Goal: Task Accomplishment & Management: Manage account settings

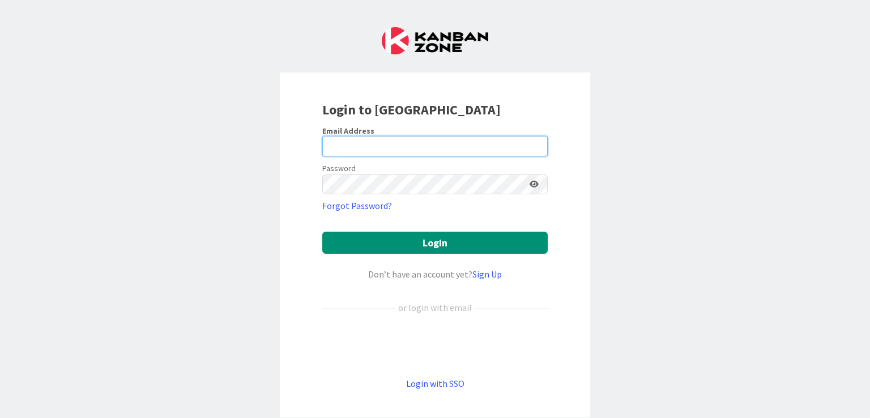
click at [367, 144] on input "email" at bounding box center [434, 146] width 225 height 20
type input "[EMAIL_ADDRESS][DOMAIN_NAME]"
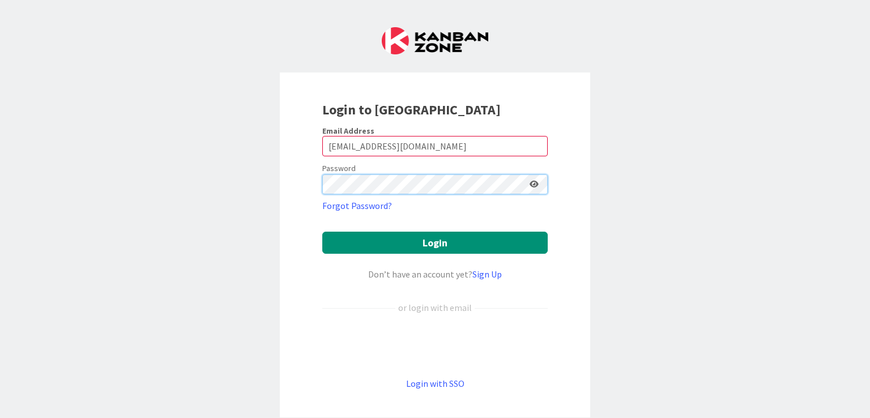
click at [322, 232] on button "Login" at bounding box center [434, 243] width 225 height 22
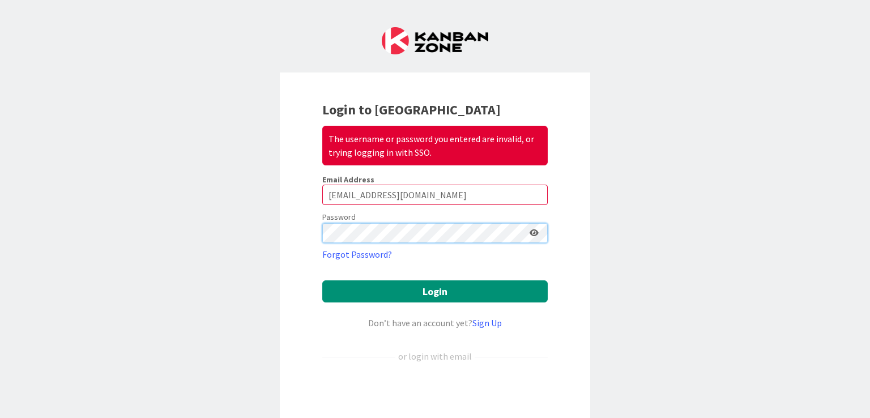
click at [322, 280] on button "Login" at bounding box center [434, 291] width 225 height 22
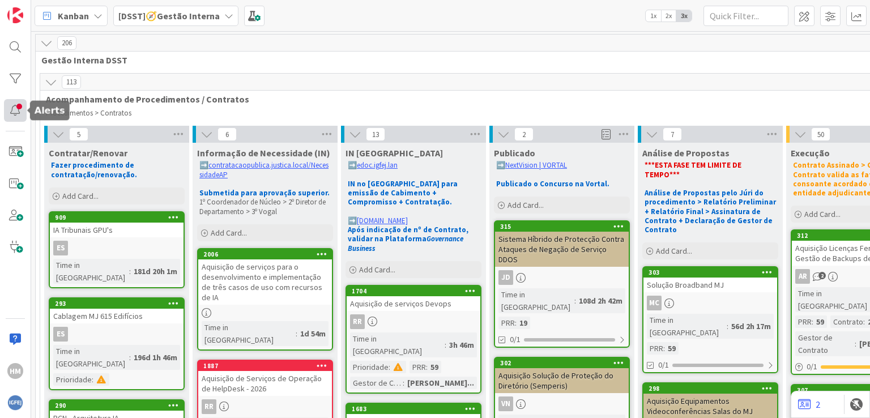
click at [23, 106] on div at bounding box center [15, 110] width 23 height 23
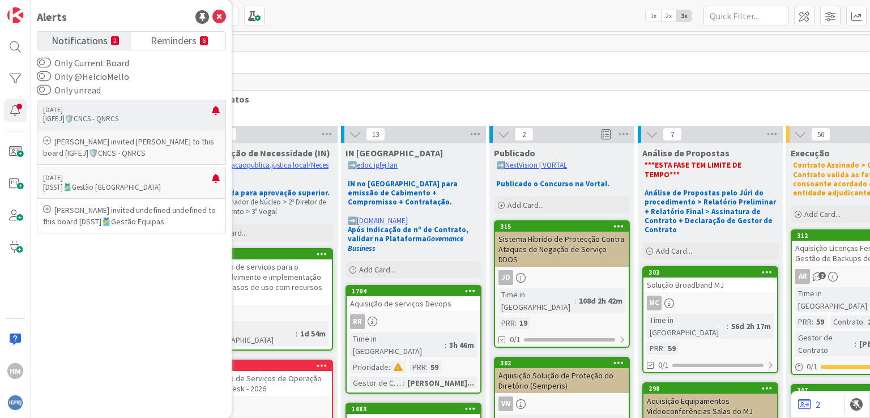
click at [46, 141] on icon at bounding box center [47, 141] width 8 height 8
click at [177, 39] on span "Reminders" at bounding box center [174, 40] width 46 height 16
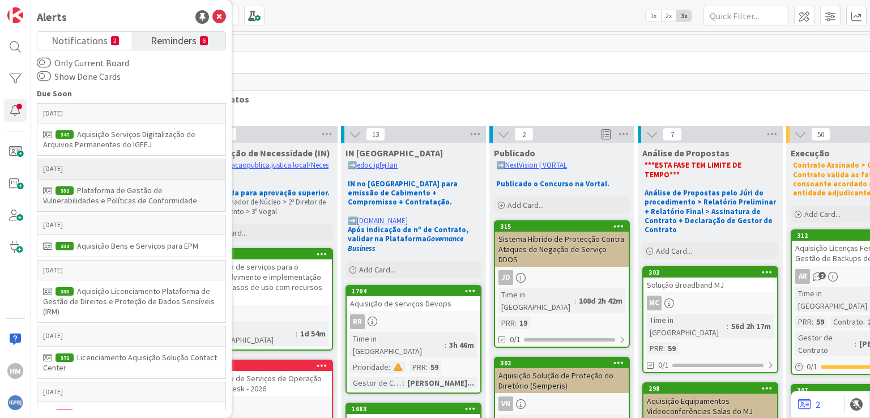
click at [144, 190] on div "Plataforma de Gestão de Vulnerabilidades e Políticas de Conformidade" at bounding box center [131, 195] width 177 height 20
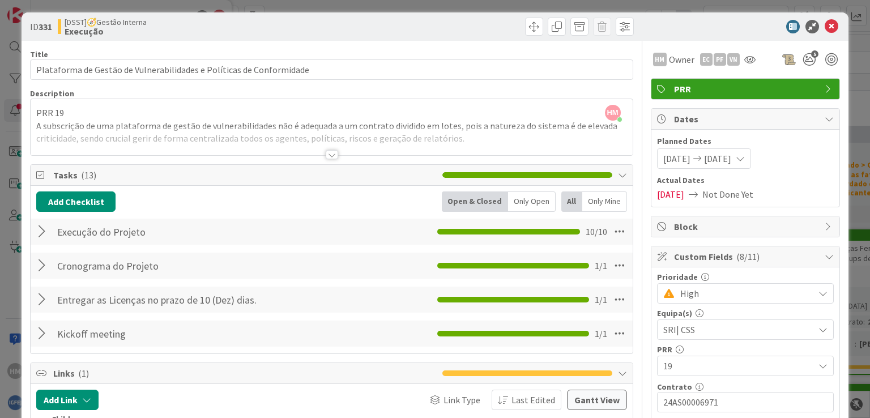
scroll to position [1, 0]
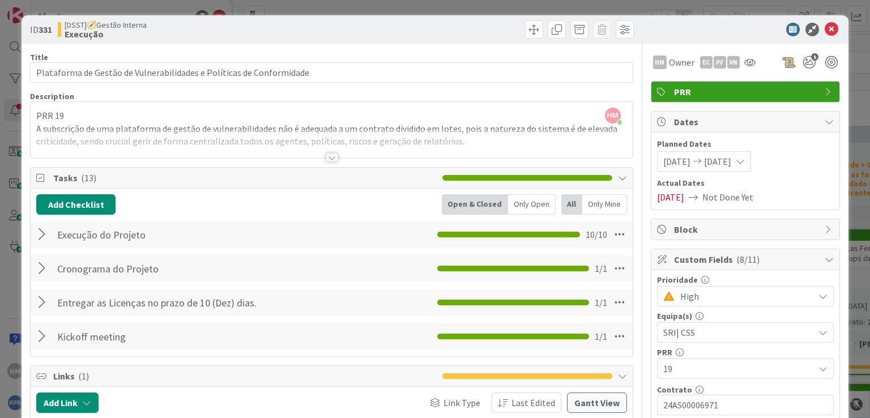
click at [326, 157] on div at bounding box center [332, 157] width 12 height 9
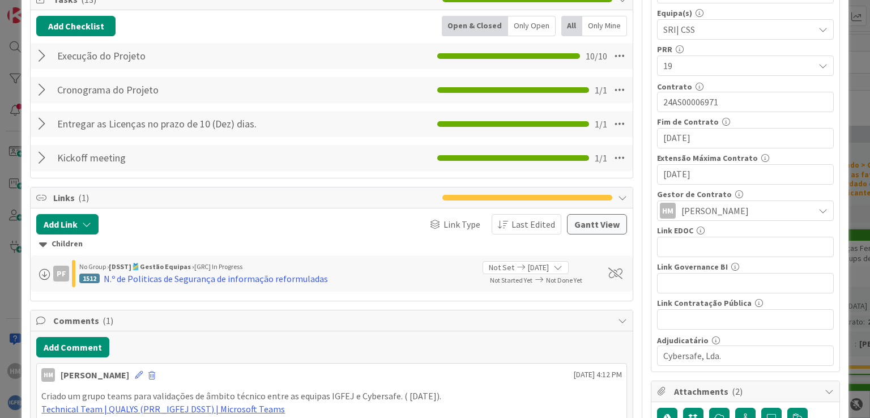
scroll to position [0, 0]
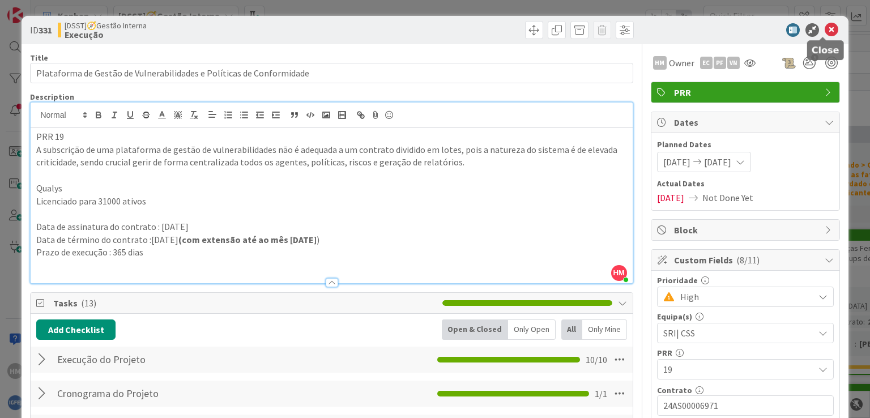
click at [825, 28] on icon at bounding box center [832, 30] width 14 height 14
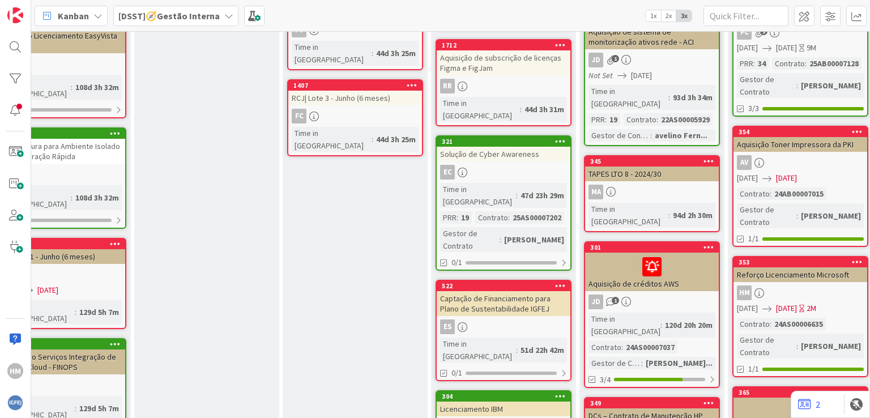
scroll to position [1103, 355]
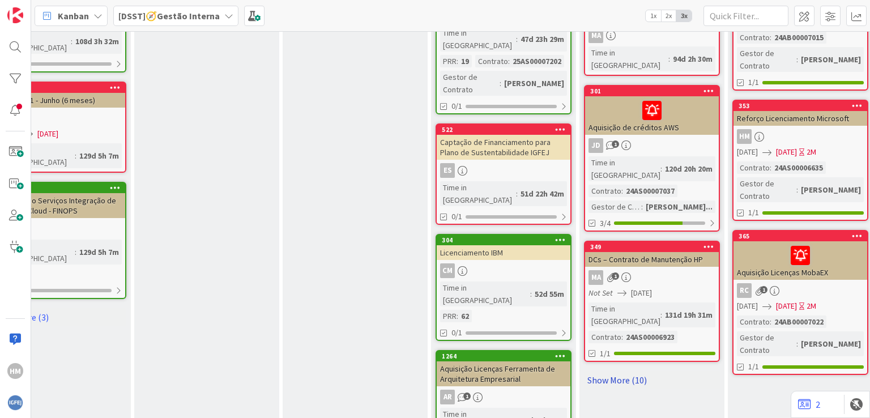
click at [625, 371] on link "Show More (10)" at bounding box center [652, 380] width 136 height 18
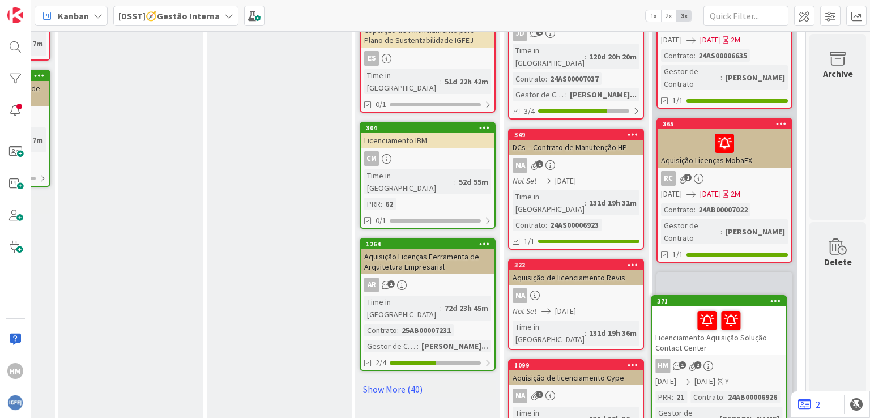
scroll to position [1245, 439]
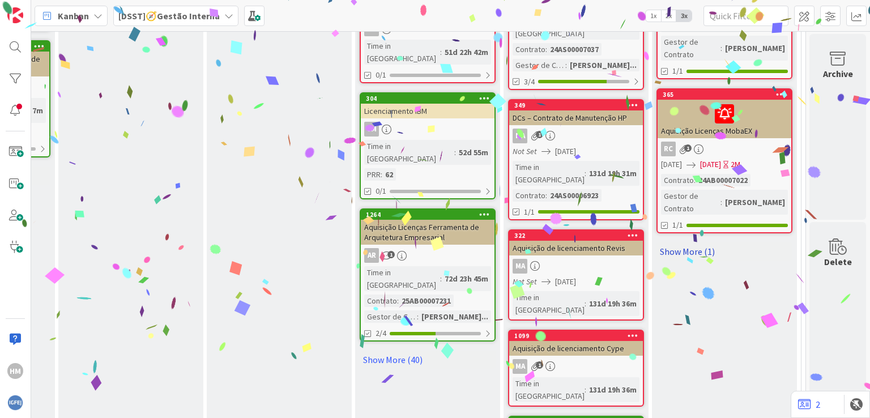
click at [673, 242] on link "Show More (1)" at bounding box center [725, 251] width 136 height 18
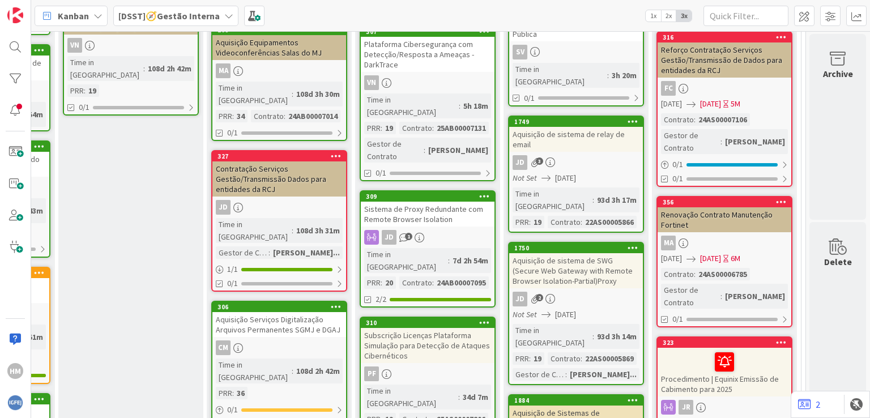
scroll to position [420, 439]
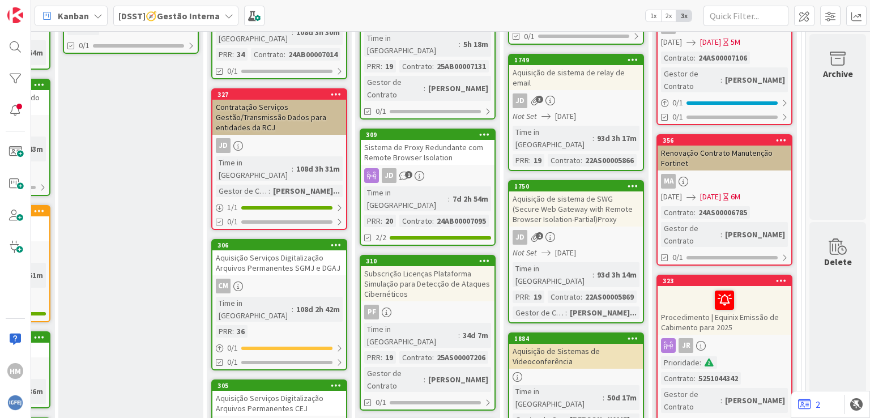
click at [425, 140] on div "Sistema de Proxy Redundante com Remote Browser Isolation" at bounding box center [428, 152] width 134 height 25
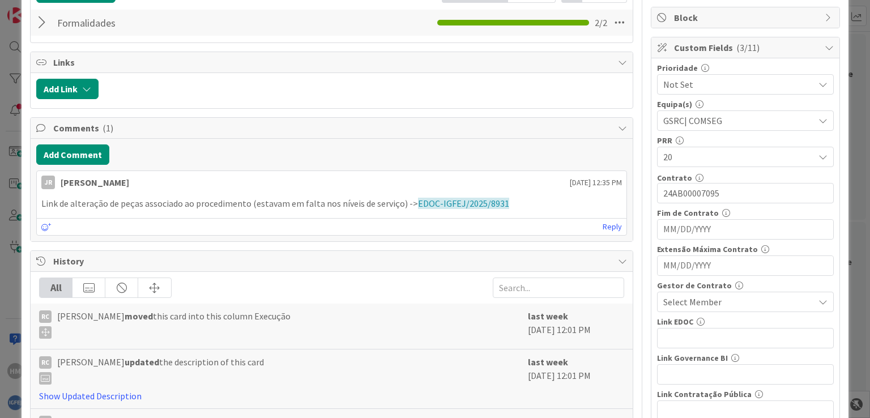
scroll to position [215, 0]
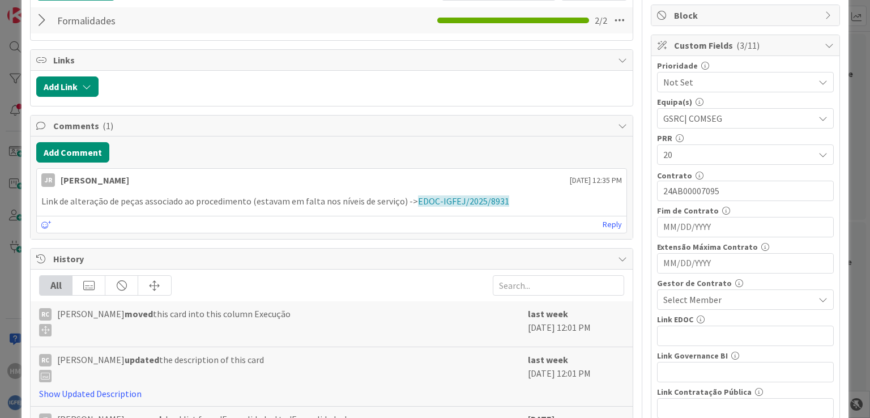
click at [819, 299] on icon at bounding box center [823, 299] width 9 height 9
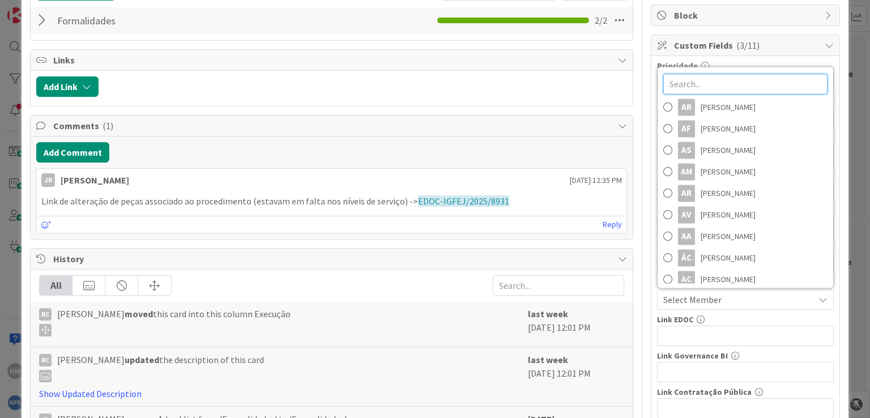
click at [726, 86] on input "text" at bounding box center [745, 84] width 164 height 20
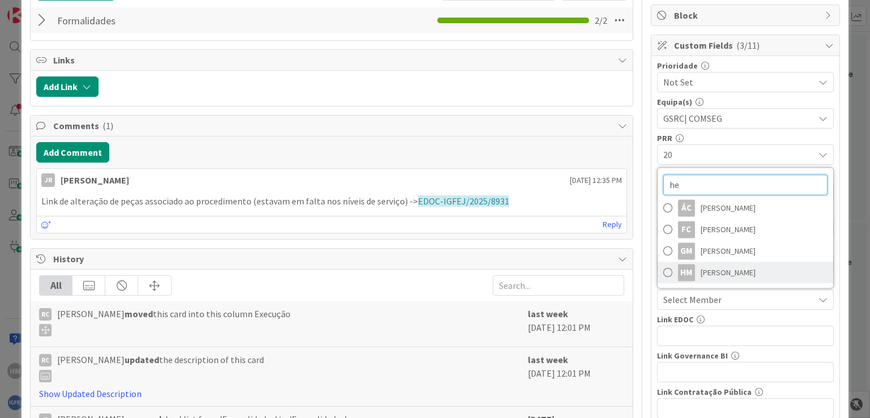
type input "he"
click at [663, 269] on span at bounding box center [667, 272] width 9 height 17
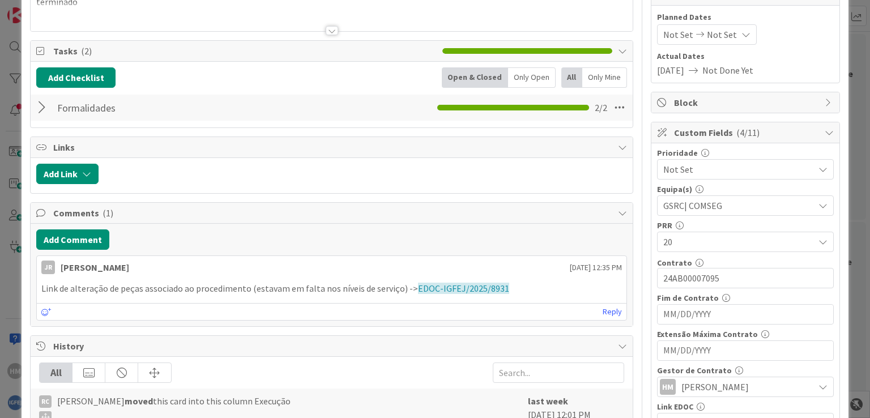
scroll to position [0, 0]
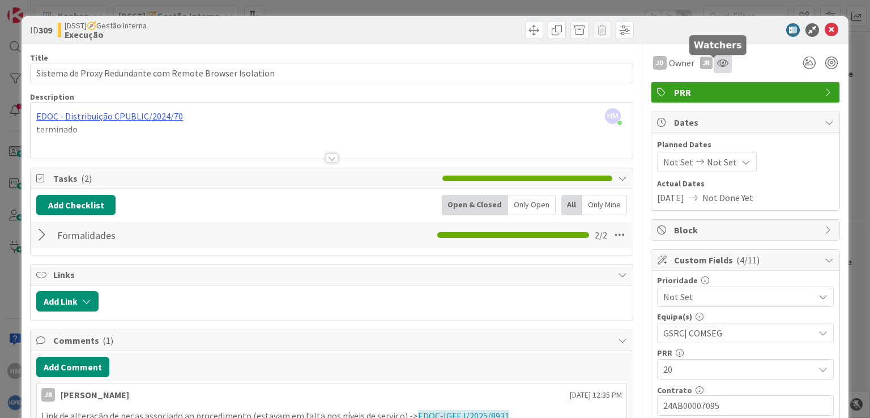
click at [717, 58] on icon at bounding box center [722, 62] width 11 height 9
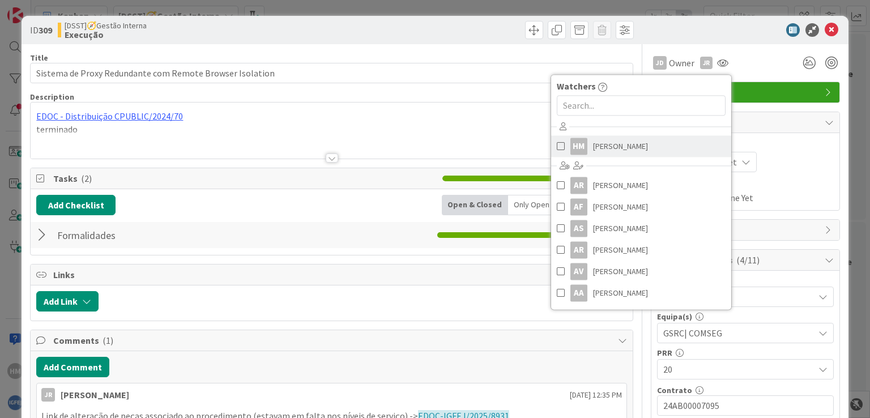
click at [557, 146] on span at bounding box center [561, 146] width 8 height 17
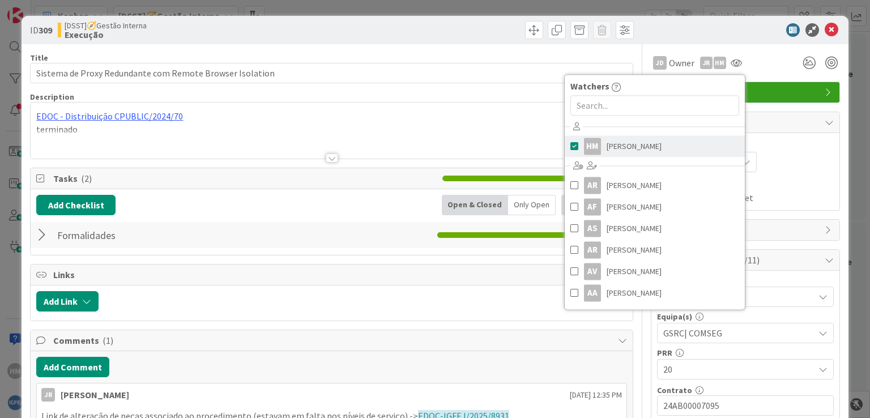
click at [616, 146] on span "[PERSON_NAME]" at bounding box center [634, 146] width 55 height 17
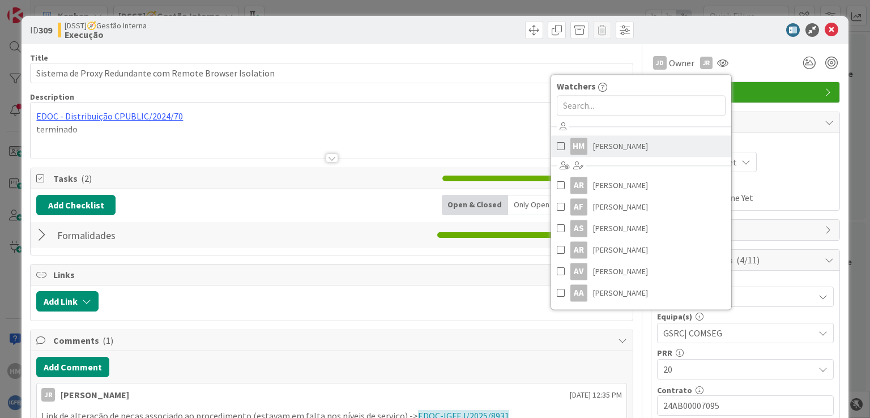
click at [557, 146] on span at bounding box center [561, 146] width 8 height 17
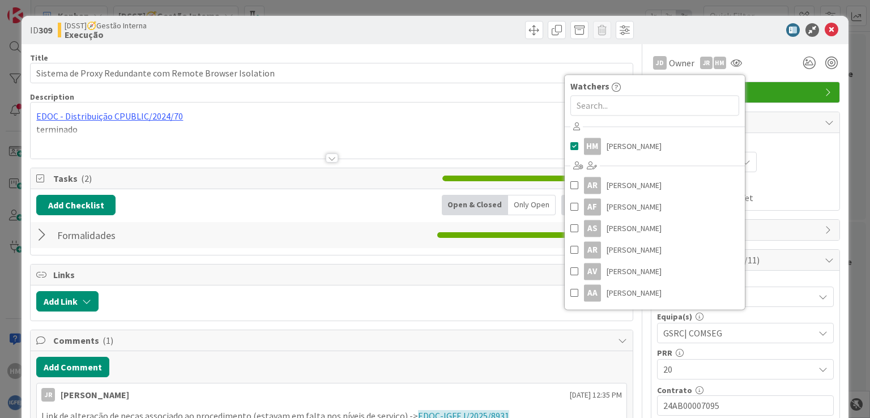
click at [465, 25] on div at bounding box center [484, 30] width 299 height 18
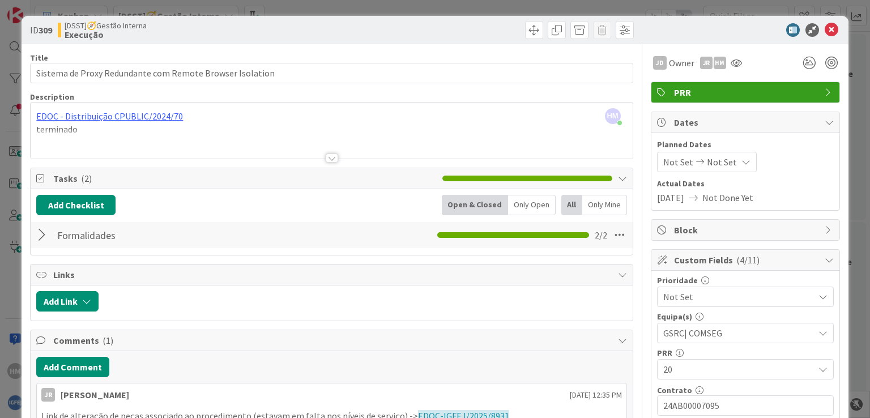
click at [329, 155] on div at bounding box center [332, 158] width 12 height 9
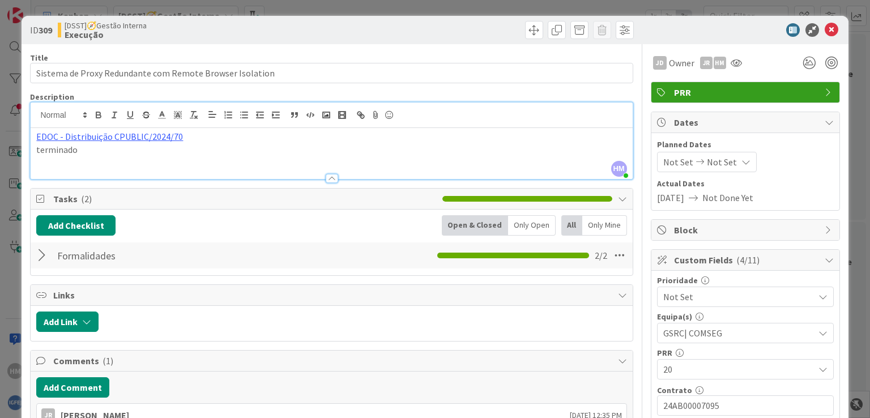
click at [41, 254] on div at bounding box center [43, 255] width 15 height 20
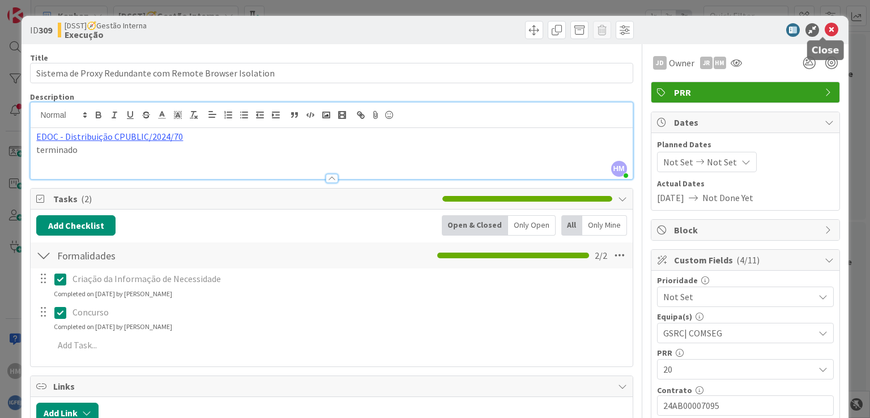
click at [825, 25] on icon at bounding box center [832, 30] width 14 height 14
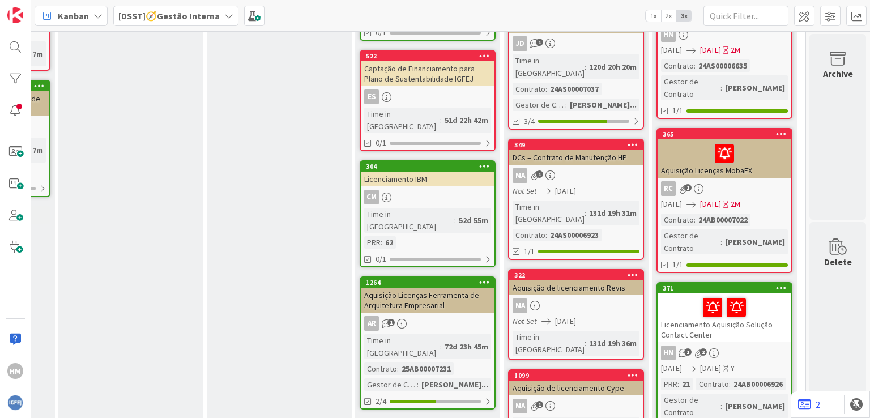
scroll to position [1217, 439]
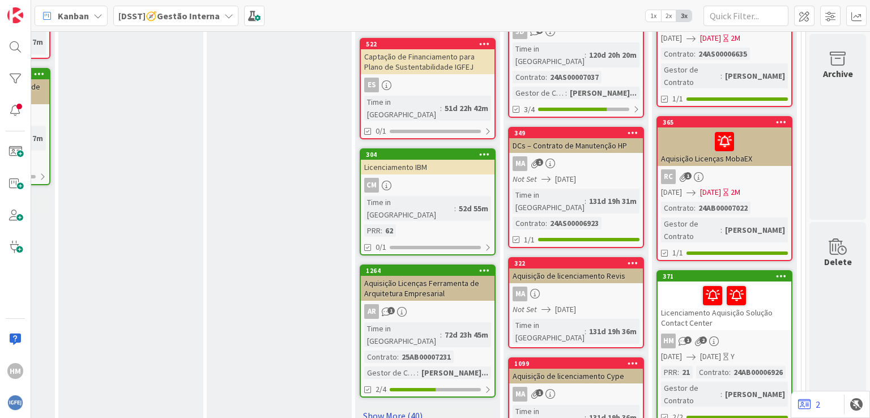
click at [378, 407] on link "Show More (40)" at bounding box center [428, 416] width 136 height 18
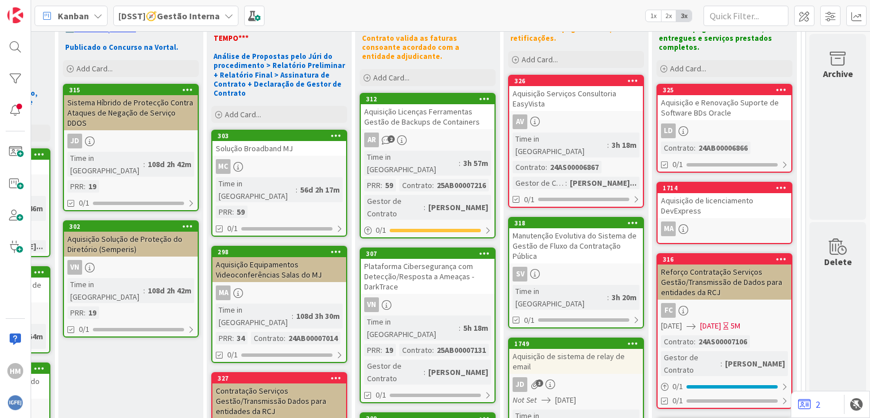
scroll to position [0, 439]
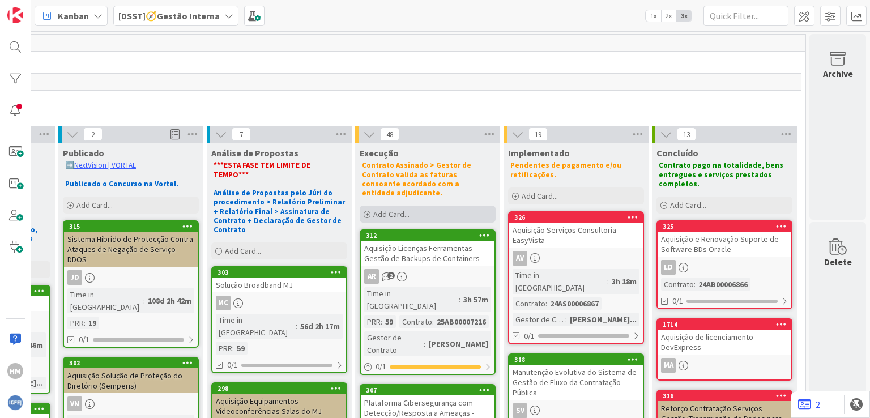
click at [373, 209] on span "Add Card..." at bounding box center [391, 214] width 36 height 10
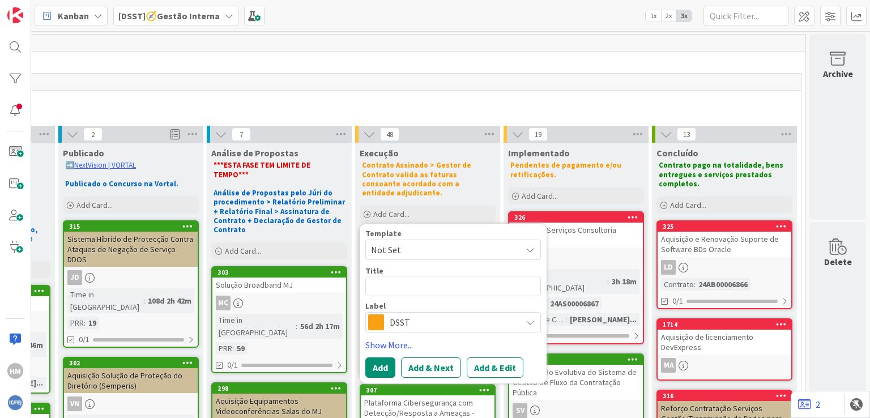
click at [526, 318] on icon at bounding box center [530, 322] width 9 height 9
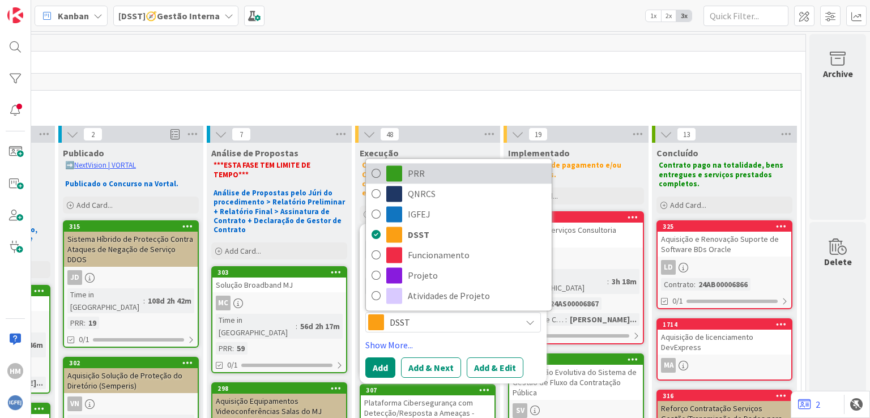
click at [372, 165] on icon at bounding box center [376, 173] width 9 height 17
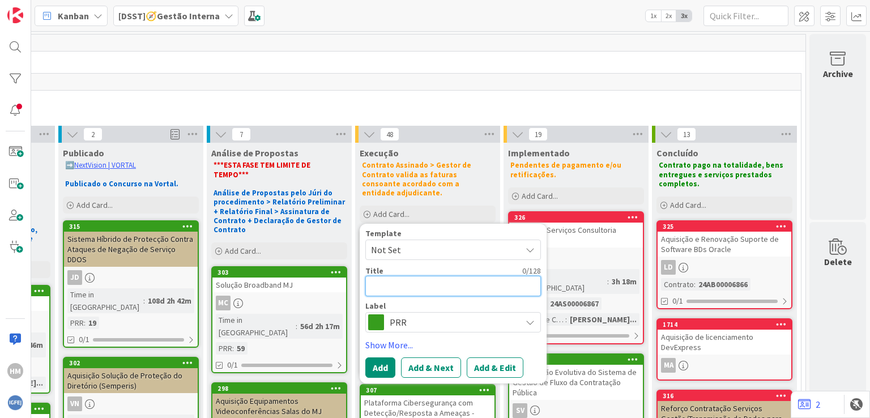
click at [388, 279] on textarea at bounding box center [453, 286] width 176 height 20
paste textarea "Aquisição de serviços para desenvolvimento do Sistema de Informação para a Gest…"
type textarea "x"
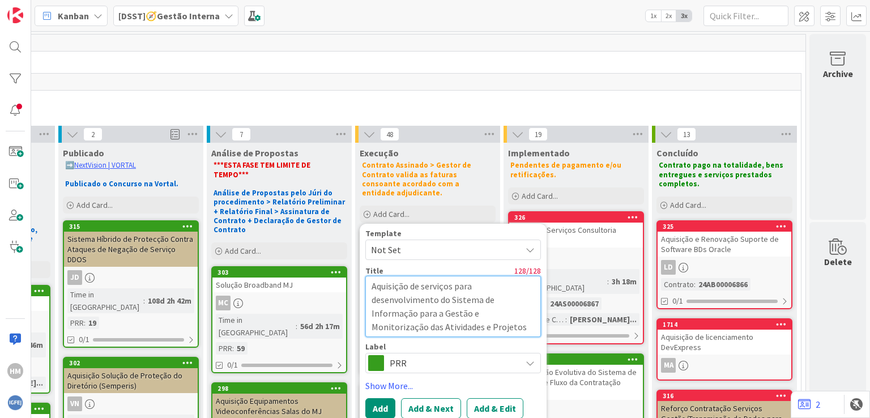
type textarea "Aquisição de serviços para desenvolvimento do Sistema de Informação para a Gest…"
drag, startPoint x: 478, startPoint y: 219, endPoint x: 487, endPoint y: 225, distance: 11.2
click at [487, 225] on div "Template Not Set Title 128 / 128 Aquisição de serviços para desenvolvimento do …" at bounding box center [453, 324] width 187 height 201
click at [487, 229] on div "Template" at bounding box center [453, 233] width 176 height 8
click at [370, 398] on button "Add" at bounding box center [380, 408] width 30 height 20
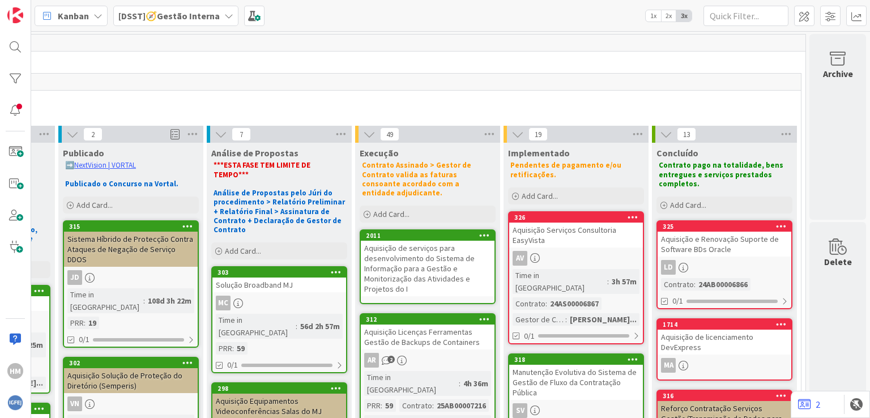
click at [406, 256] on div "Aquisição de serviços para desenvolvimento do Sistema de Informação para a Gest…" at bounding box center [428, 269] width 134 height 56
click at [406, 256] on div "207 Gestão Interna DSST 114 Acompanhamento de Procedimentos / Contratos Procedi…" at bounding box center [450, 224] width 839 height 387
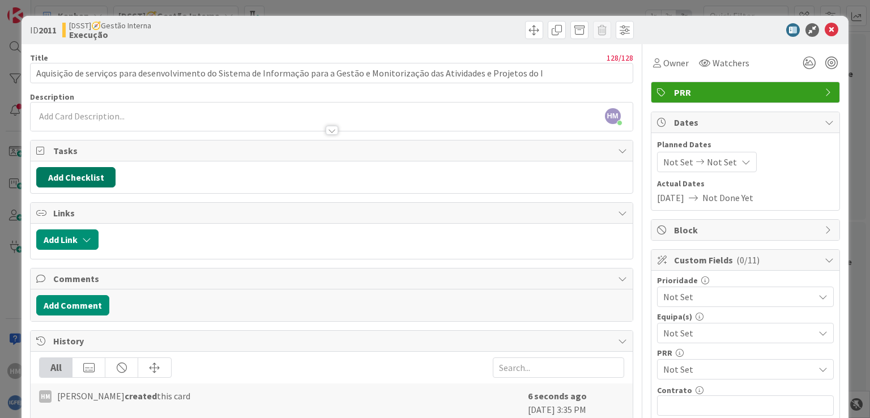
click at [93, 177] on button "Add Checklist" at bounding box center [75, 177] width 79 height 20
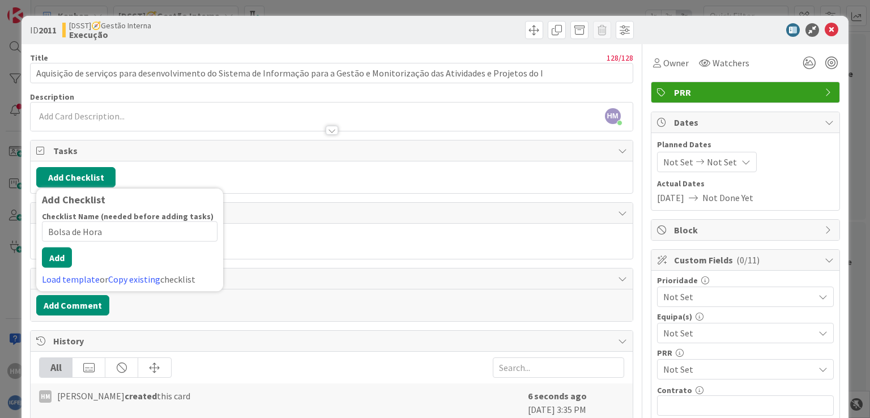
type input "Bolsa de Horas"
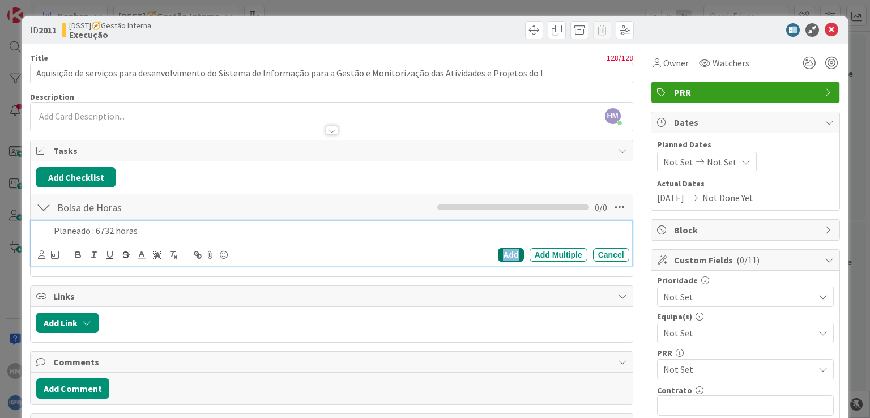
click at [502, 253] on div "Add" at bounding box center [510, 255] width 25 height 14
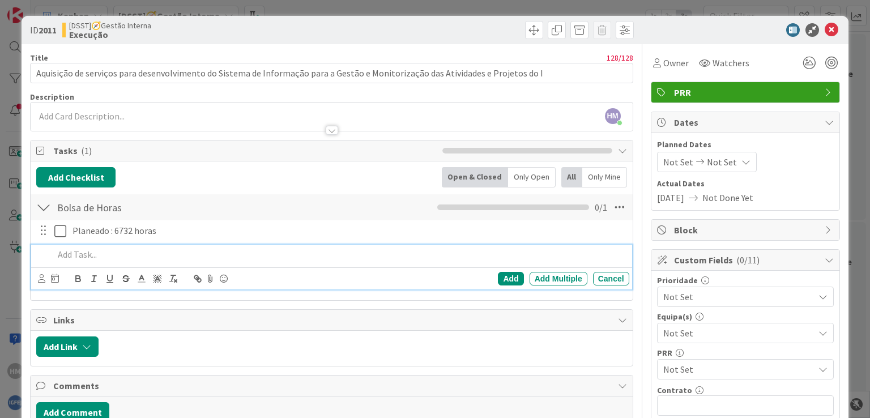
click at [118, 251] on p at bounding box center [339, 254] width 570 height 13
click at [498, 277] on div "Add" at bounding box center [510, 279] width 25 height 14
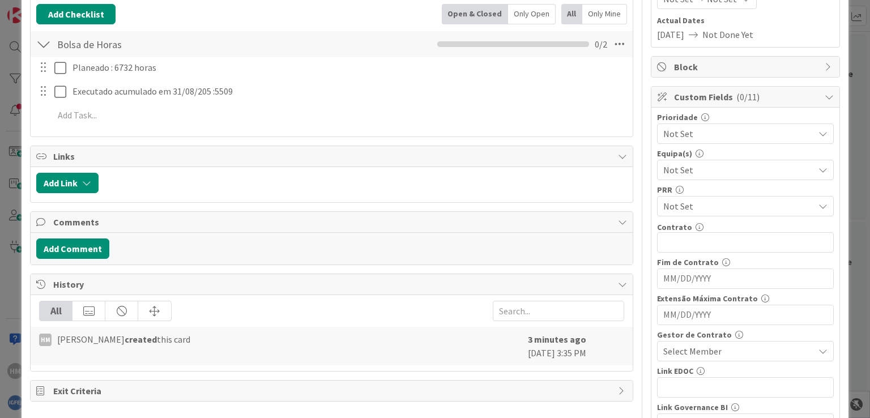
scroll to position [167, 0]
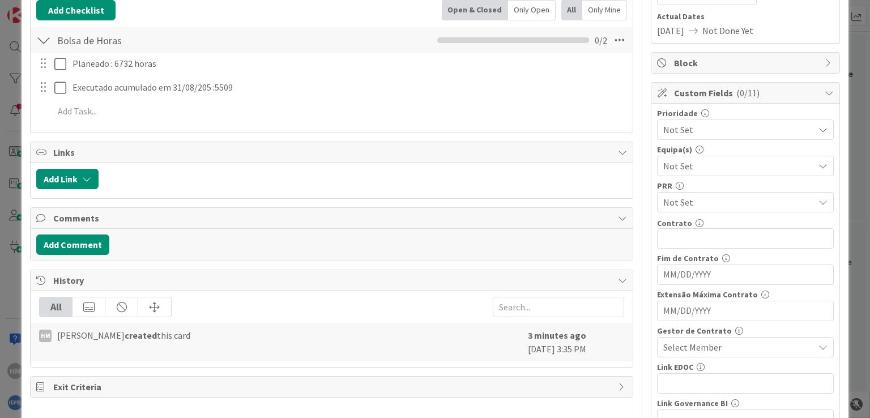
click at [820, 345] on div "Select Member" at bounding box center [745, 347] width 177 height 20
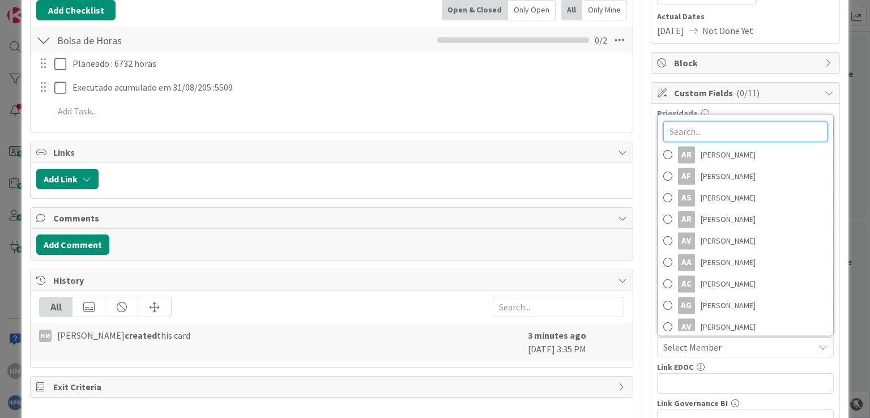
click at [753, 126] on input "text" at bounding box center [745, 131] width 164 height 20
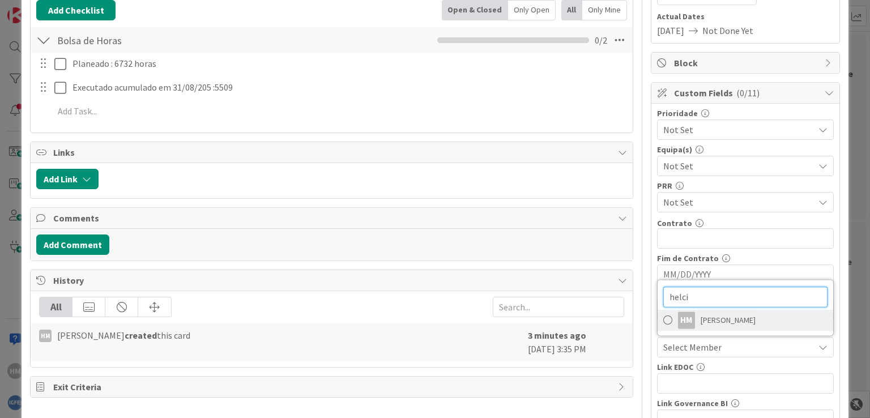
type input "helci"
click at [663, 319] on span at bounding box center [667, 320] width 9 height 17
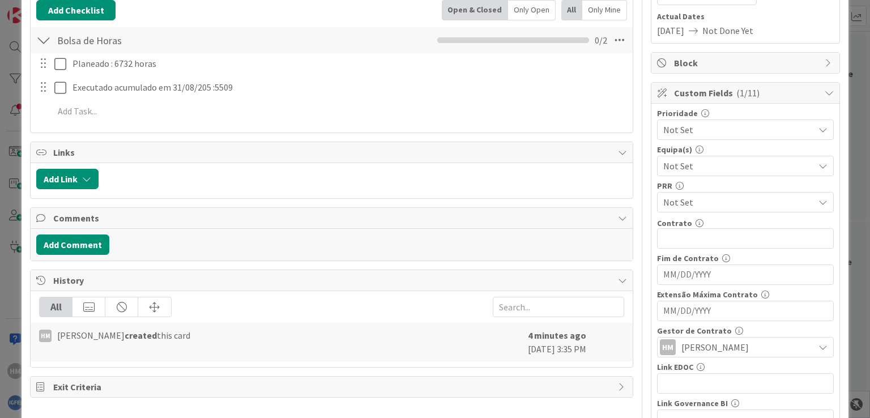
click at [664, 270] on input "MM/DD/YYYY" at bounding box center [745, 274] width 164 height 19
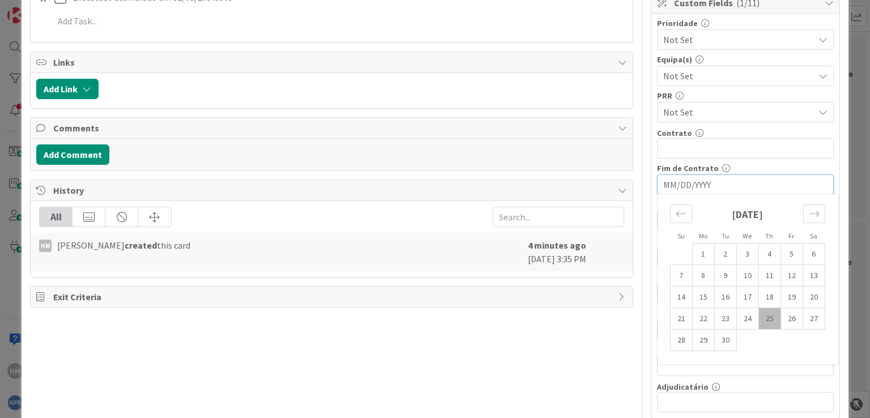
scroll to position [262, 0]
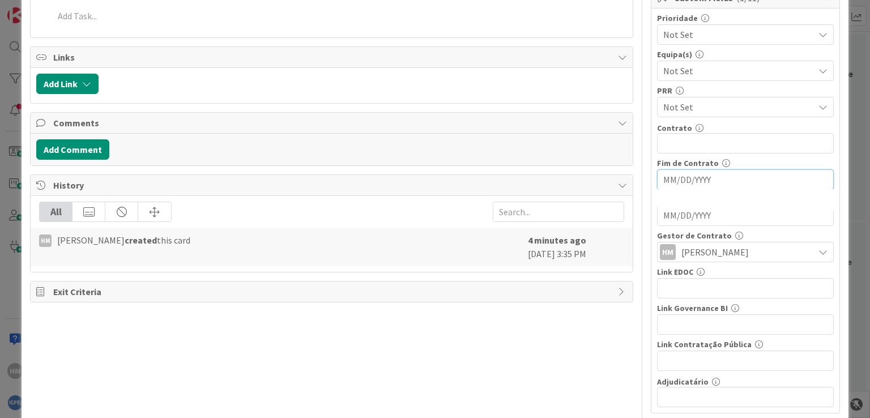
click at [705, 174] on input "MM/DD/YYYY" at bounding box center [745, 179] width 164 height 19
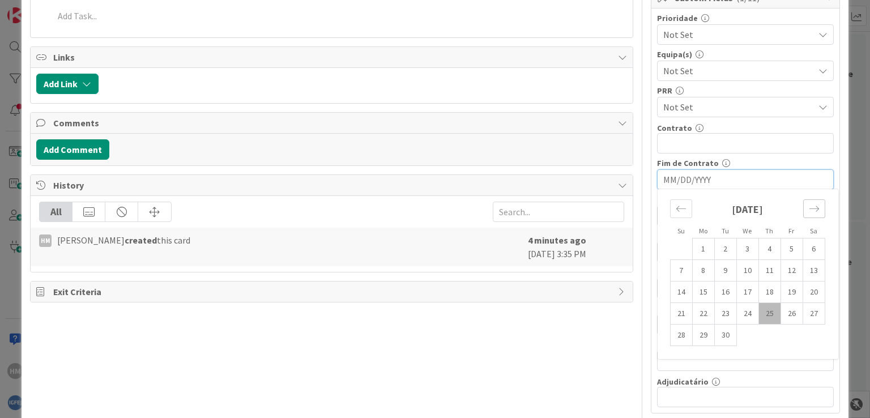
click at [809, 206] on icon "Move forward to switch to the next month." at bounding box center [814, 209] width 10 height 6
click at [739, 332] on td "31" at bounding box center [747, 336] width 22 height 22
type input "[DATE]"
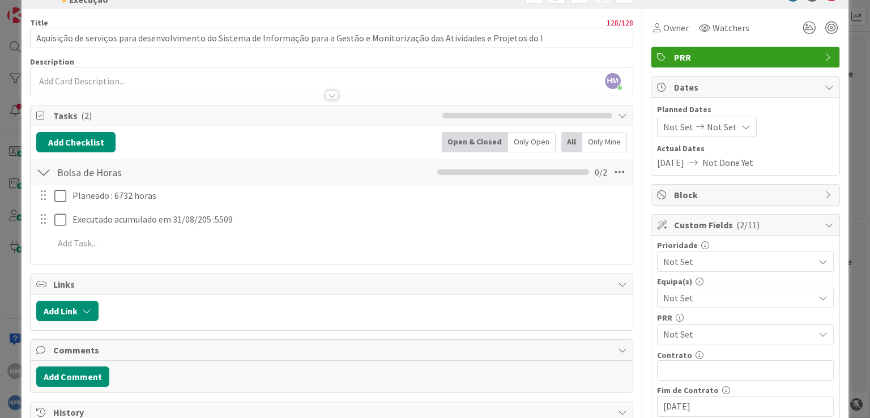
scroll to position [0, 0]
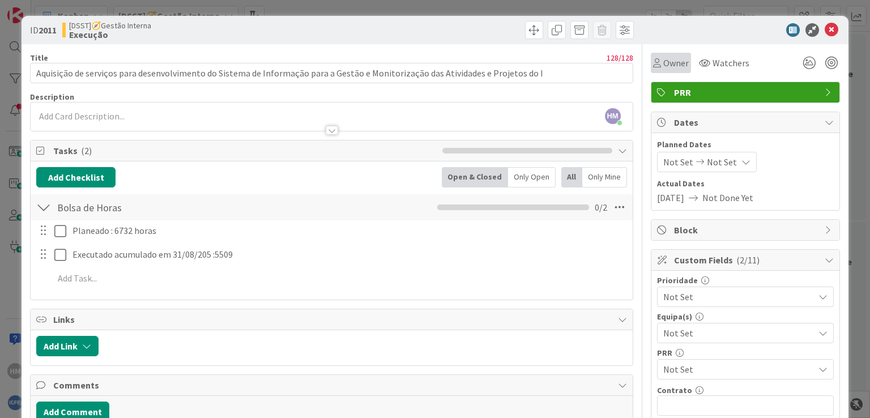
click at [664, 61] on span "Owner" at bounding box center [675, 63] width 25 height 14
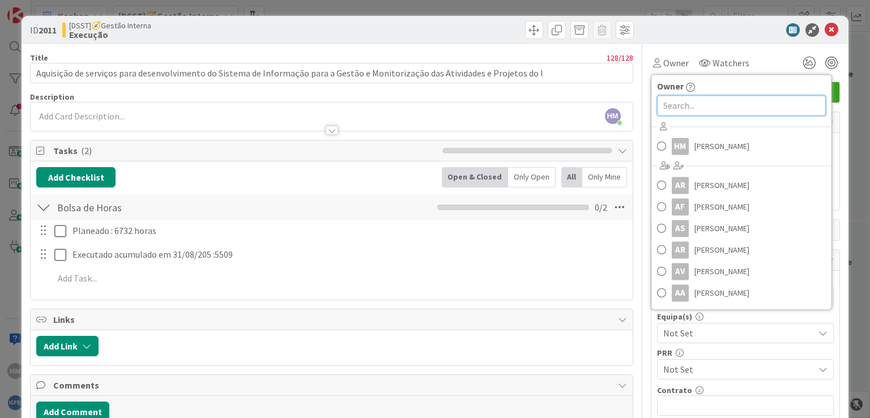
click at [682, 102] on input "text" at bounding box center [741, 105] width 169 height 20
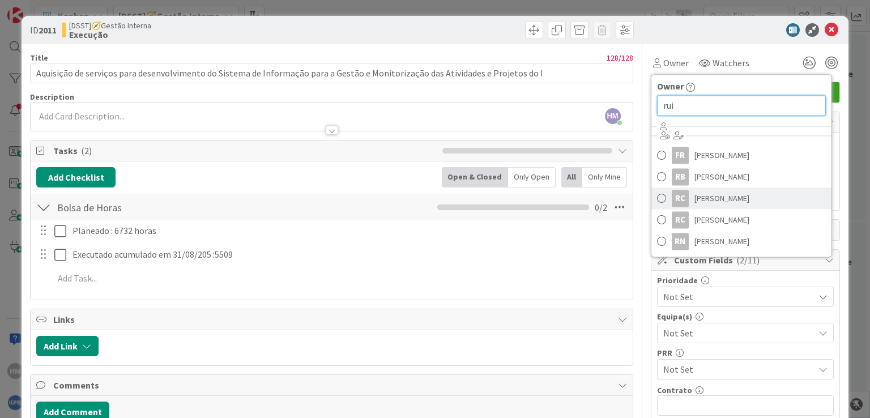
type input "rui"
click at [657, 197] on span at bounding box center [661, 198] width 9 height 17
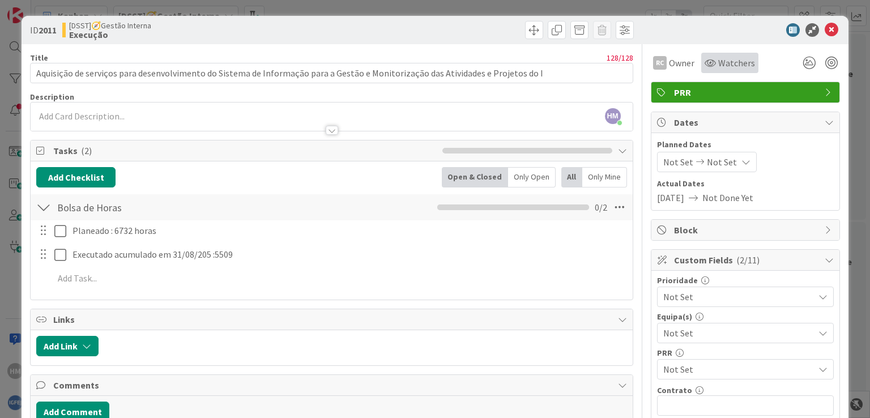
click at [718, 61] on span "Watchers" at bounding box center [736, 63] width 37 height 14
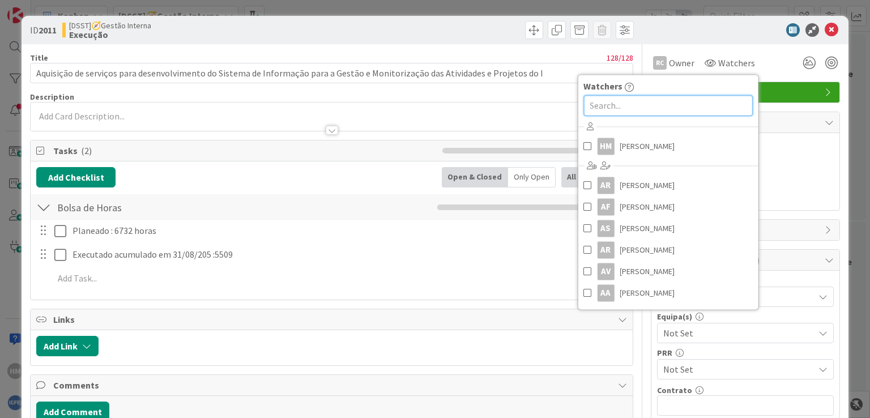
click at [640, 96] on input "text" at bounding box center [667, 105] width 169 height 20
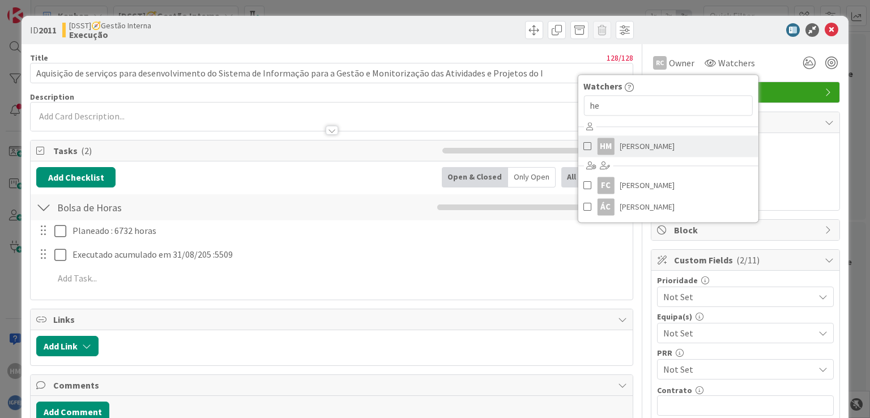
click at [583, 145] on span at bounding box center [587, 146] width 8 height 17
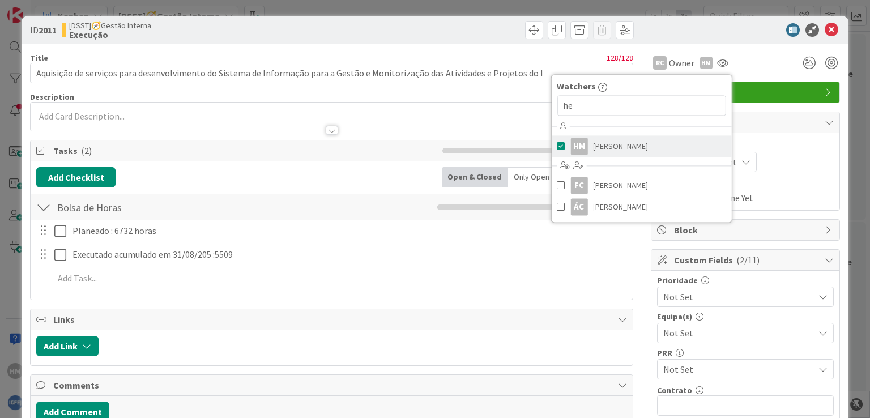
click at [599, 143] on span "[PERSON_NAME]" at bounding box center [620, 146] width 55 height 17
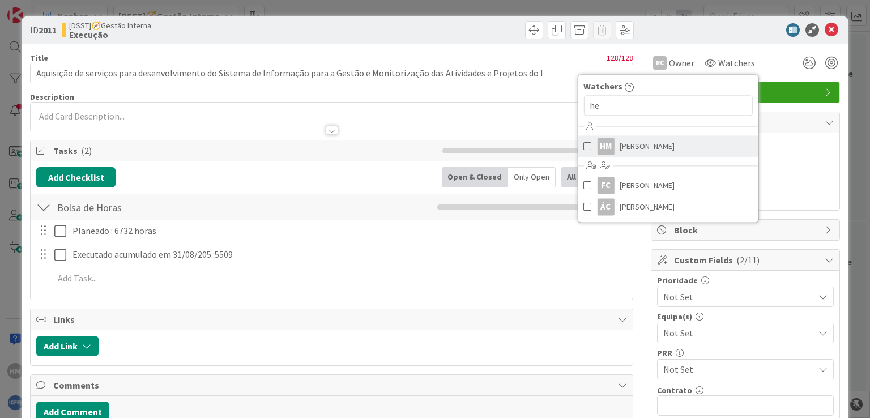
click at [599, 143] on div "HM" at bounding box center [605, 146] width 17 height 17
click at [620, 143] on span "[PERSON_NAME]" at bounding box center [647, 146] width 55 height 17
click at [583, 147] on span at bounding box center [587, 146] width 8 height 17
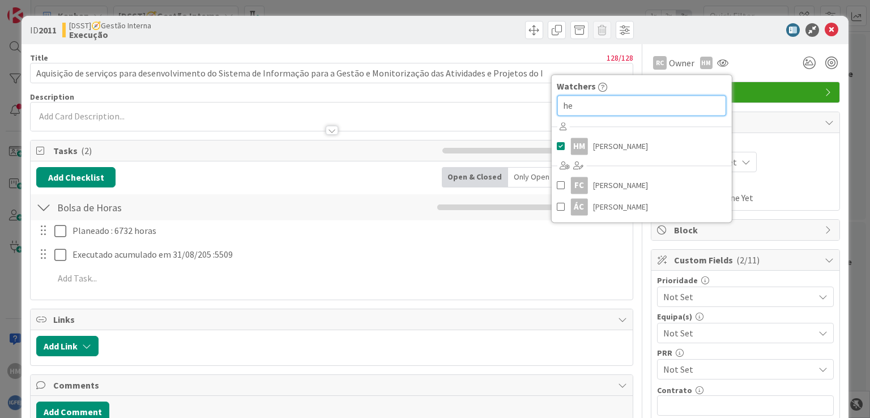
click at [603, 103] on input "he" at bounding box center [641, 105] width 169 height 20
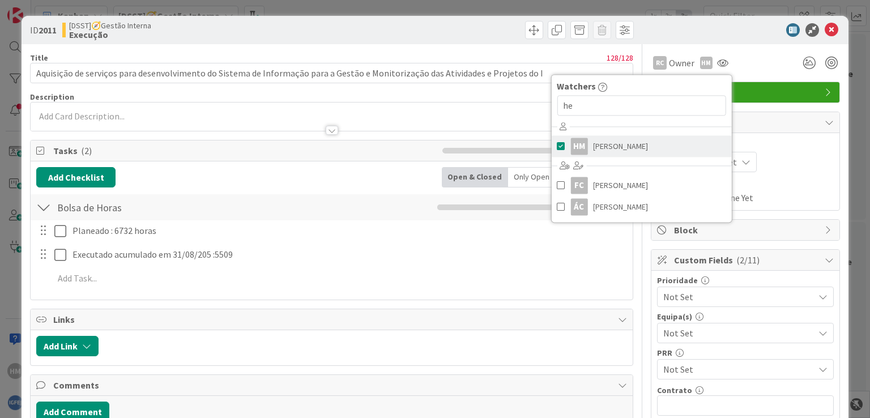
click at [593, 148] on span "[PERSON_NAME]" at bounding box center [620, 146] width 55 height 17
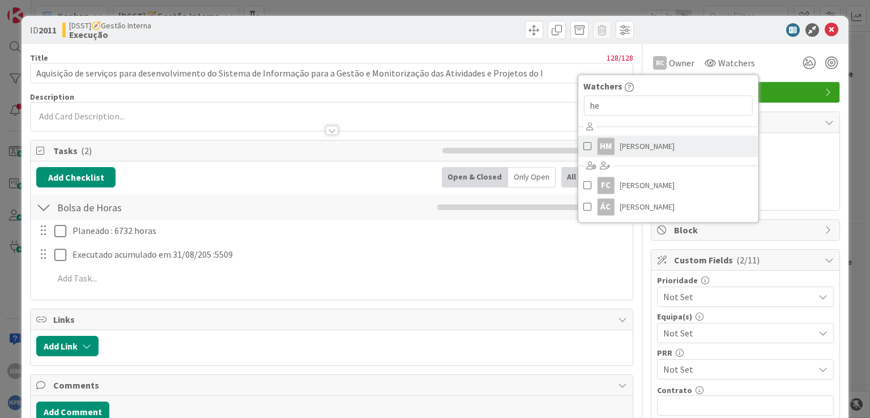
click at [583, 148] on span at bounding box center [587, 146] width 8 height 17
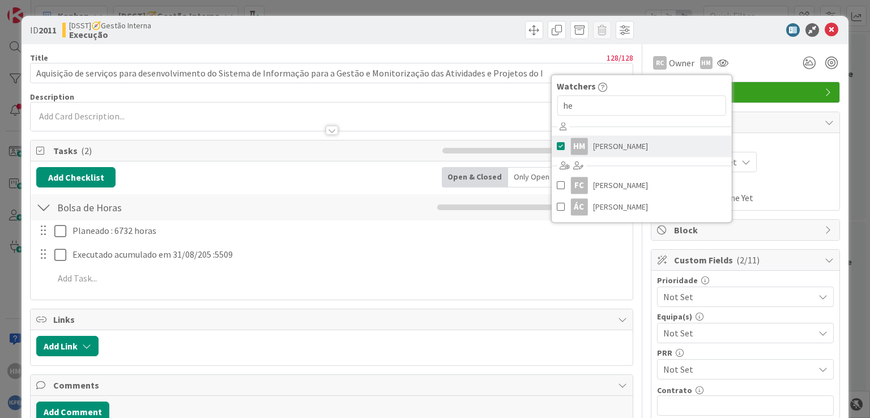
click at [551, 135] on link "HM Helcio Mello" at bounding box center [641, 146] width 180 height 22
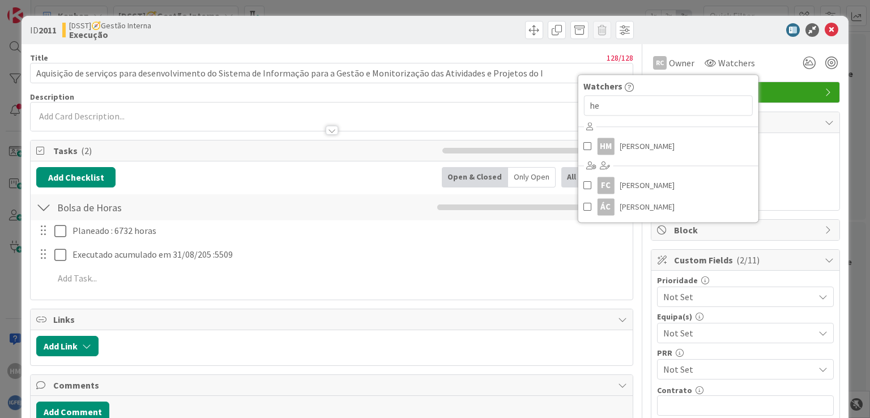
click at [417, 121] on div at bounding box center [332, 125] width 602 height 12
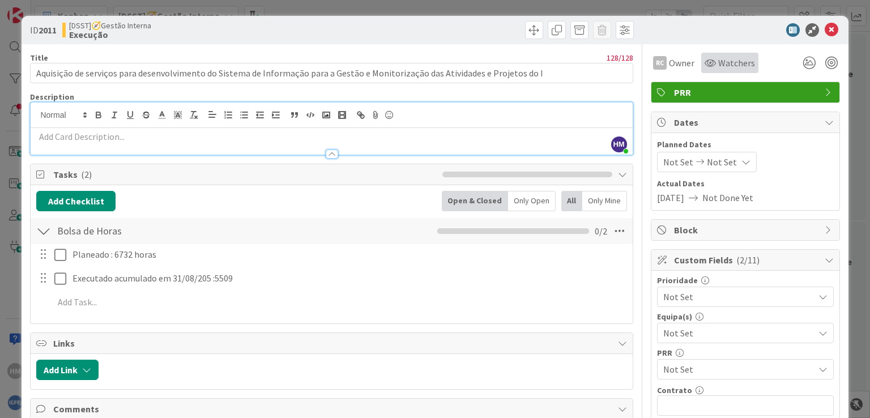
click at [718, 61] on span "Watchers" at bounding box center [736, 63] width 37 height 14
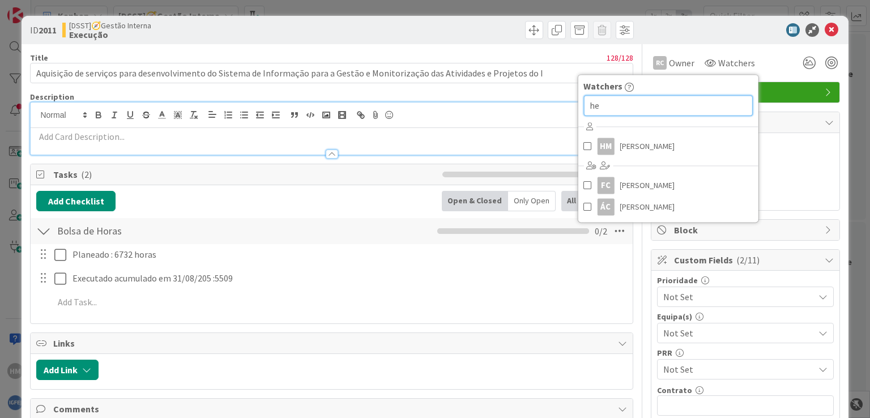
click at [600, 104] on input "he" at bounding box center [667, 105] width 169 height 20
type input "hel"
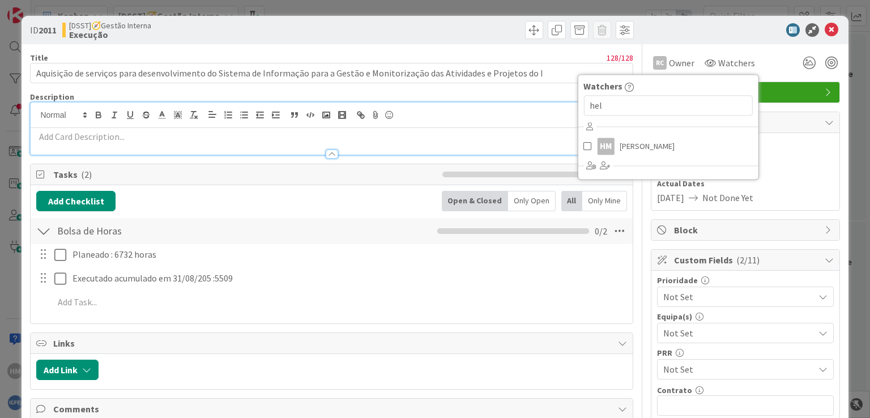
click at [764, 55] on div "RC Owner Owner rui Remove Set as Watcher FR Filipe Ruivo RB Rui Barata RC Rui C…" at bounding box center [745, 63] width 189 height 20
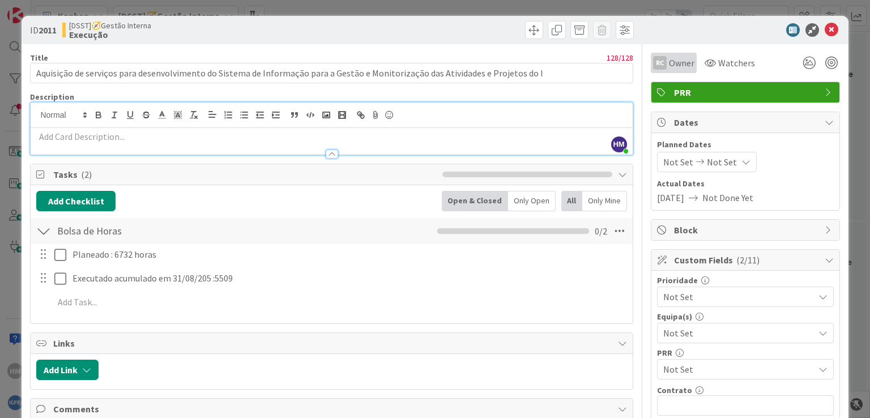
click at [669, 59] on span "Owner" at bounding box center [681, 63] width 25 height 14
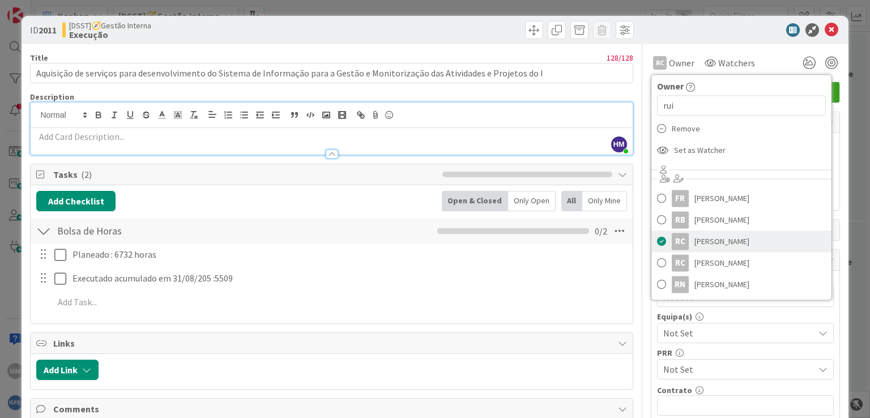
click at [657, 240] on span at bounding box center [661, 241] width 9 height 17
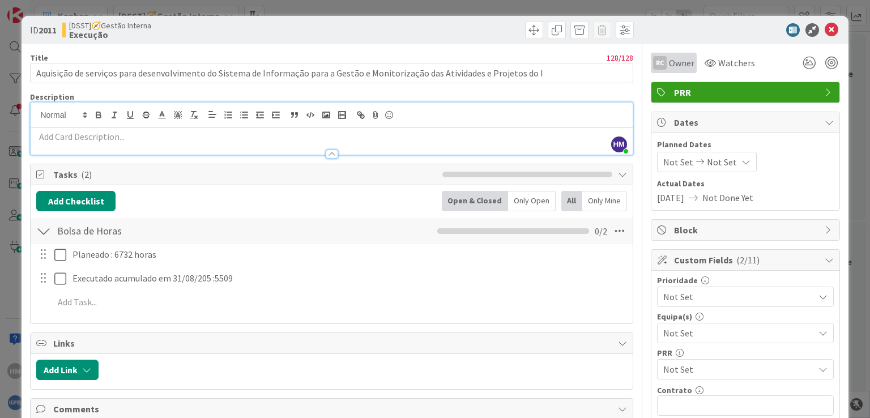
click at [676, 59] on span "Owner" at bounding box center [681, 63] width 25 height 14
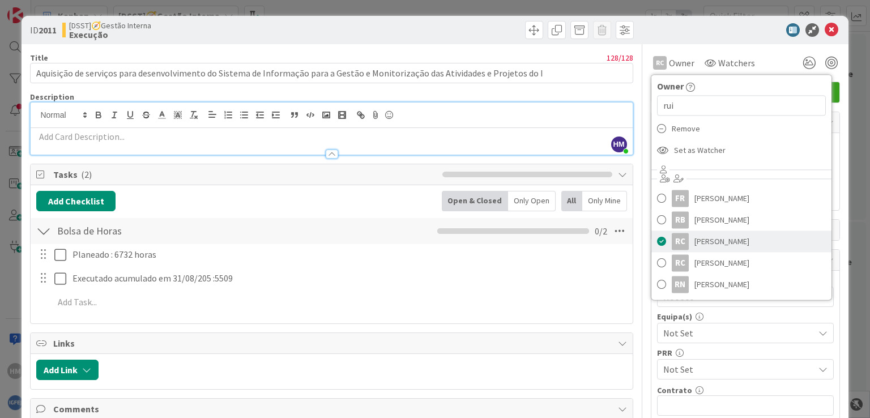
click at [657, 242] on span at bounding box center [661, 241] width 9 height 17
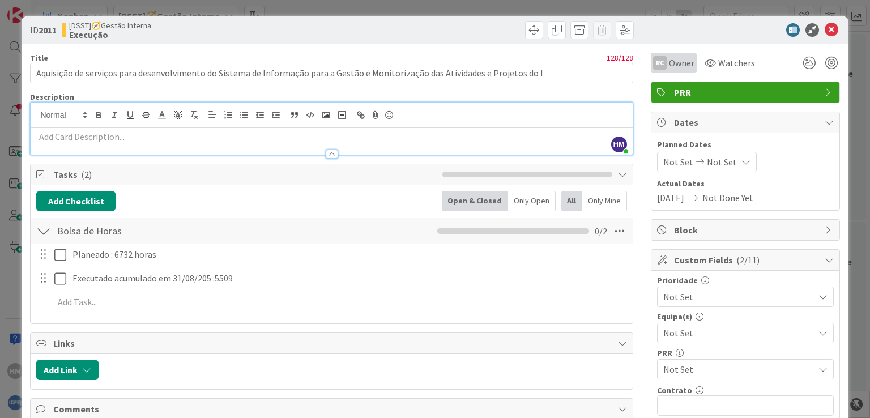
click at [669, 65] on span "Owner" at bounding box center [681, 63] width 25 height 14
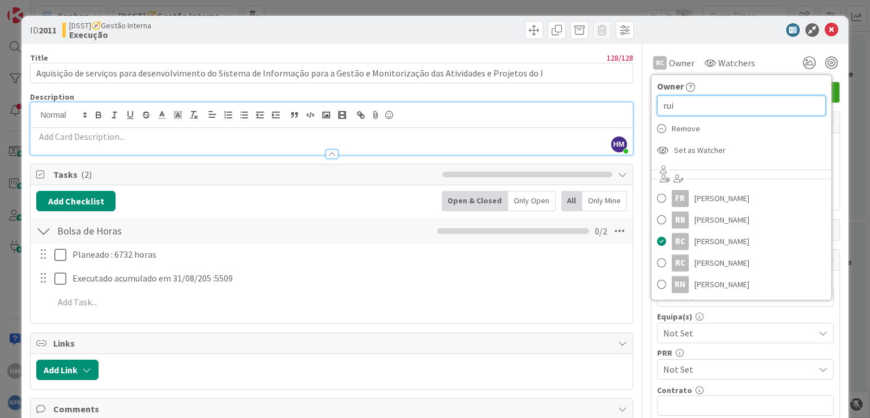
click at [671, 105] on input "rui" at bounding box center [741, 105] width 169 height 20
type input "r"
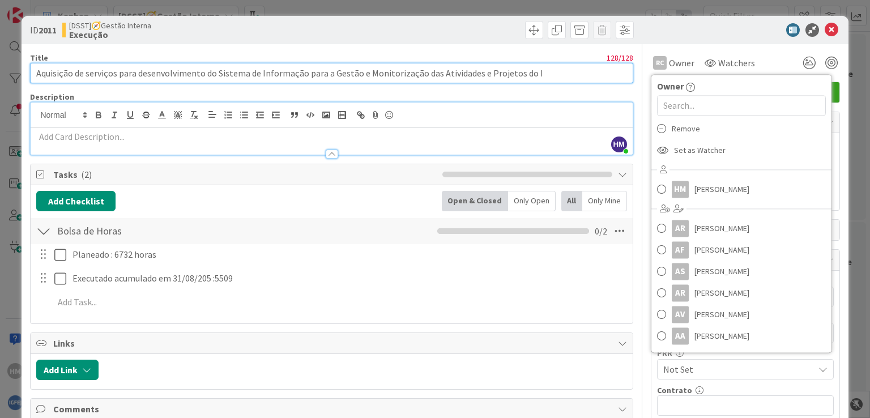
click at [548, 75] on input "Aquisição de serviços para desenvolvimento do Sistema de Informação para a Gest…" at bounding box center [331, 73] width 603 height 20
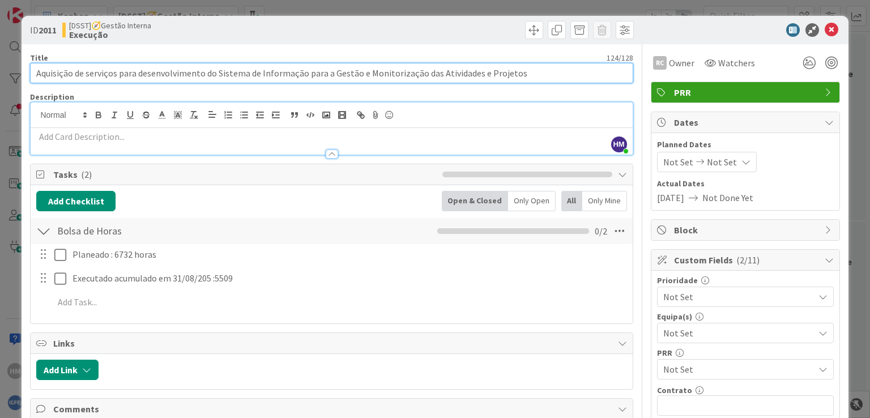
type input "Aquisição de serviços para desenvolvimento do Sistema de Informação para a Gest…"
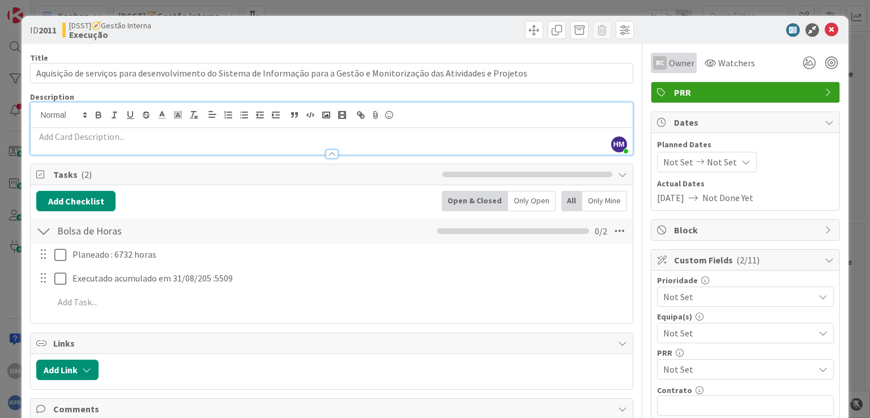
click at [679, 61] on span "Owner" at bounding box center [681, 63] width 25 height 14
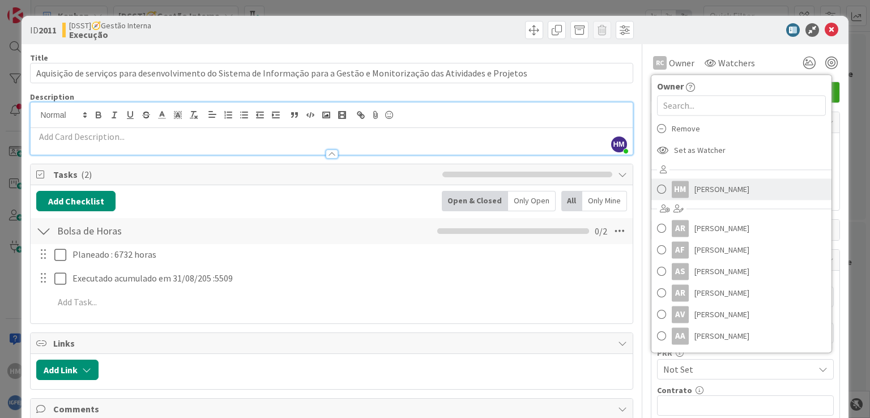
click at [657, 190] on span at bounding box center [661, 189] width 9 height 17
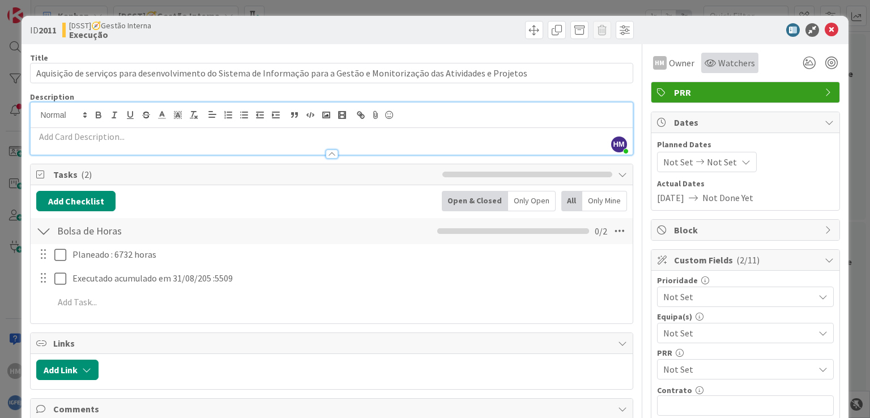
click at [705, 62] on icon at bounding box center [710, 62] width 11 height 9
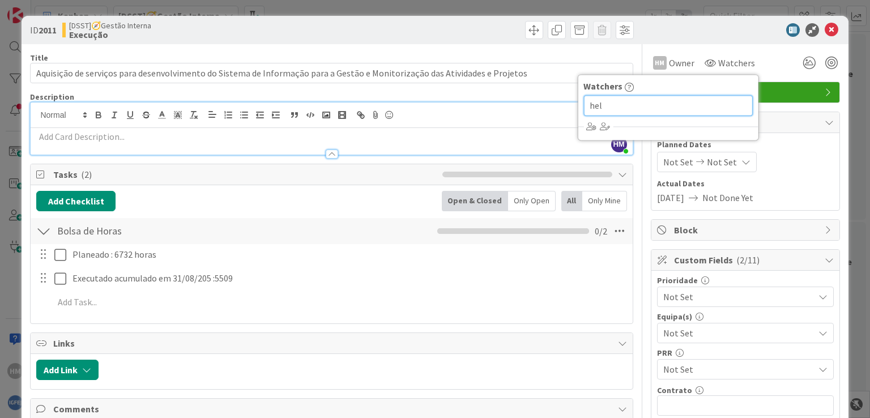
click at [606, 105] on input "hel" at bounding box center [667, 105] width 169 height 20
type input "h"
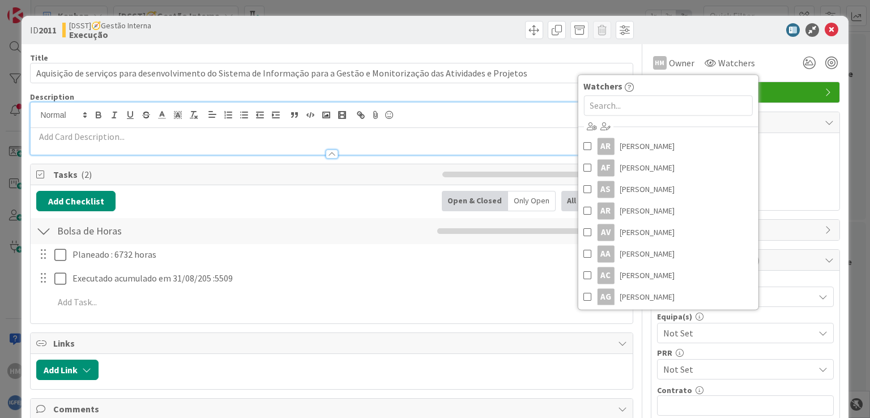
click at [762, 67] on div "HM Owner Owner Remove Set as Watcher HM Helcio Mello AR Abel Rodrigues AF Afons…" at bounding box center [745, 63] width 189 height 20
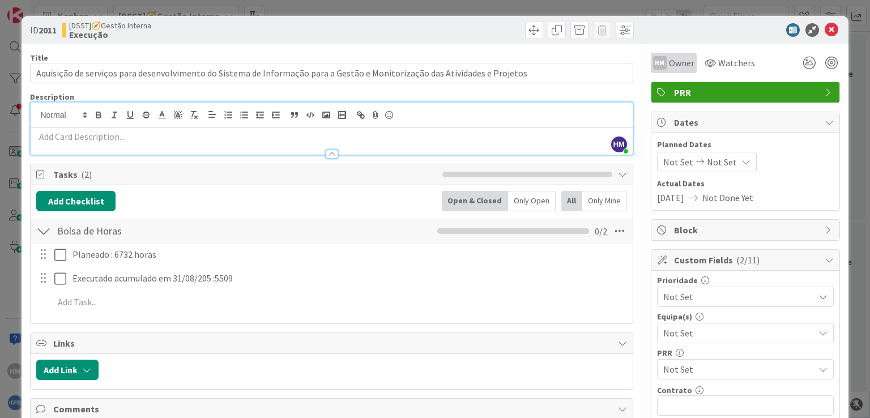
click at [669, 61] on span "Owner" at bounding box center [681, 63] width 25 height 14
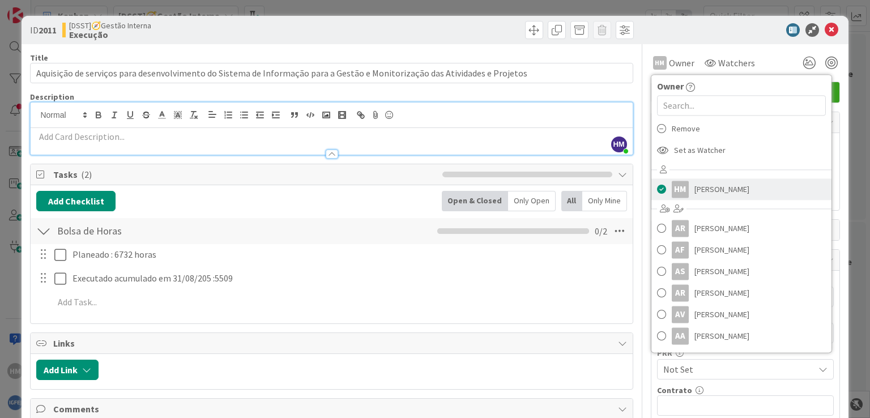
click at [657, 191] on span at bounding box center [661, 189] width 9 height 17
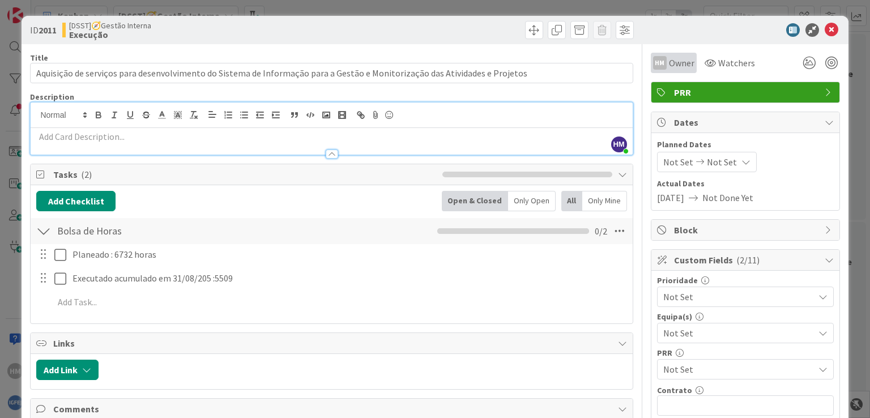
click at [669, 66] on span "Owner" at bounding box center [681, 63] width 25 height 14
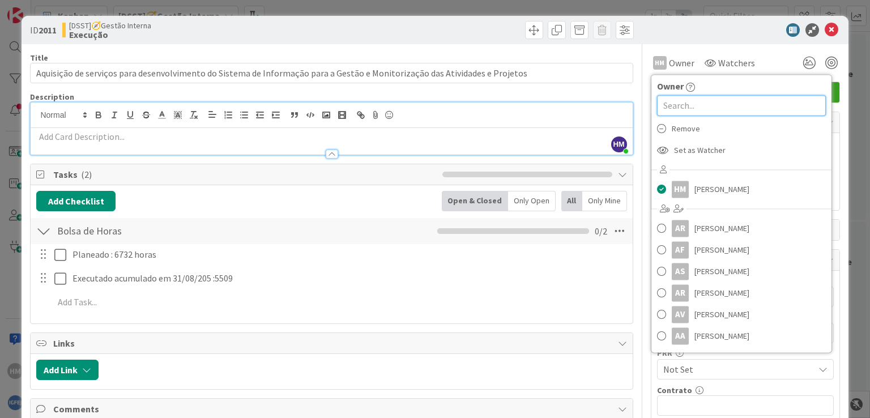
click at [668, 101] on input "text" at bounding box center [741, 105] width 169 height 20
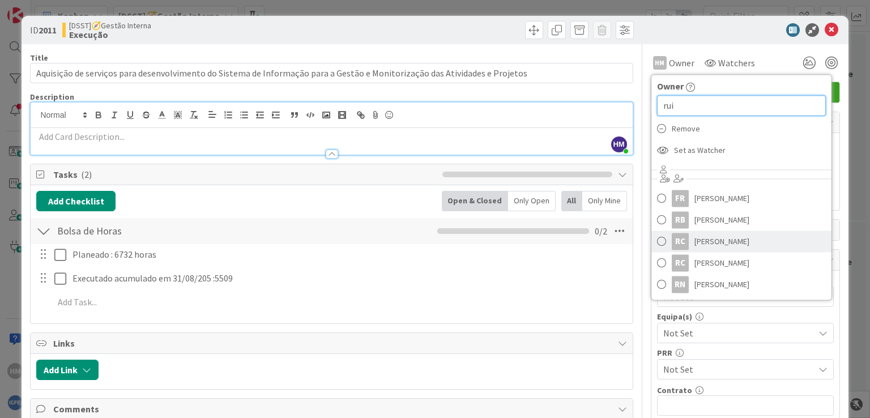
type input "rui"
click at [657, 238] on span at bounding box center [661, 241] width 9 height 17
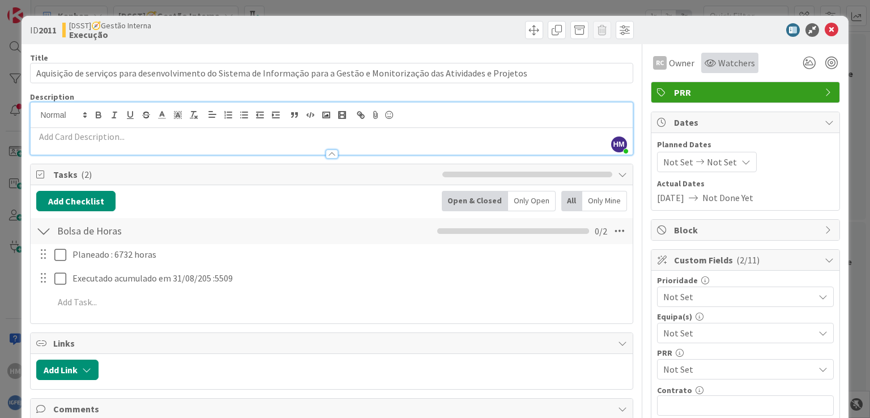
click at [727, 63] on span "Watchers" at bounding box center [736, 63] width 37 height 14
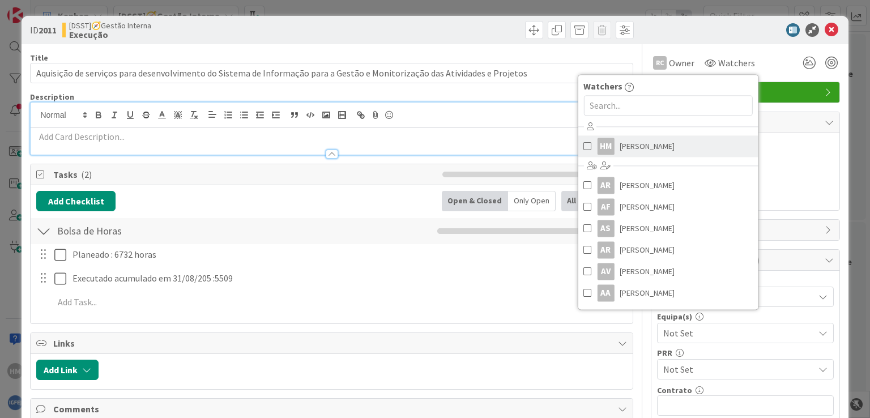
click at [583, 144] on span at bounding box center [587, 146] width 8 height 17
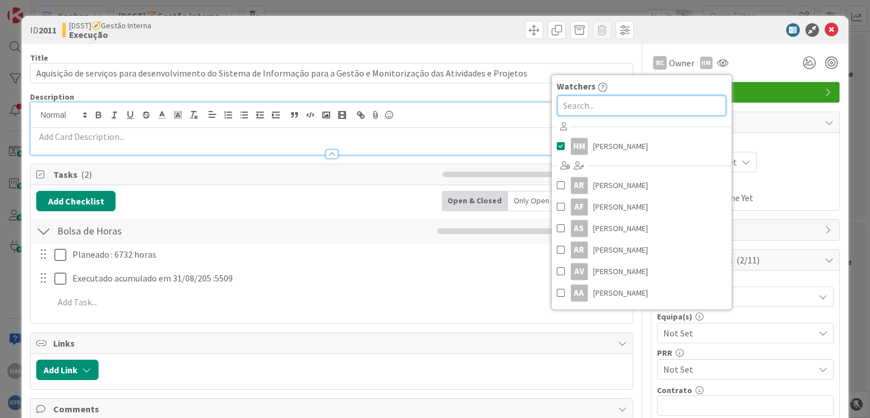
click at [630, 109] on input "text" at bounding box center [641, 105] width 169 height 20
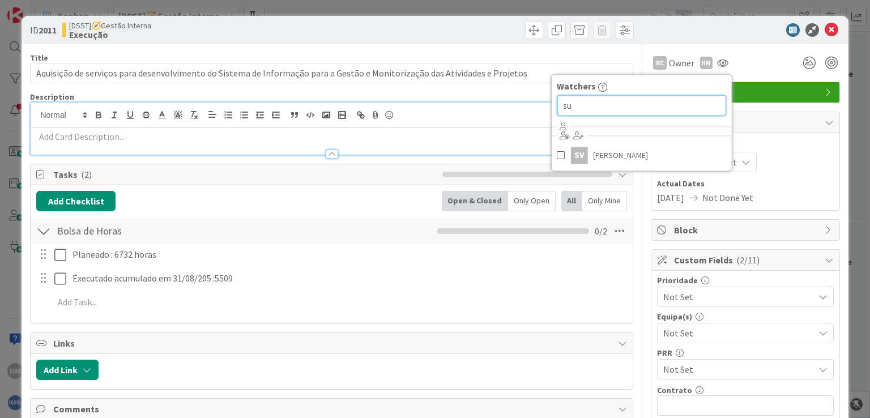
type input "s"
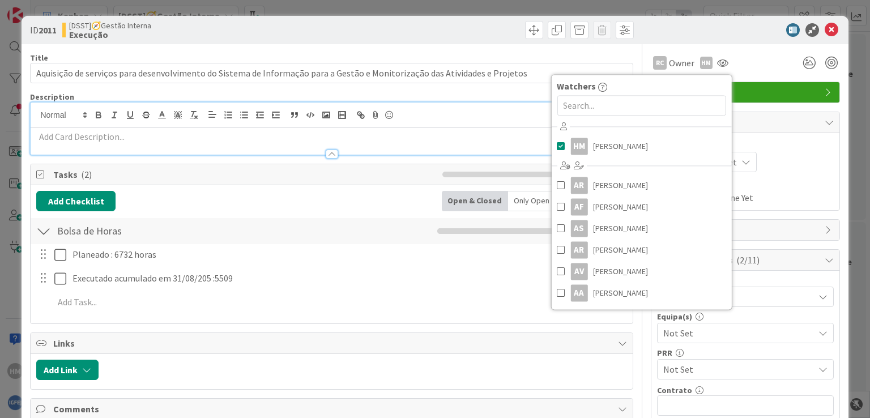
click at [400, 57] on div "Title 124 / 128" at bounding box center [331, 58] width 603 height 10
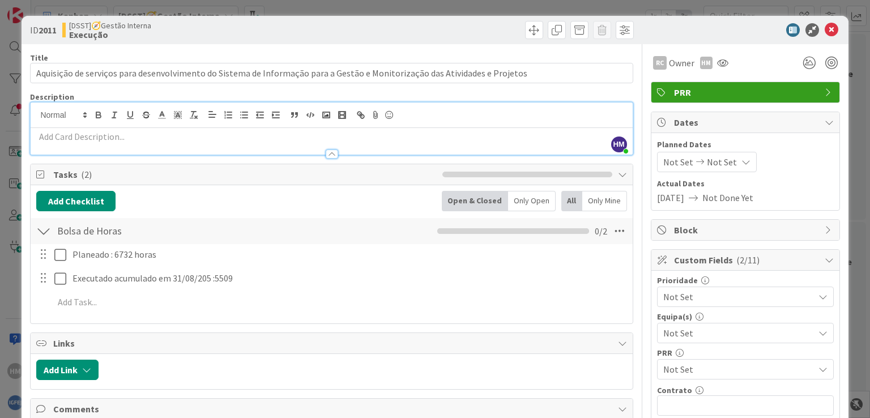
click at [819, 366] on icon at bounding box center [823, 369] width 9 height 9
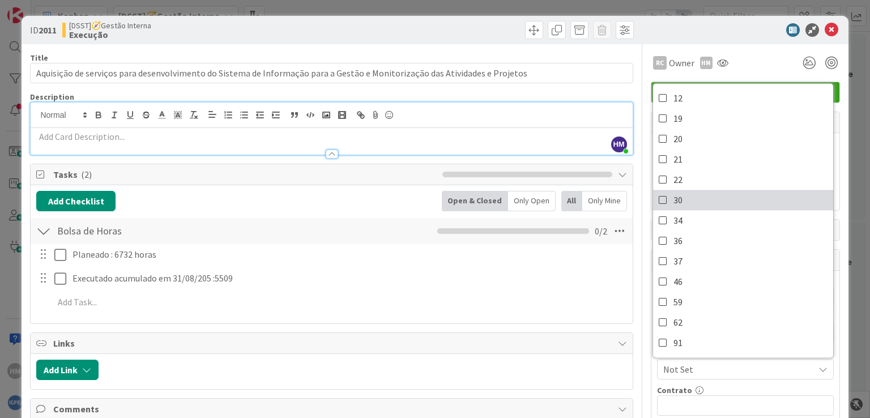
click at [659, 197] on icon at bounding box center [663, 199] width 9 height 17
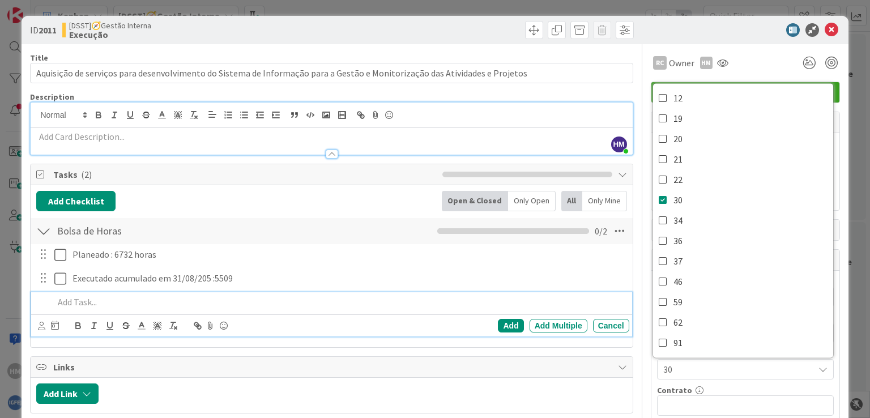
click at [521, 300] on p at bounding box center [339, 302] width 570 height 13
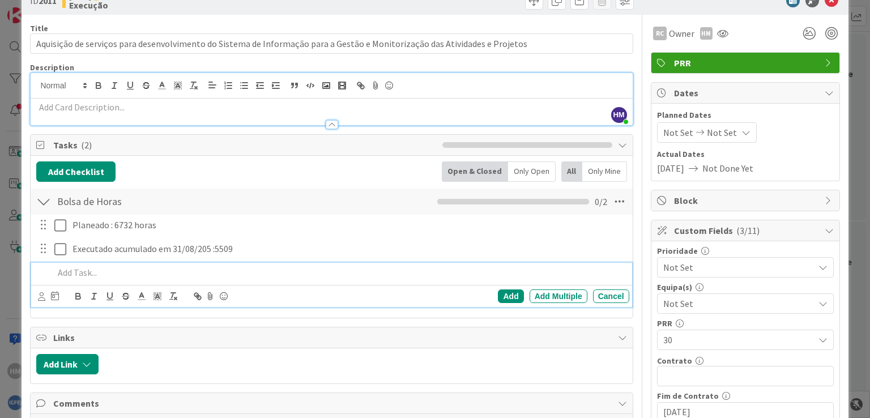
scroll to position [68, 0]
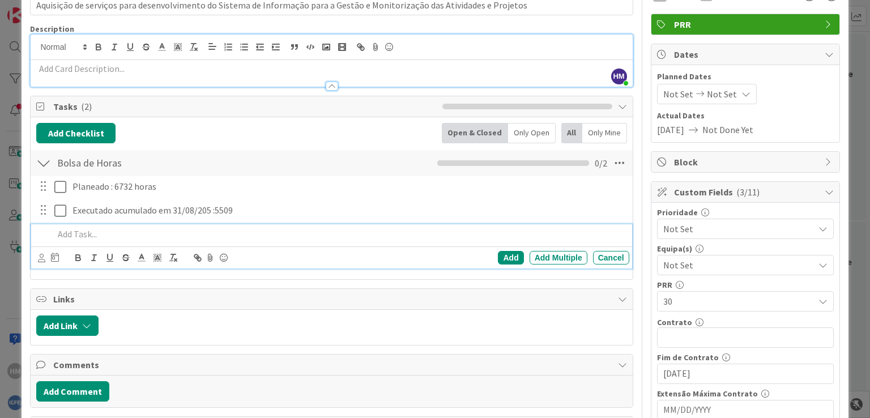
click at [819, 263] on icon at bounding box center [823, 265] width 9 height 9
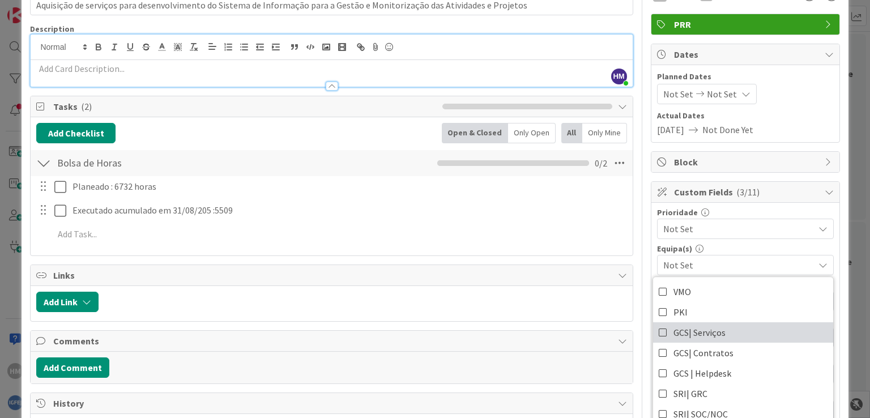
click at [659, 331] on icon at bounding box center [663, 332] width 9 height 17
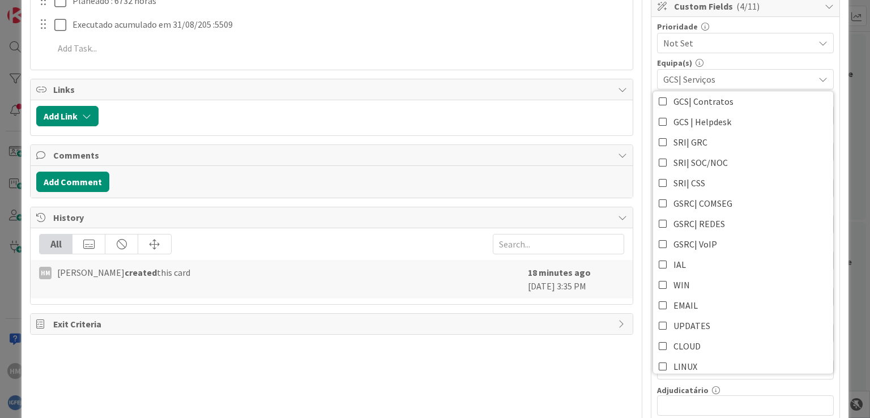
scroll to position [0, 0]
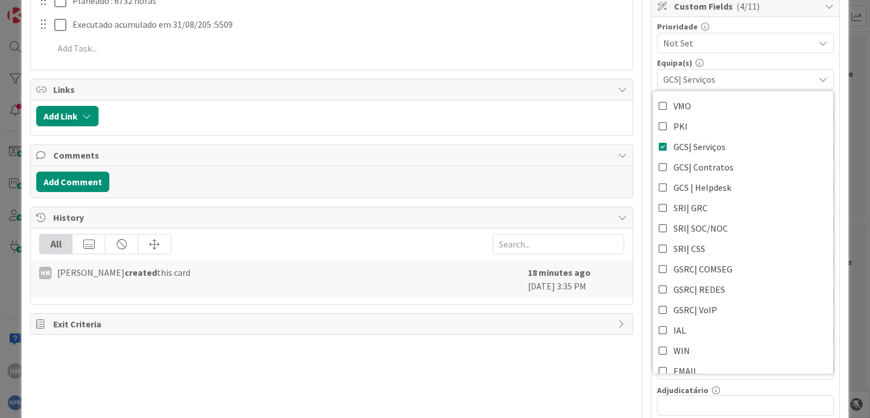
click at [491, 123] on div at bounding box center [365, 116] width 522 height 20
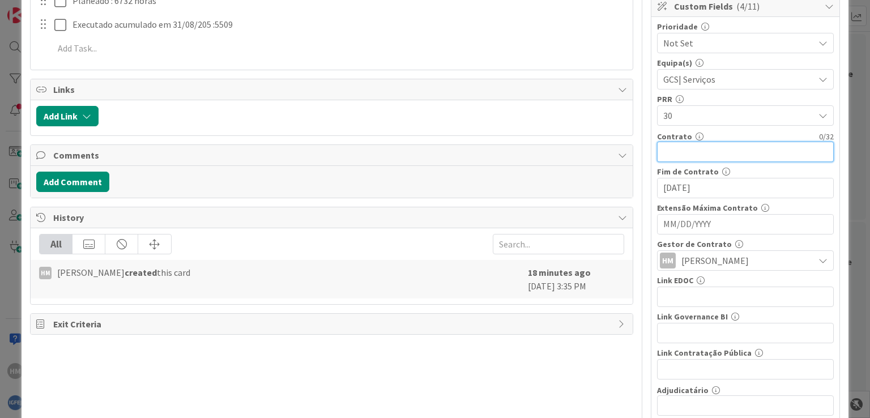
click at [664, 148] on input "text" at bounding box center [745, 152] width 177 height 20
paste input "23AS00006521"
type input "23AS00006521"
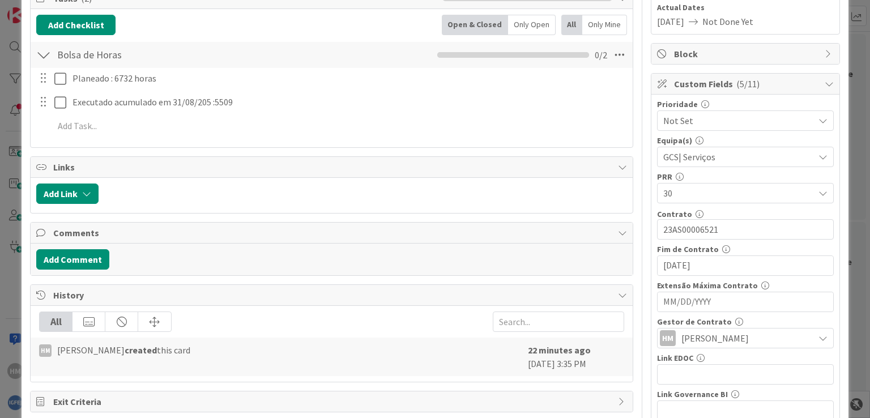
scroll to position [172, 0]
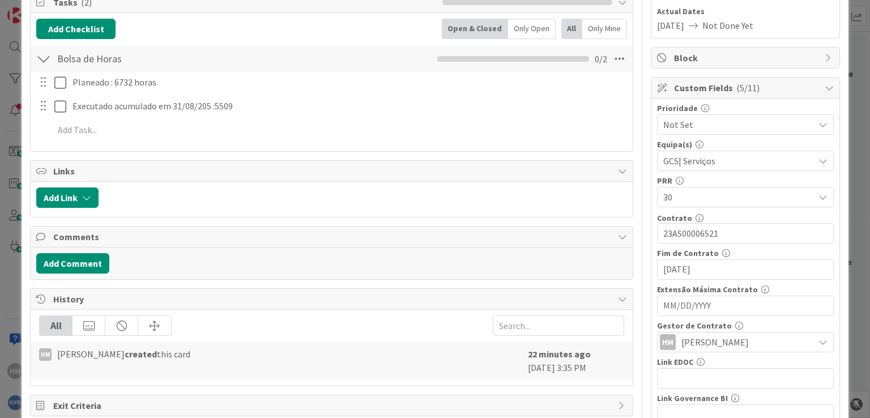
click at [819, 123] on icon at bounding box center [823, 124] width 9 height 9
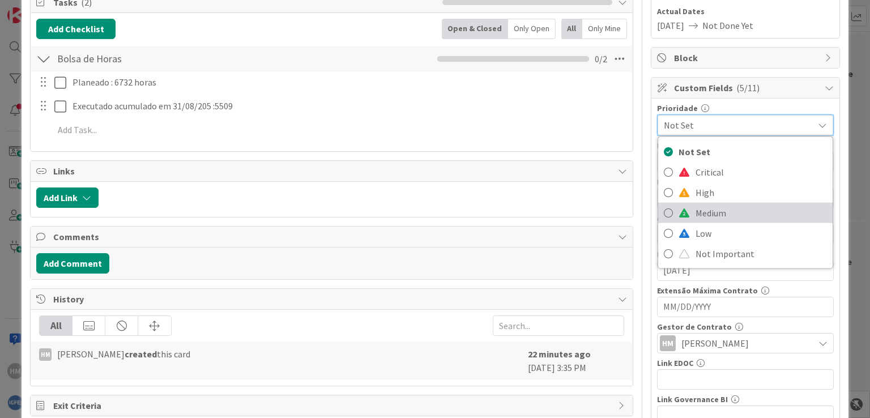
click at [704, 211] on span "Medium" at bounding box center [761, 212] width 131 height 17
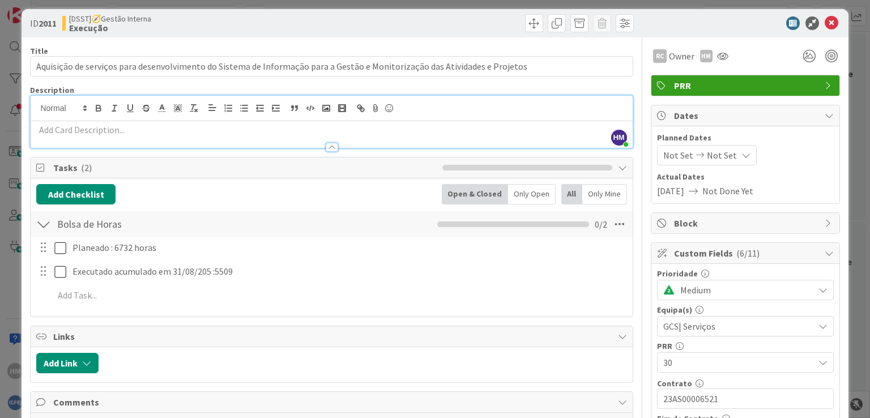
scroll to position [2, 0]
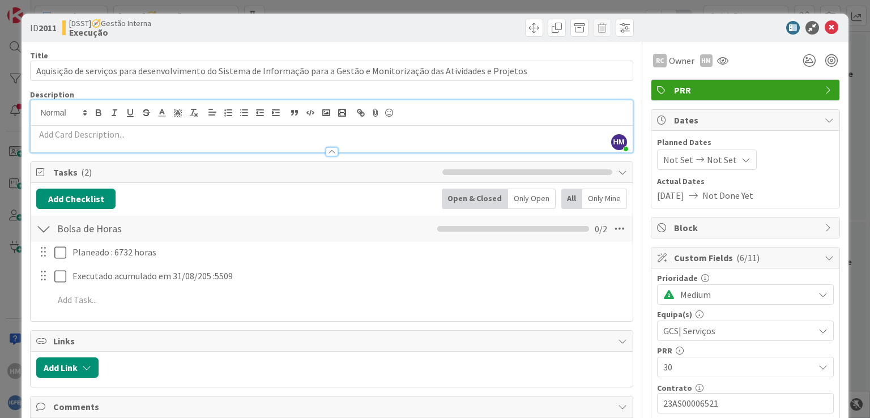
click at [92, 135] on p at bounding box center [331, 134] width 590 height 13
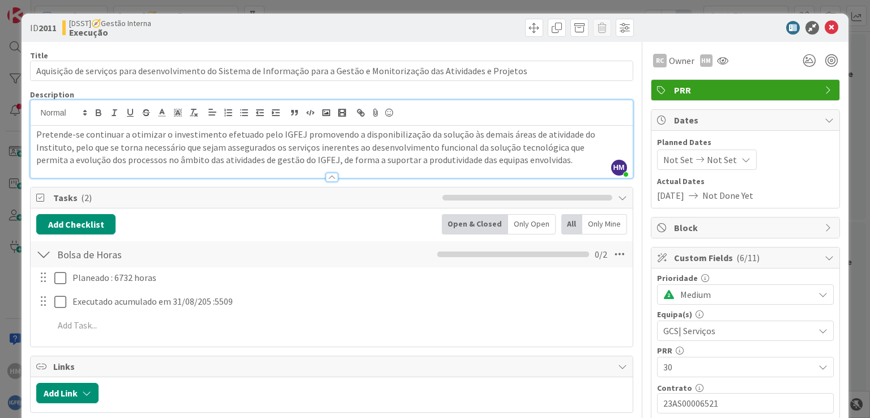
click at [45, 301] on div at bounding box center [43, 301] width 15 height 17
click at [45, 304] on div at bounding box center [43, 301] width 15 height 17
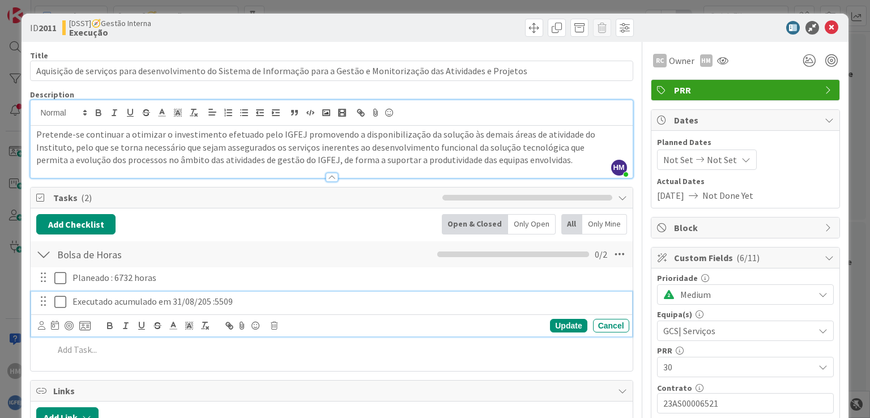
click at [283, 304] on p "Executado acumulado em 31/08/205 :5509" at bounding box center [349, 301] width 552 height 13
click at [133, 301] on p "Implementação NPOCI" at bounding box center [349, 301] width 552 height 13
click at [62, 301] on icon at bounding box center [60, 302] width 12 height 14
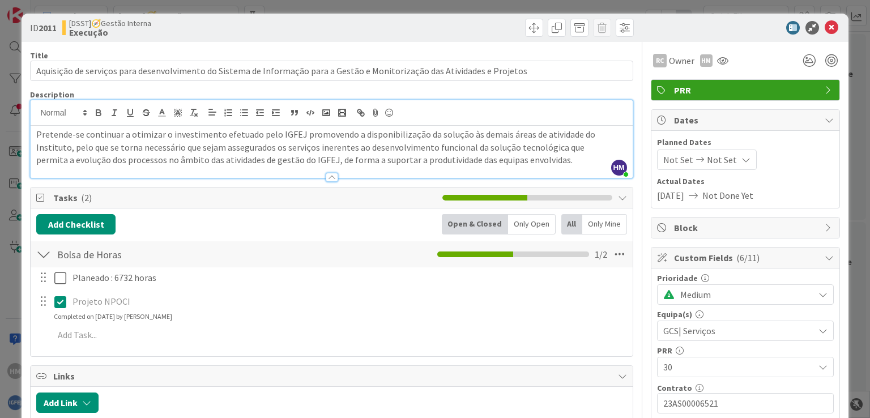
click at [61, 300] on icon at bounding box center [60, 302] width 12 height 14
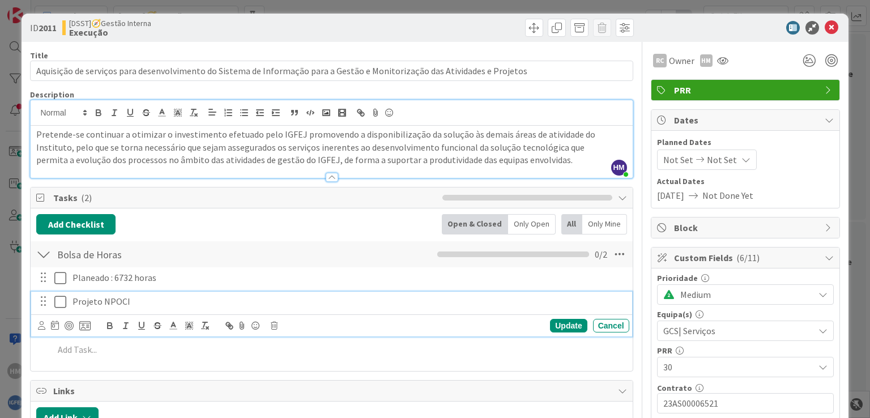
click at [88, 302] on p "Projeto NPOCI" at bounding box center [349, 301] width 552 height 13
drag, startPoint x: 134, startPoint y: 300, endPoint x: 71, endPoint y: 299, distance: 62.3
click at [71, 299] on div "Projeto NPOCI" at bounding box center [348, 302] width 561 height 20
copy p "Projeto NPOCI"
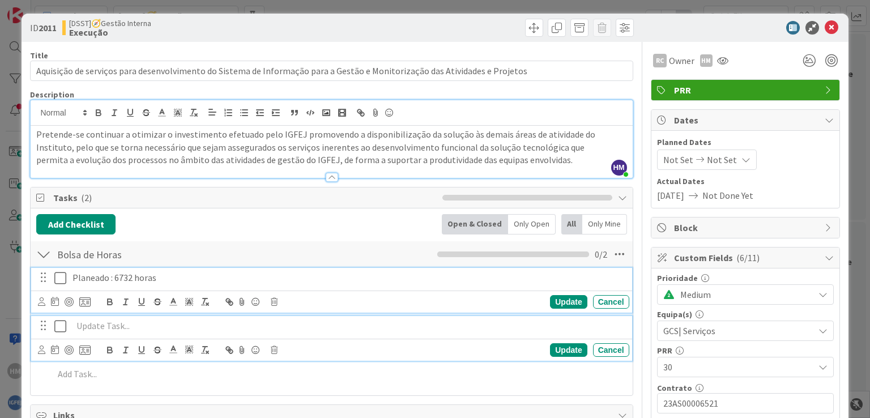
scroll to position [27, 0]
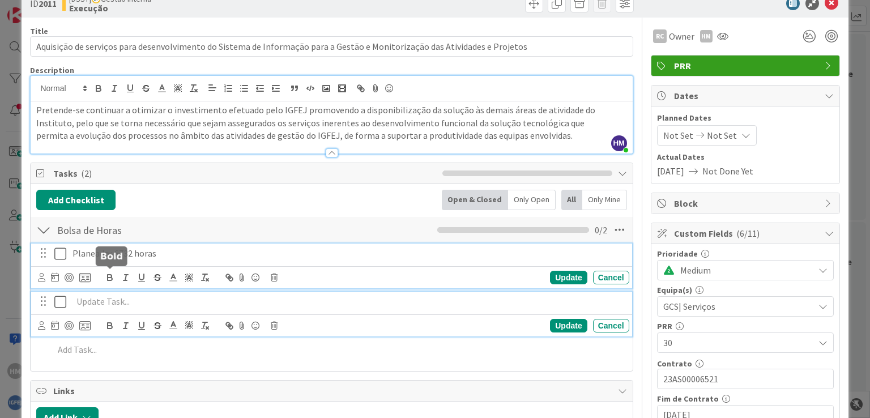
click at [102, 275] on div "Planeado : 6732 horas Update Cancel" at bounding box center [331, 266] width 600 height 45
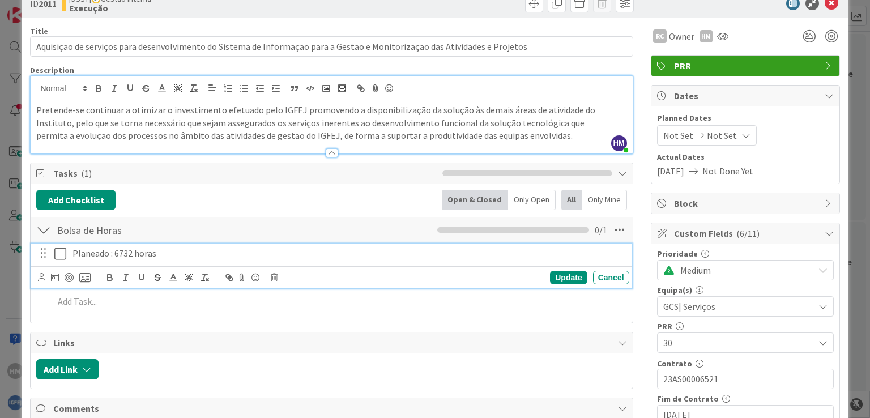
click at [186, 251] on p "Planeado : 6732 horas" at bounding box center [349, 253] width 552 height 13
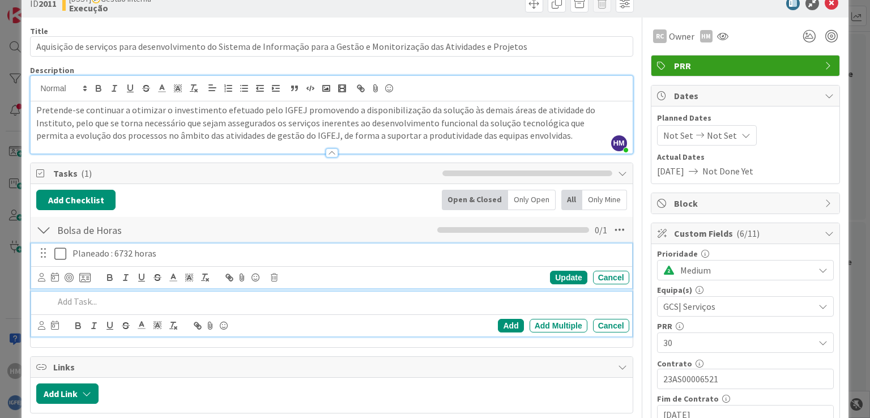
click at [103, 302] on p at bounding box center [339, 301] width 570 height 13
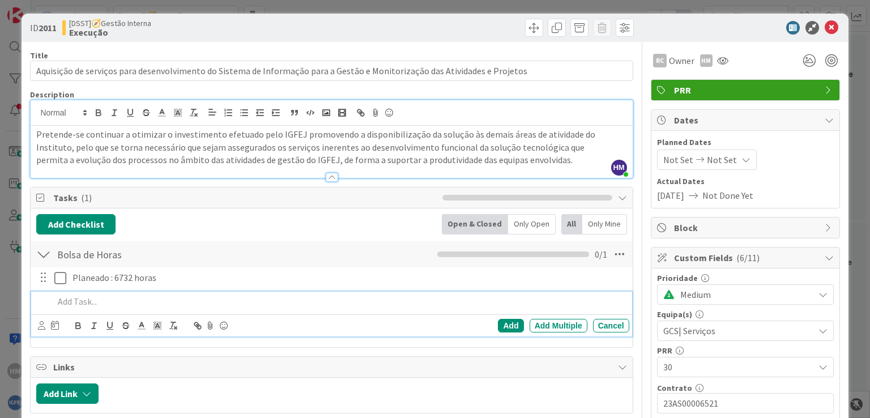
click at [103, 302] on p at bounding box center [339, 301] width 570 height 13
click at [551, 322] on div "Add Multiple" at bounding box center [559, 326] width 58 height 14
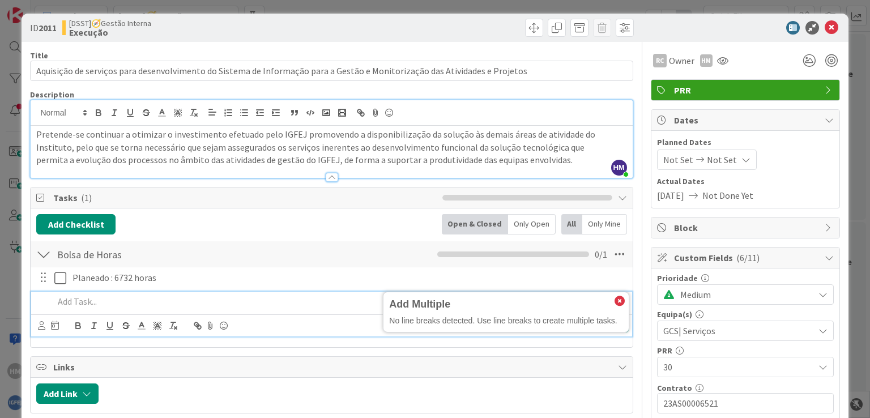
click at [438, 325] on div "Add Multiple No line breaks detected. Use line breaks to create multiple tasks." at bounding box center [506, 312] width 245 height 38
click at [615, 296] on icon at bounding box center [620, 301] width 10 height 10
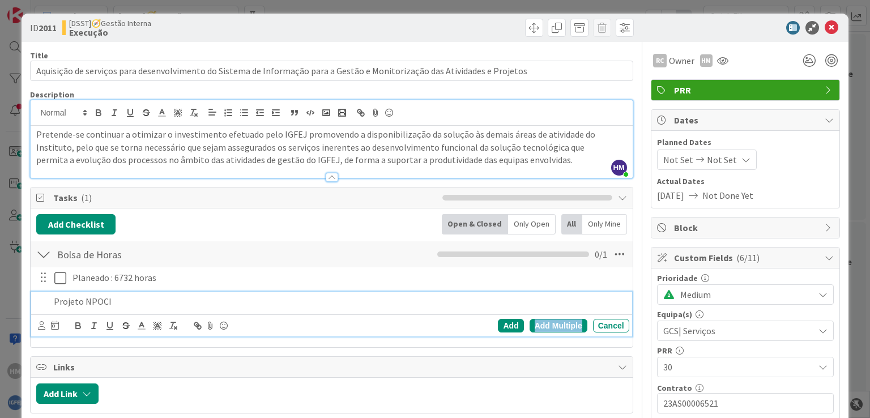
click at [547, 320] on div "Add Multiple" at bounding box center [559, 326] width 58 height 14
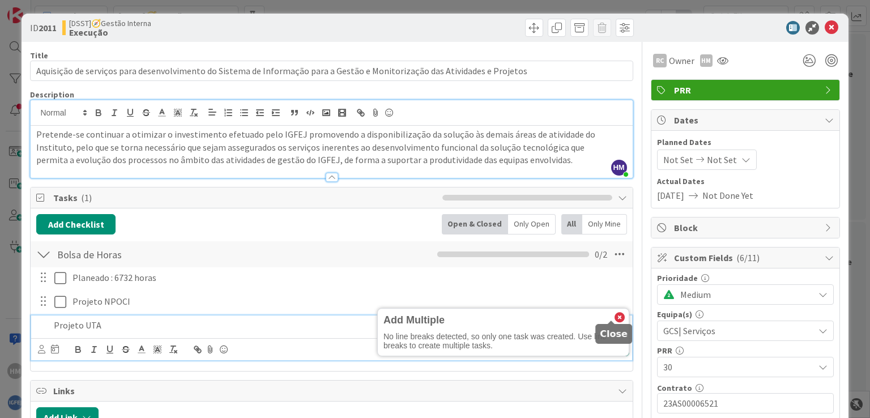
click at [615, 314] on icon at bounding box center [620, 318] width 10 height 10
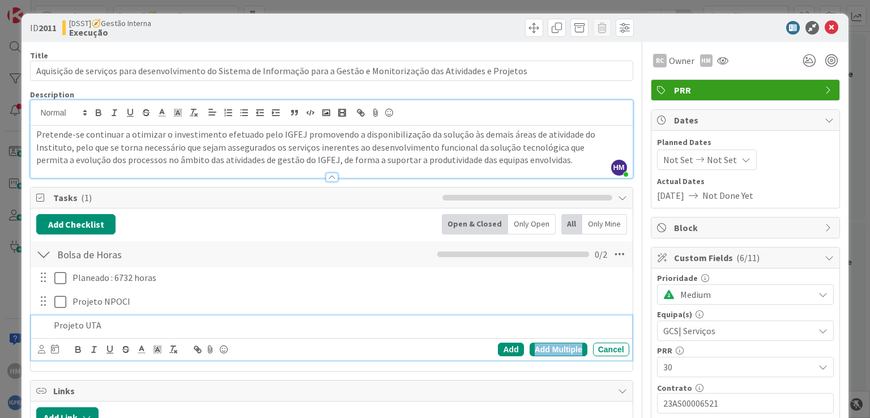
click at [561, 346] on div "Add Multiple" at bounding box center [559, 350] width 58 height 14
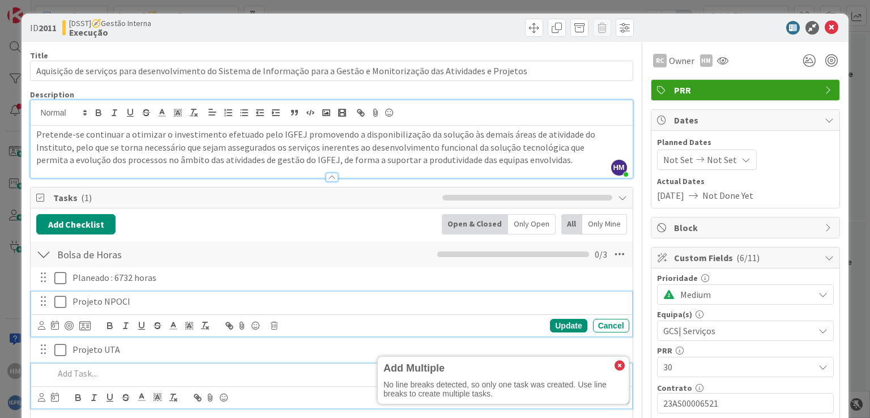
scroll to position [27, 0]
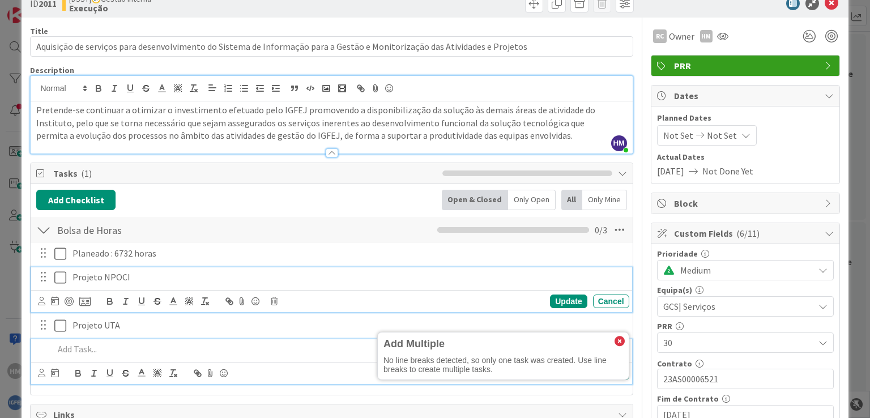
click at [61, 301] on div "Projeto NPOCI Update Cancel" at bounding box center [331, 289] width 600 height 45
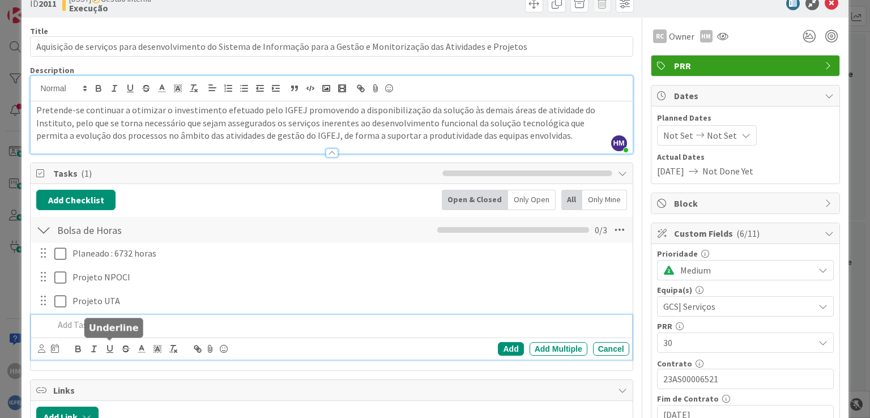
click at [103, 350] on div "Add Add Multiple Cancel" at bounding box center [331, 337] width 600 height 45
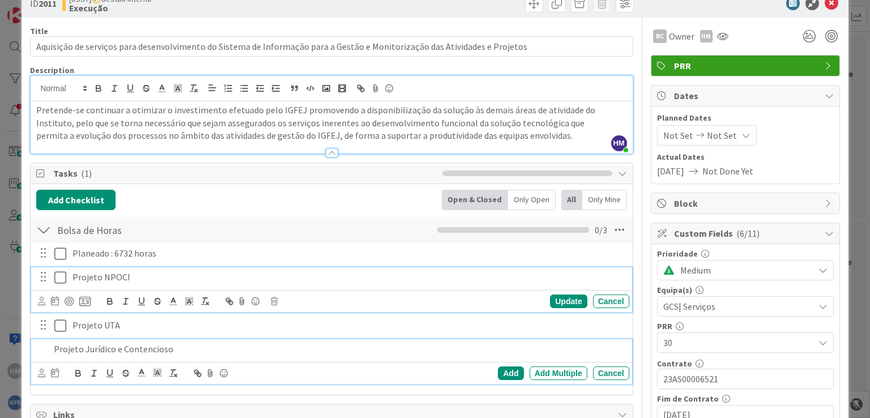
scroll to position [50, 0]
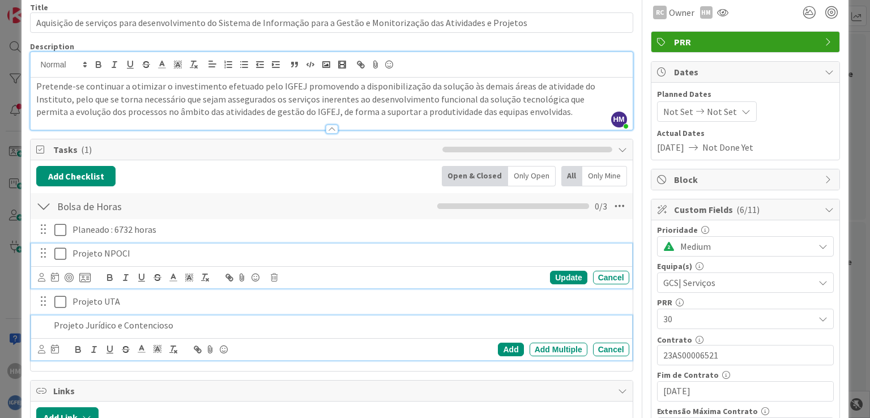
click at [556, 267] on div "Projeto NPOCI Update Cancel" at bounding box center [331, 266] width 600 height 45
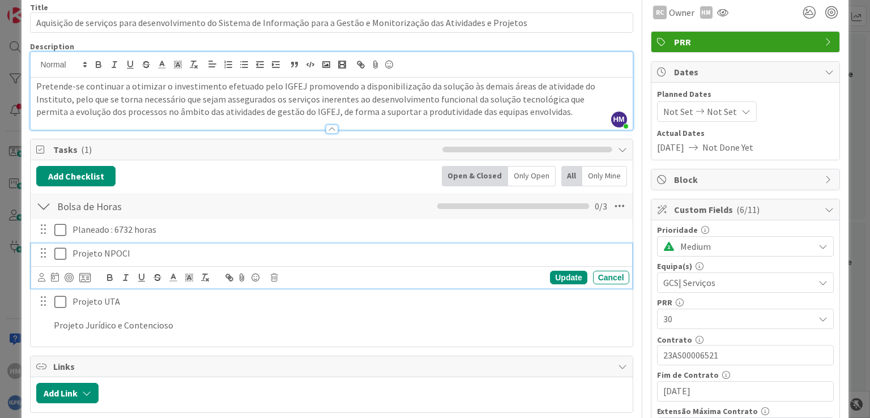
click at [325, 339] on div "Bolsa de Horas Checklist Name 14 / 64 Bolsa de Horas 0 / 3 Planeado : 6732 hora…" at bounding box center [332, 266] width 602 height 149
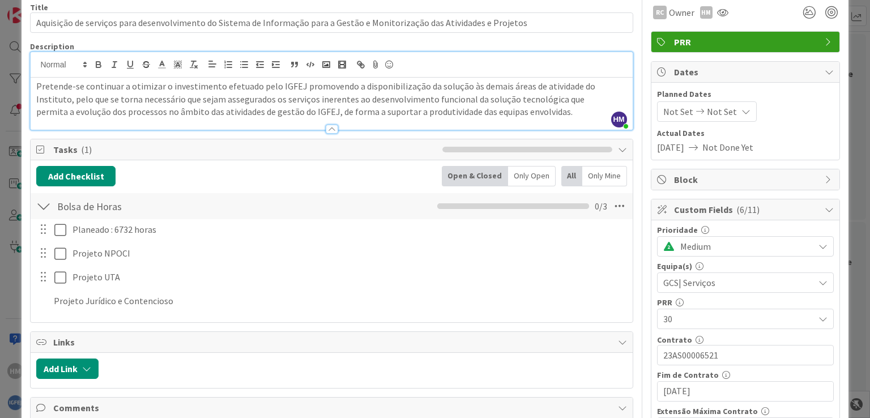
click at [329, 316] on div "Bolsa de Horas Checklist Name 14 / 64 Bolsa de Horas 0 / 3 Planeado : 6732 hora…" at bounding box center [332, 254] width 602 height 125
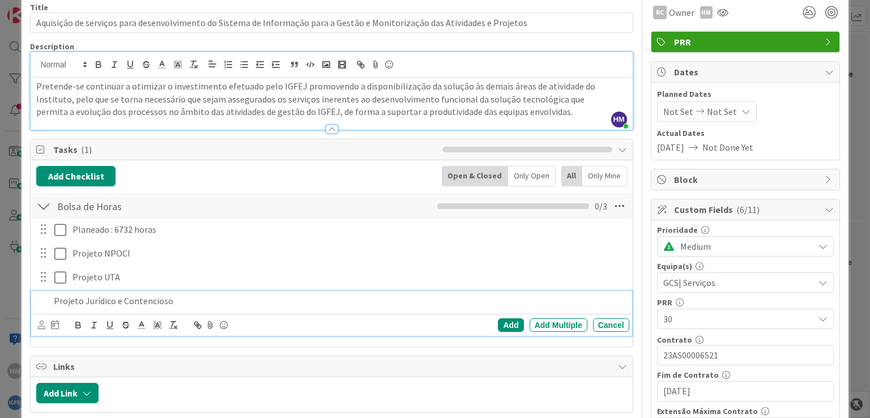
click at [224, 305] on p "Projeto Jurídico e Contencioso" at bounding box center [339, 301] width 570 height 13
click at [557, 322] on div "Add Multiple" at bounding box center [559, 325] width 58 height 14
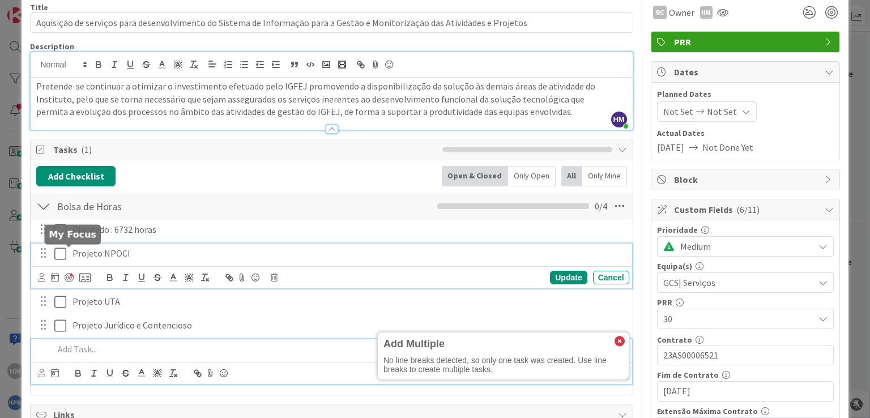
scroll to position [75, 0]
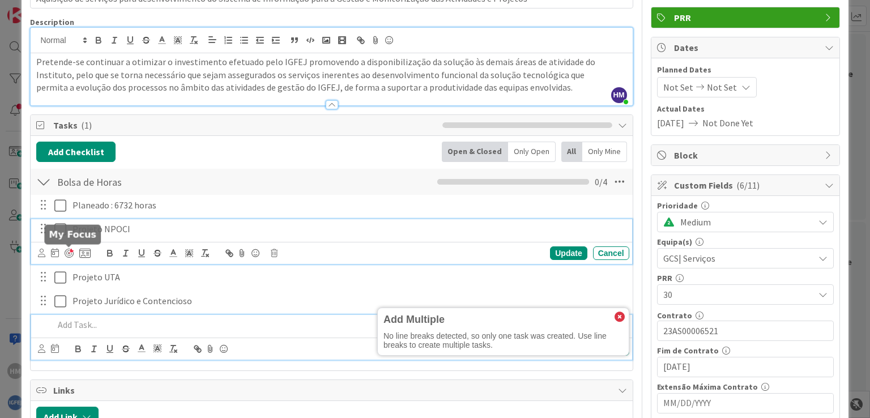
click at [64, 252] on div "Projeto NPOCI Update Cancel" at bounding box center [331, 241] width 600 height 45
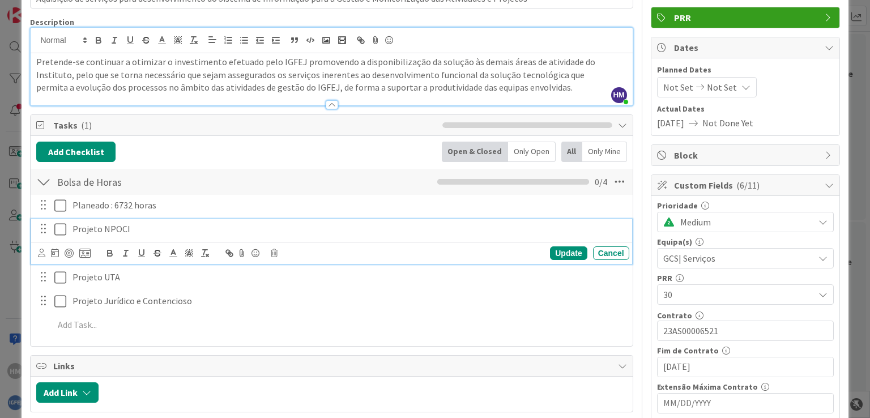
click at [58, 224] on icon at bounding box center [60, 230] width 12 height 14
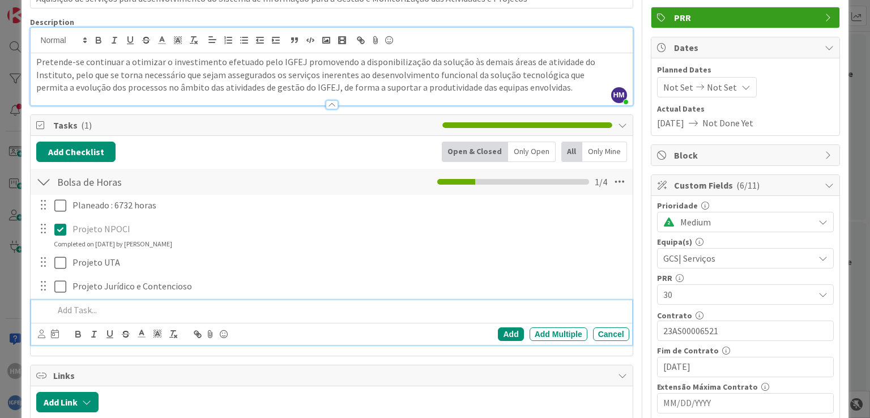
click at [115, 310] on p at bounding box center [339, 310] width 570 height 13
click at [59, 229] on icon at bounding box center [60, 230] width 12 height 14
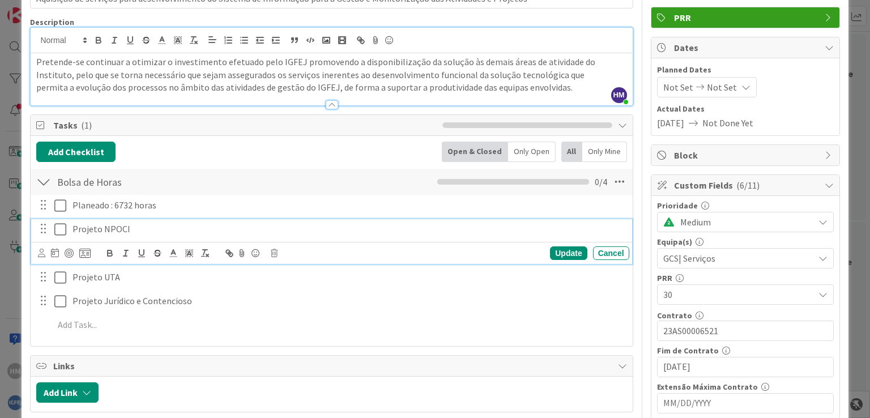
click at [138, 229] on p "Projeto NPOCI" at bounding box center [349, 229] width 552 height 13
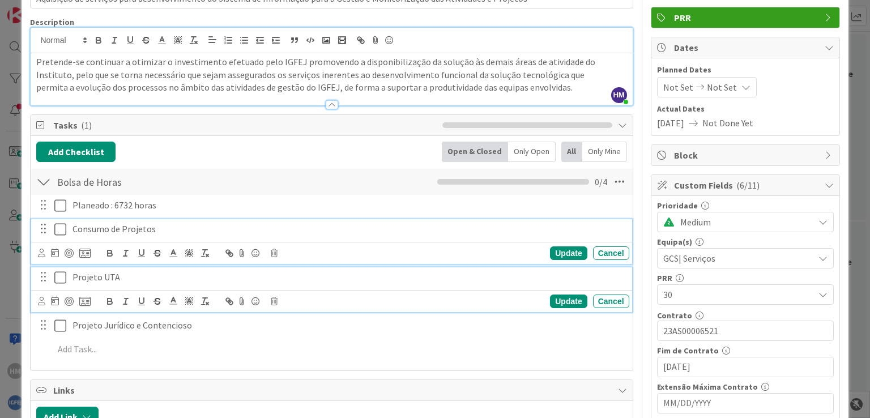
click at [130, 278] on p "Projeto UTA" at bounding box center [349, 277] width 552 height 13
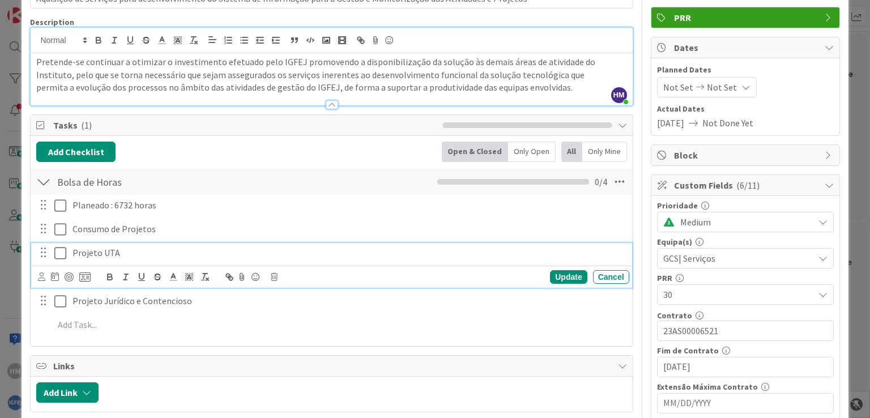
scroll to position [50, 0]
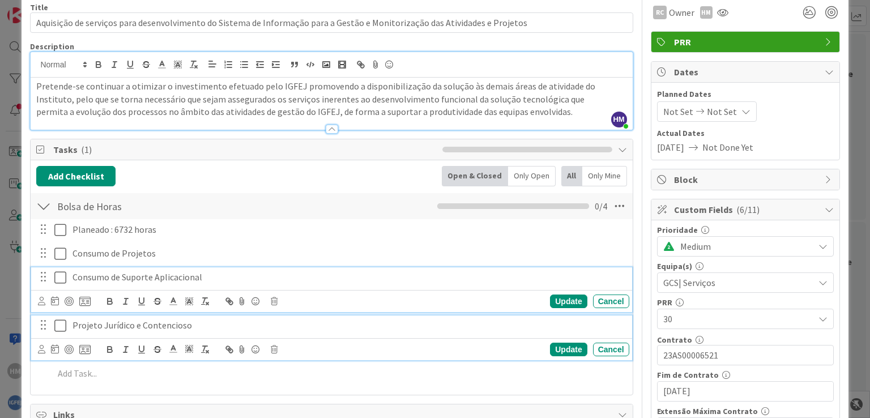
click at [489, 327] on p "Projeto Jurídico e Contencioso" at bounding box center [349, 325] width 552 height 13
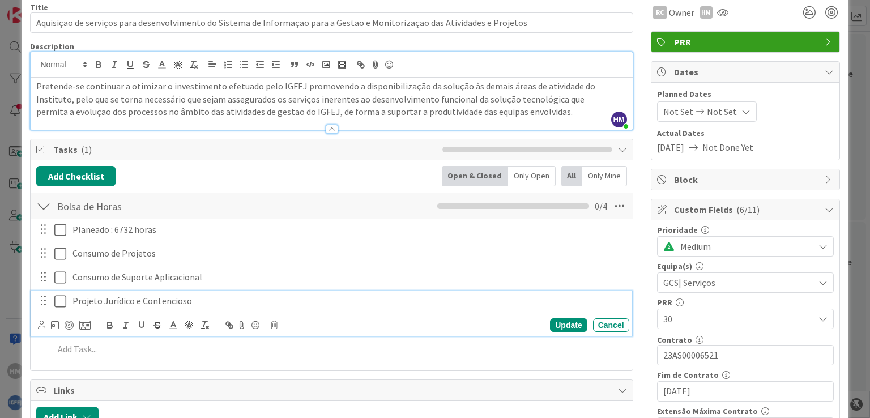
scroll to position [27, 0]
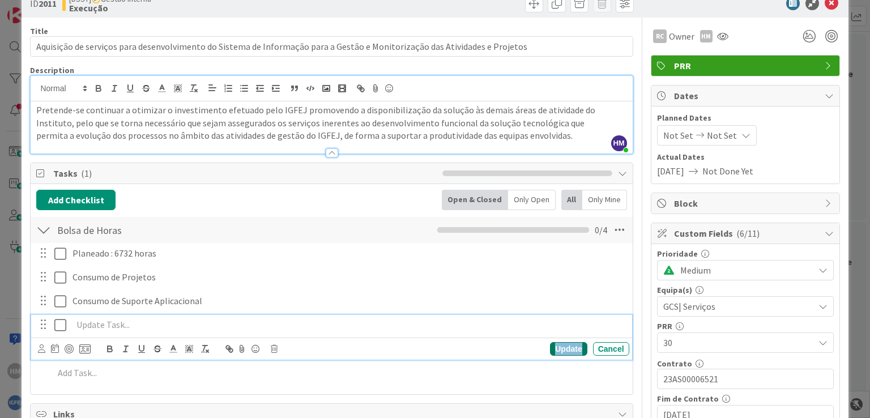
click at [567, 350] on div "Update" at bounding box center [568, 349] width 37 height 14
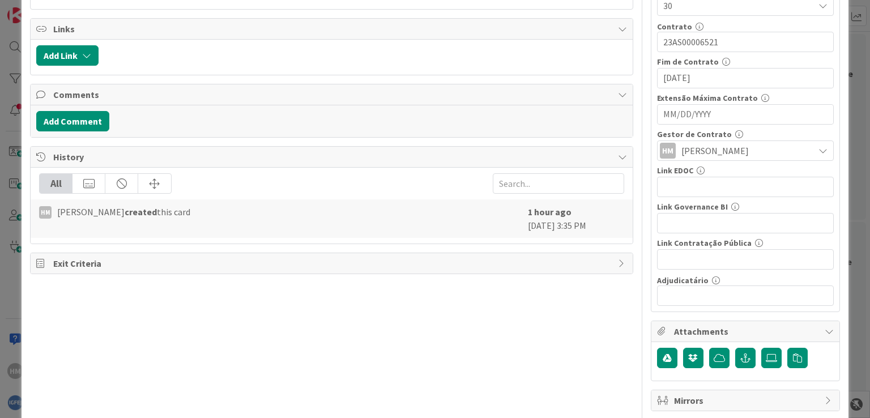
scroll to position [386, 0]
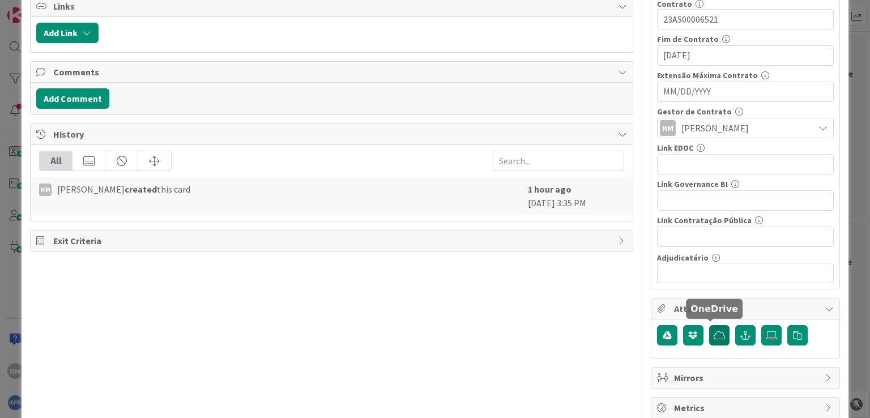
click at [714, 331] on icon "button" at bounding box center [719, 335] width 11 height 9
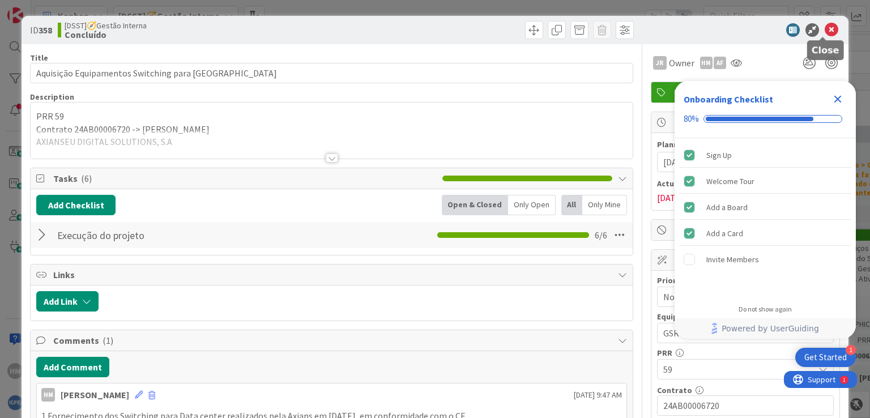
click at [826, 27] on icon at bounding box center [832, 30] width 14 height 14
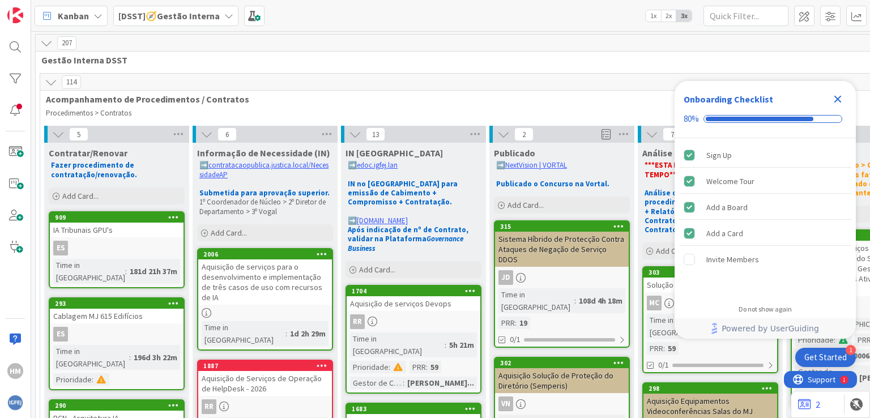
click at [837, 103] on icon "Close Checklist" at bounding box center [838, 99] width 14 height 14
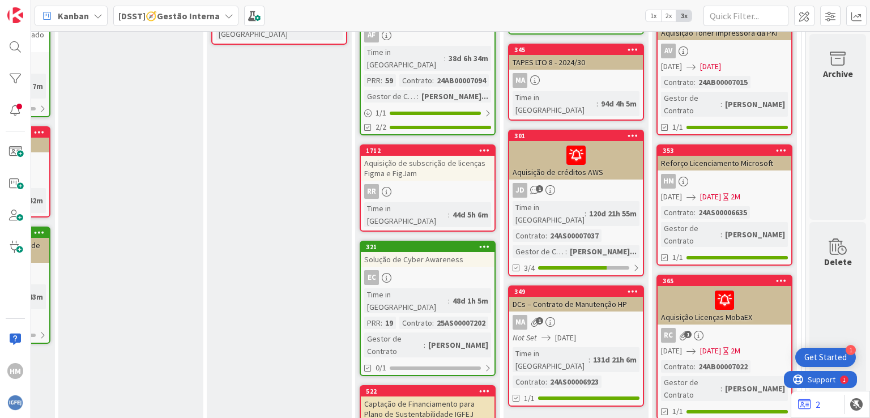
scroll to position [1160, 439]
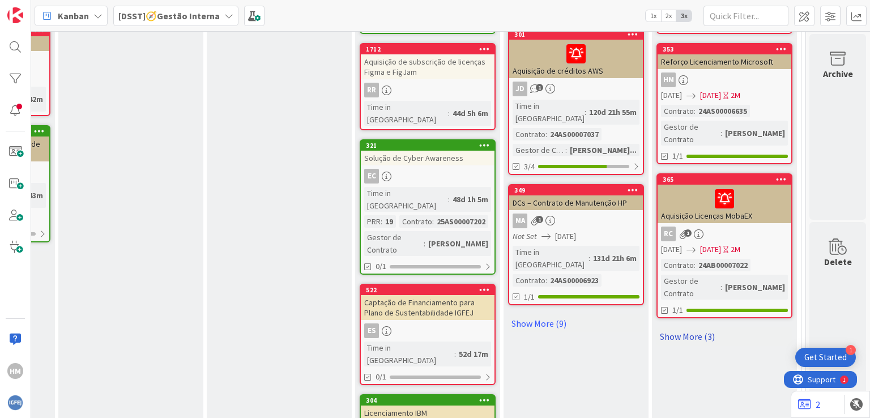
click at [687, 327] on link "Show More (3)" at bounding box center [725, 336] width 136 height 18
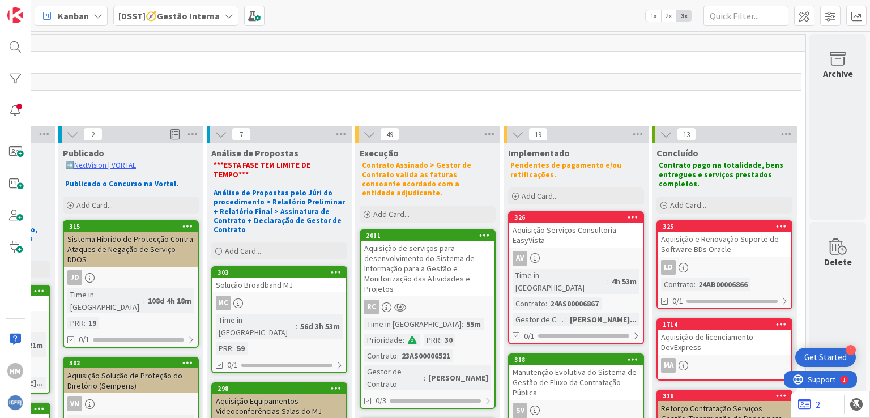
scroll to position [121, 439]
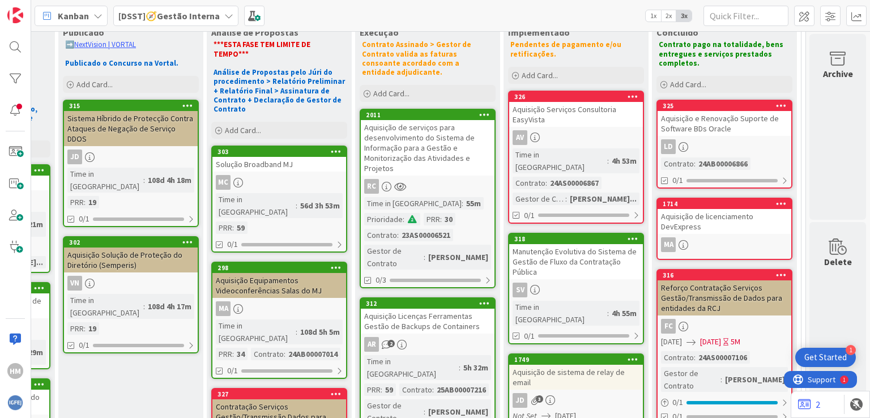
click at [421, 137] on div "Aquisição de serviços para desenvolvimento do Sistema de Informação para a Gest…" at bounding box center [428, 148] width 134 height 56
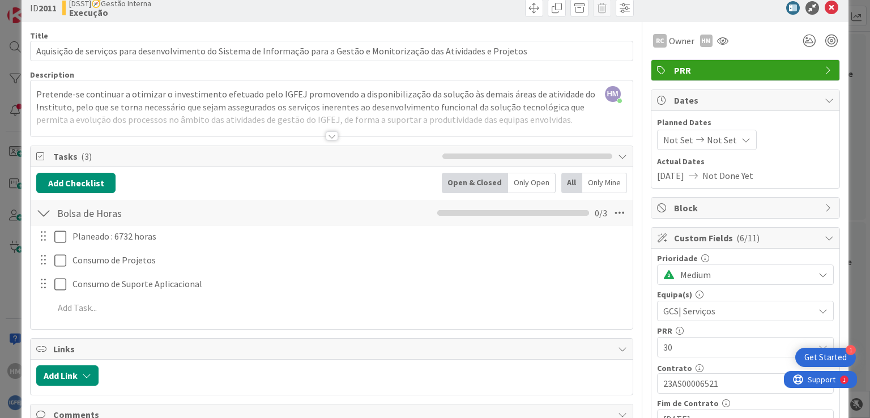
scroll to position [82, 0]
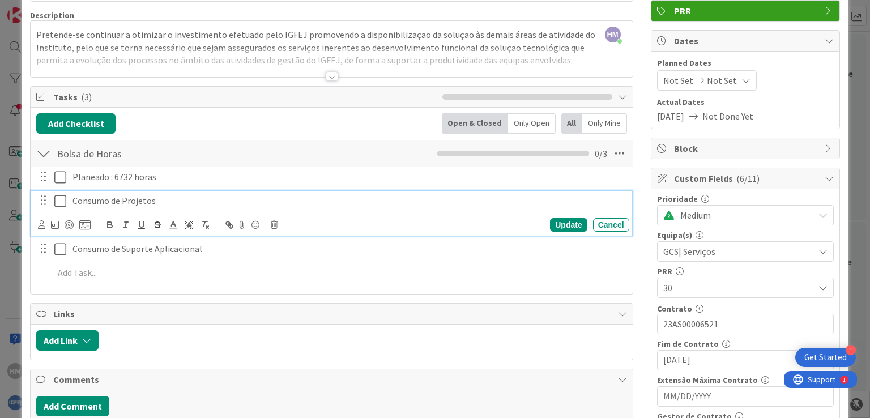
click at [106, 199] on p "Consumo de Projetos" at bounding box center [349, 200] width 552 height 13
click at [161, 202] on p "Consumo de Projetos" at bounding box center [349, 200] width 552 height 13
click at [351, 204] on p "Consumo de Projetos( NPOCI/UTA/Núcleo Jurídico e Contencioso" at bounding box center [349, 200] width 552 height 13
click at [560, 218] on div "Update" at bounding box center [568, 225] width 37 height 14
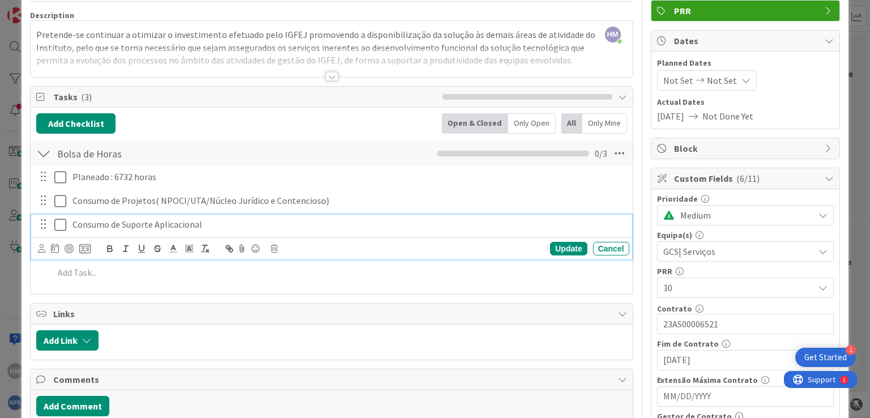
click at [208, 224] on p "Consumo de Suporte Aplicacional" at bounding box center [349, 224] width 552 height 13
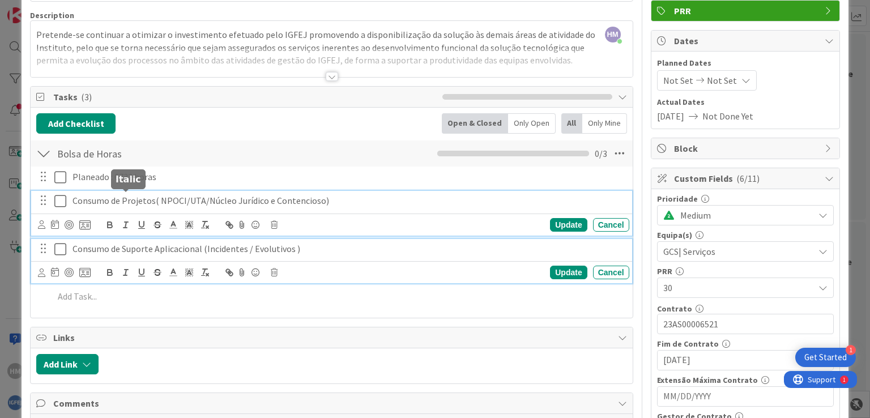
scroll to position [106, 0]
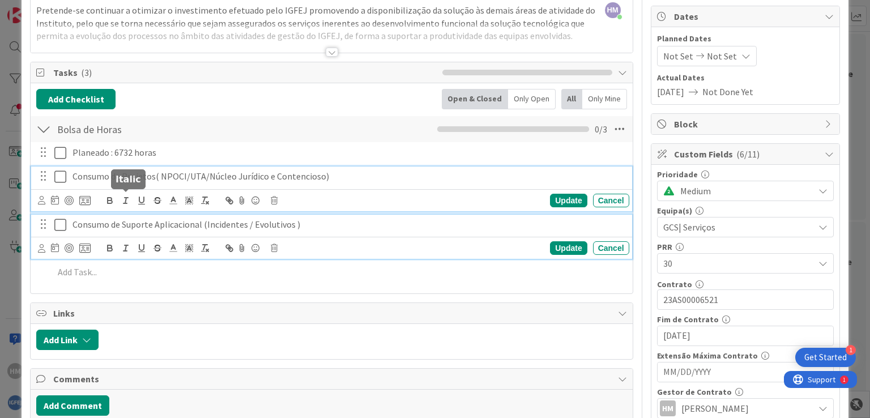
click at [120, 200] on div "Consumo de Projetos( NPOCI/UTA/Núcleo Jurídico e Contencioso) Update Cancel" at bounding box center [331, 189] width 600 height 45
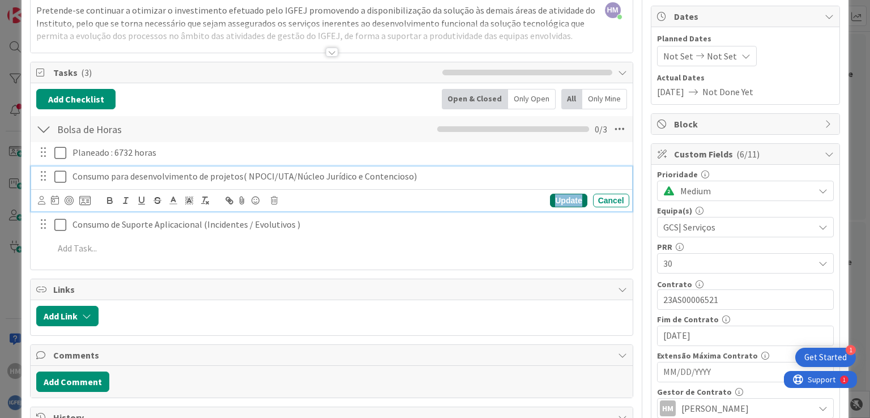
click at [560, 199] on div "Update" at bounding box center [568, 201] width 37 height 14
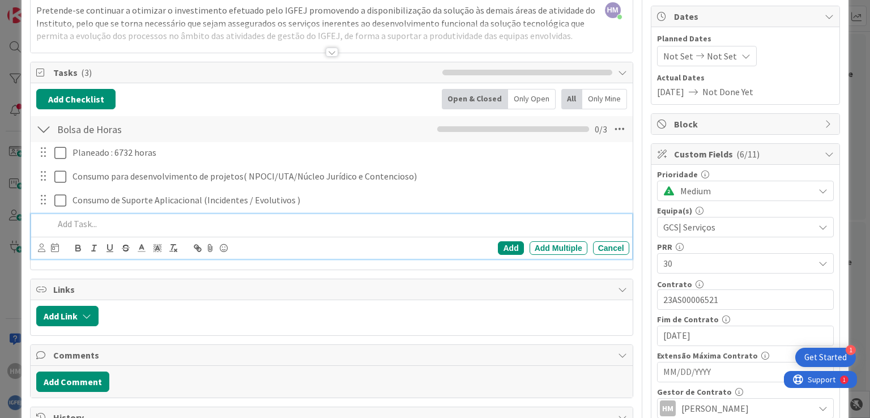
click at [410, 223] on p at bounding box center [339, 224] width 570 height 13
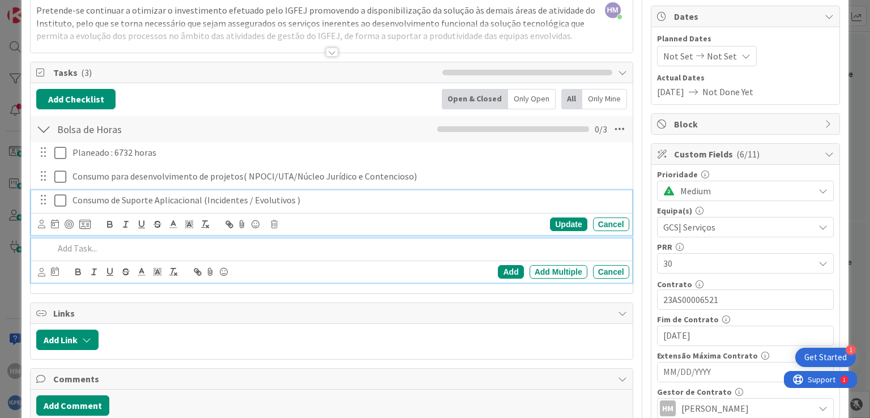
click at [315, 200] on p "Consumo de Suporte Aplicacional (Incidentes / Evolutivos )" at bounding box center [349, 200] width 552 height 13
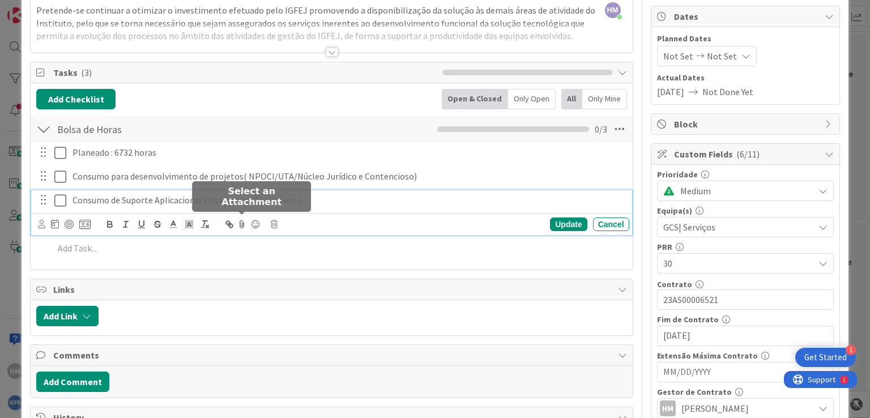
click at [238, 226] on icon at bounding box center [242, 224] width 14 height 16
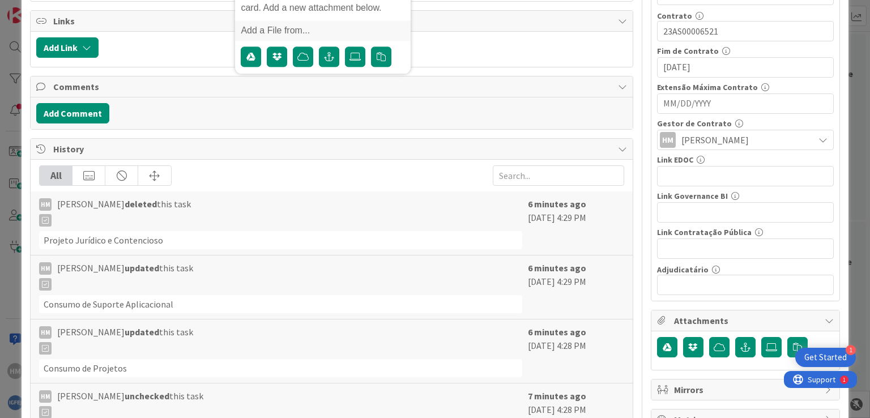
scroll to position [378, 0]
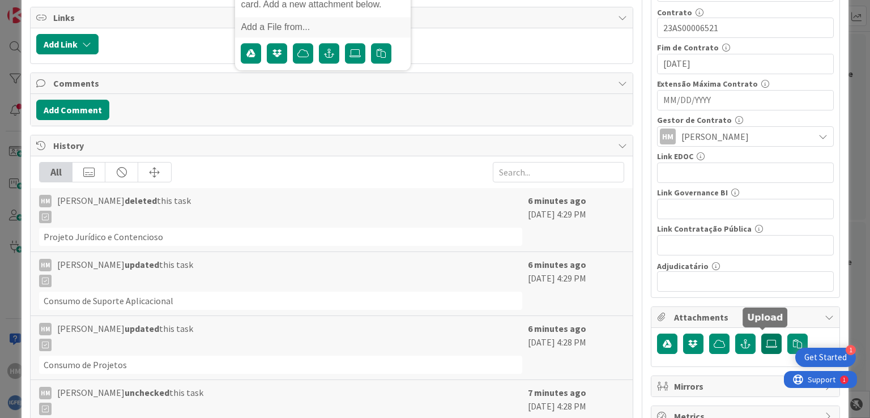
click at [766, 342] on icon at bounding box center [771, 343] width 11 height 9
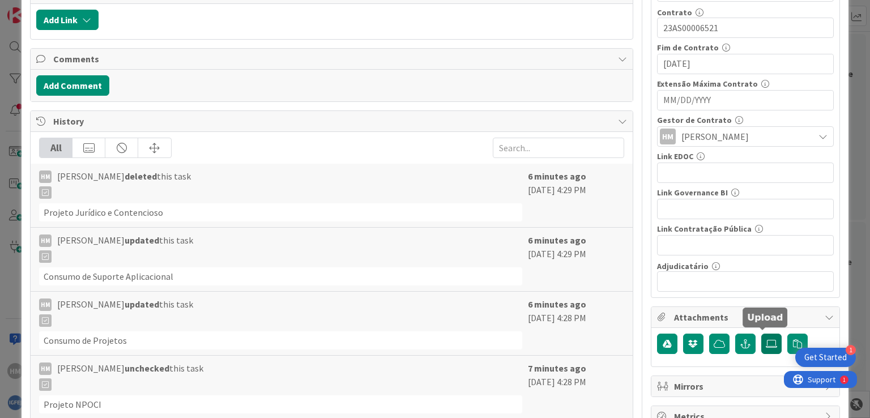
click at [766, 340] on icon at bounding box center [771, 343] width 11 height 9
click at [761, 334] on input "file" at bounding box center [761, 334] width 0 height 0
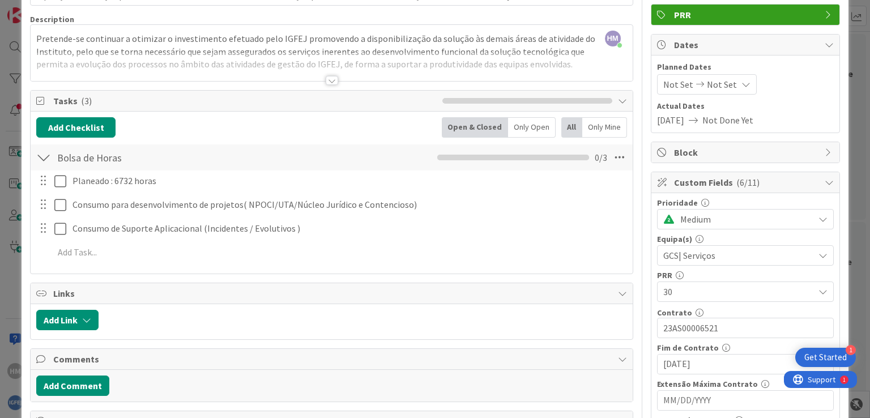
scroll to position [27, 0]
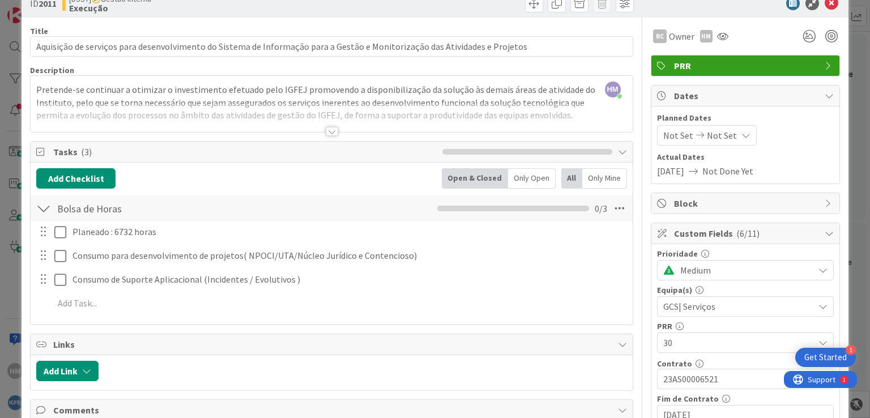
drag, startPoint x: 866, startPoint y: 40, endPoint x: 329, endPoint y: 130, distance: 544.5
click at [329, 130] on div at bounding box center [332, 131] width 12 height 9
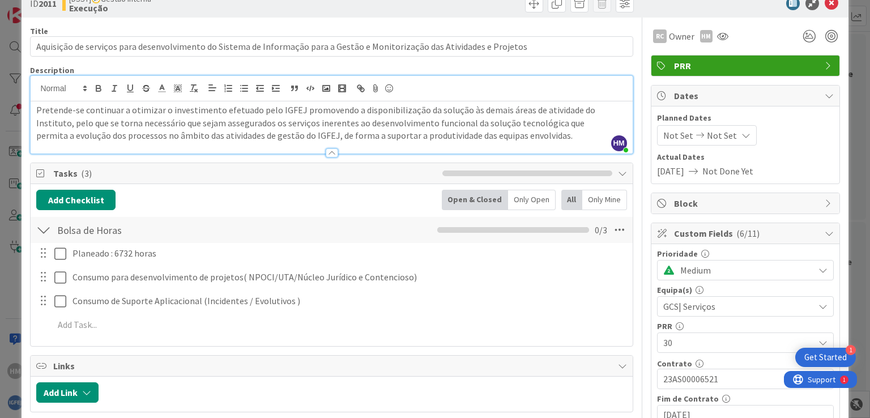
click at [569, 134] on p "permita a evolução dos processos no âmbito das atividades de gestão do IGFEJ, d…" at bounding box center [331, 135] width 590 height 13
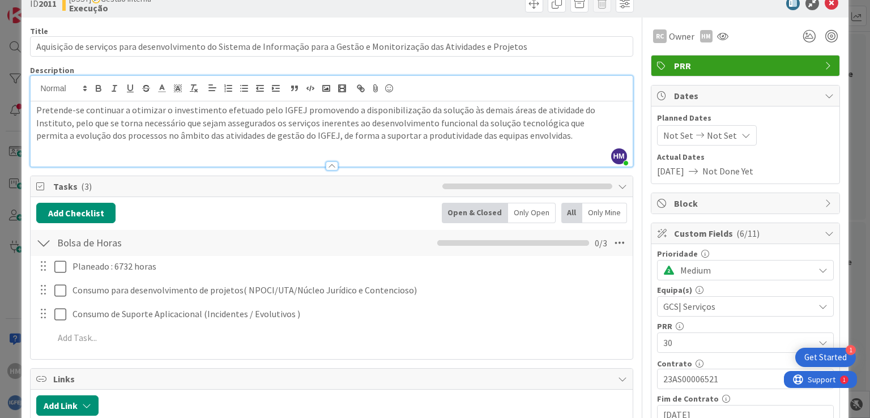
scroll to position [0, 0]
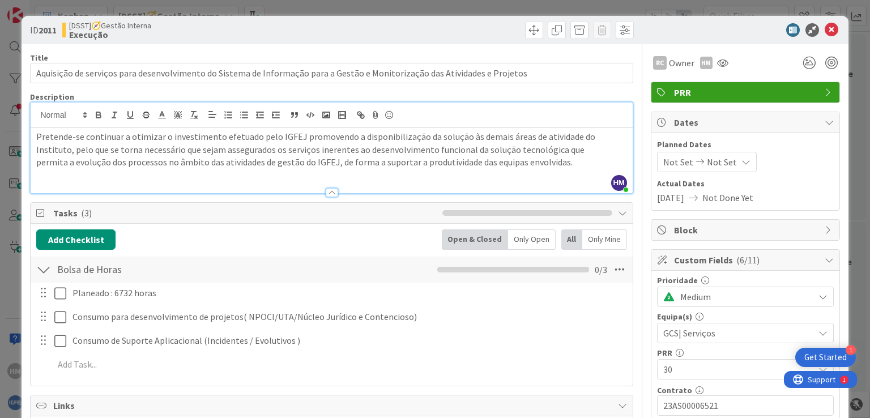
click at [214, 176] on p at bounding box center [331, 175] width 590 height 13
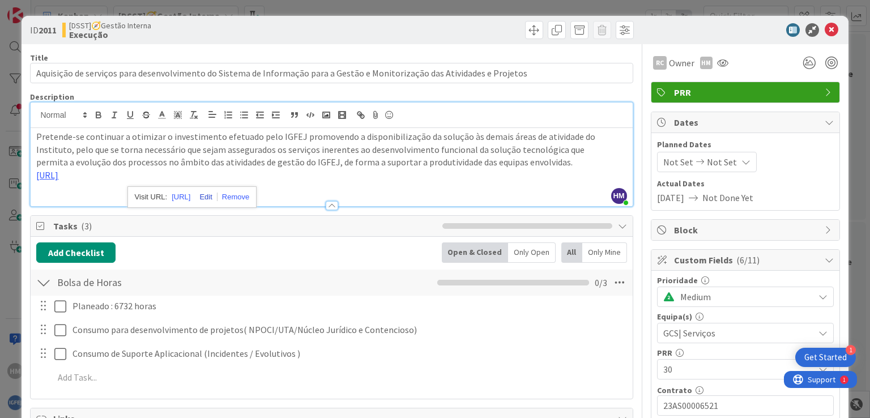
drag, startPoint x: 375, startPoint y: 177, endPoint x: 303, endPoint y: 195, distance: 74.1
click at [217, 195] on link at bounding box center [203, 197] width 27 height 8
type input "[URL]"
click at [505, 173] on p "[URL]" at bounding box center [331, 175] width 590 height 13
click at [157, 194] on div at bounding box center [332, 200] width 602 height 12
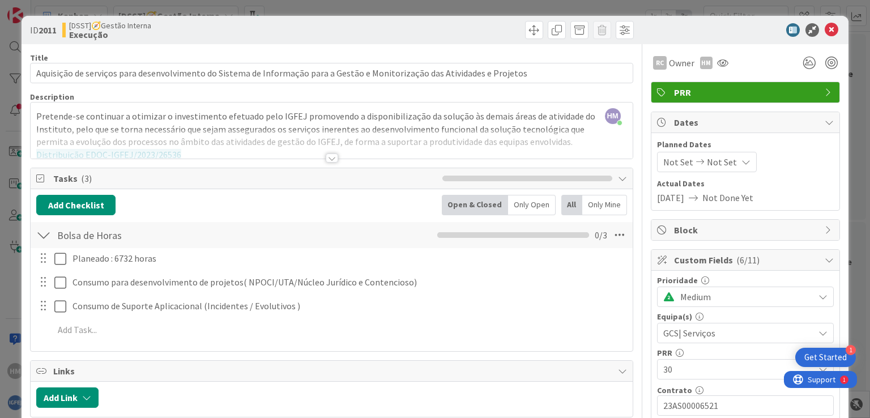
click at [329, 157] on div at bounding box center [332, 158] width 12 height 9
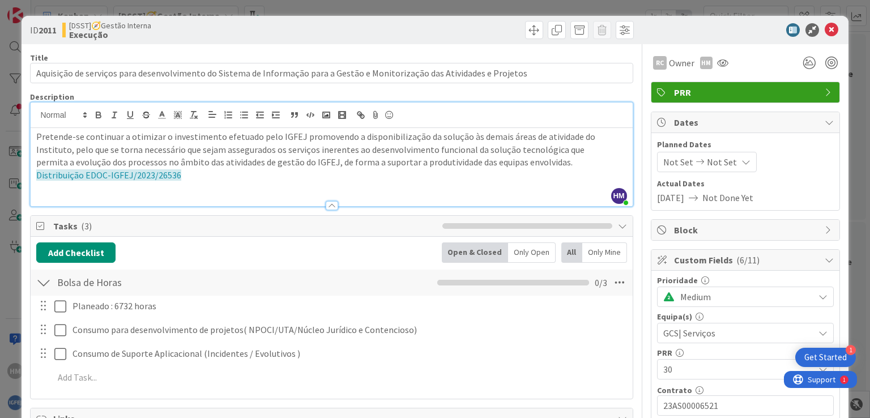
click at [206, 179] on p "Distribuição EDOC-IGFEJ/2023/26536" at bounding box center [331, 175] width 590 height 13
click at [150, 188] on p at bounding box center [331, 188] width 590 height 13
click at [150, 177] on span "Distribuição EDOC-IGFEJ/2023/26536" at bounding box center [108, 174] width 145 height 11
click at [123, 174] on p "Distribuição/26536" at bounding box center [331, 175] width 590 height 13
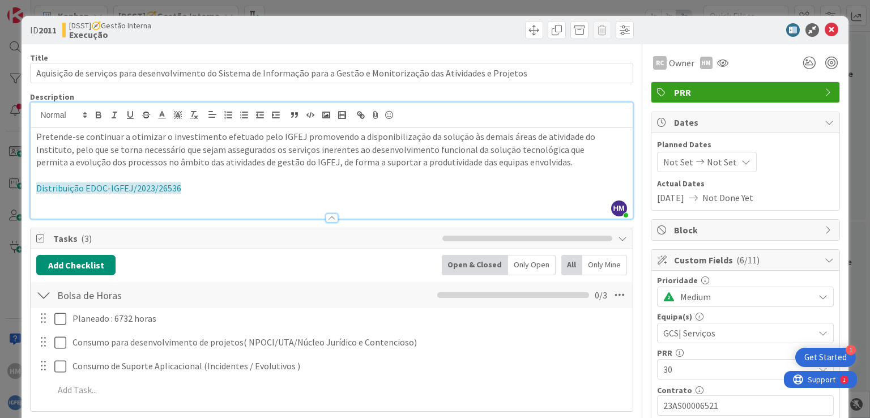
click at [160, 203] on p at bounding box center [331, 201] width 590 height 13
click at [157, 189] on span "Distribuição EDOC-IGFEJ/2023/26536" at bounding box center [108, 187] width 145 height 11
click at [116, 185] on span "Distribuição EDOC-IGFEJ/2023/26536" at bounding box center [108, 187] width 145 height 11
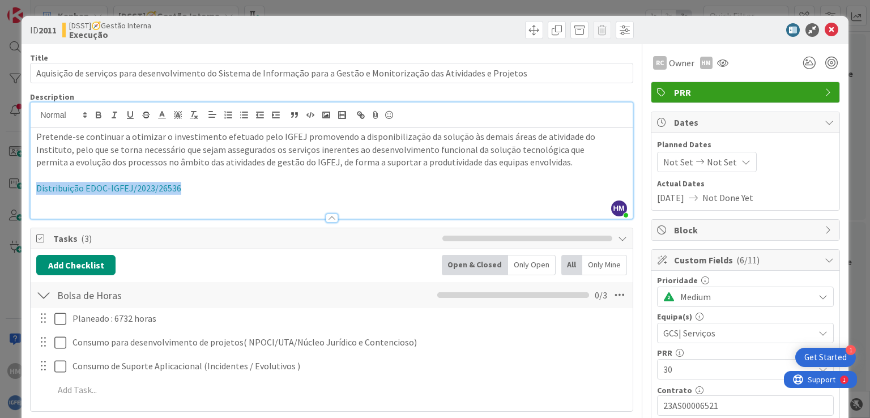
drag, startPoint x: 184, startPoint y: 191, endPoint x: 31, endPoint y: 185, distance: 152.5
click at [31, 185] on div "Pretende-se continuar a otimizar o investimento efetuado pelo IGFEJ promovendo …" at bounding box center [332, 173] width 602 height 91
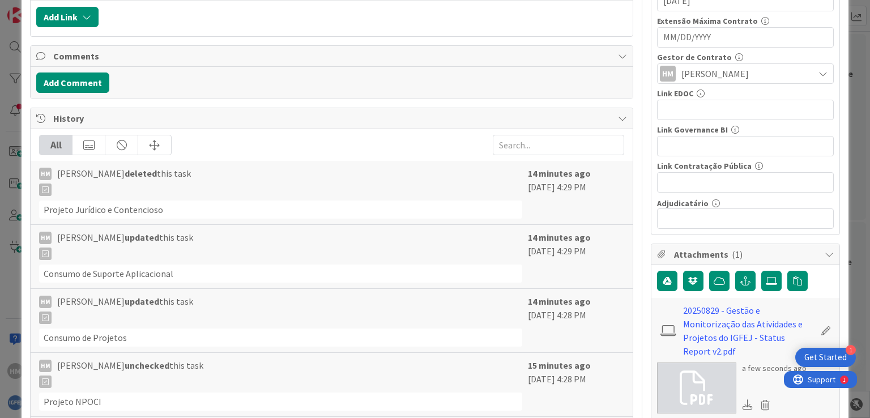
scroll to position [433, 0]
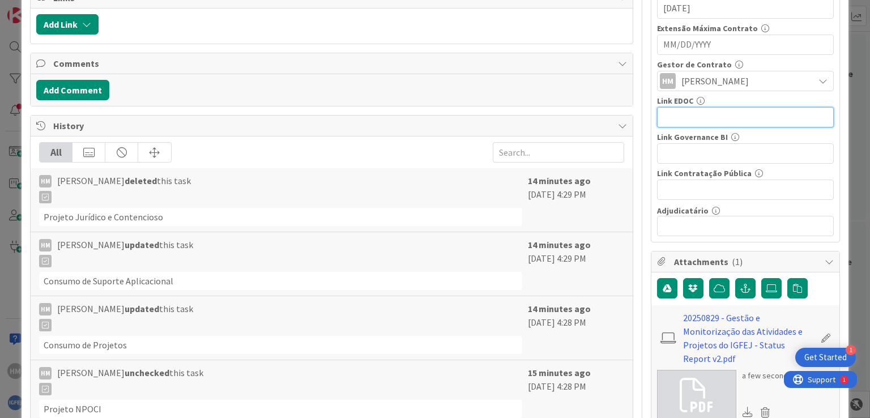
click at [664, 113] on input "text" at bounding box center [745, 117] width 177 height 20
paste input "[URL]"
type input "[URL]"
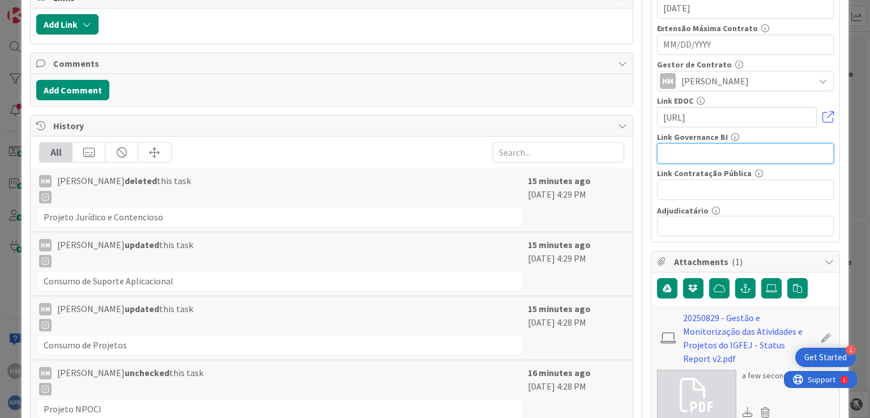
scroll to position [0, 0]
click at [689, 148] on input "text" at bounding box center [745, 153] width 177 height 20
click at [823, 113] on link at bounding box center [828, 117] width 11 height 11
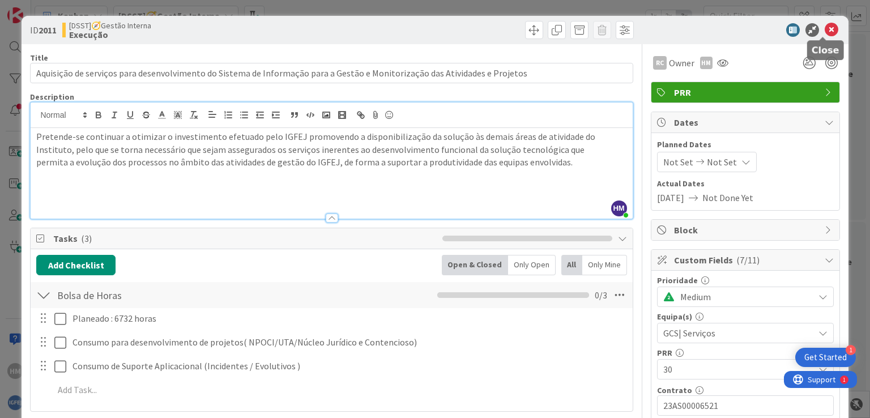
click at [825, 29] on icon at bounding box center [832, 30] width 14 height 14
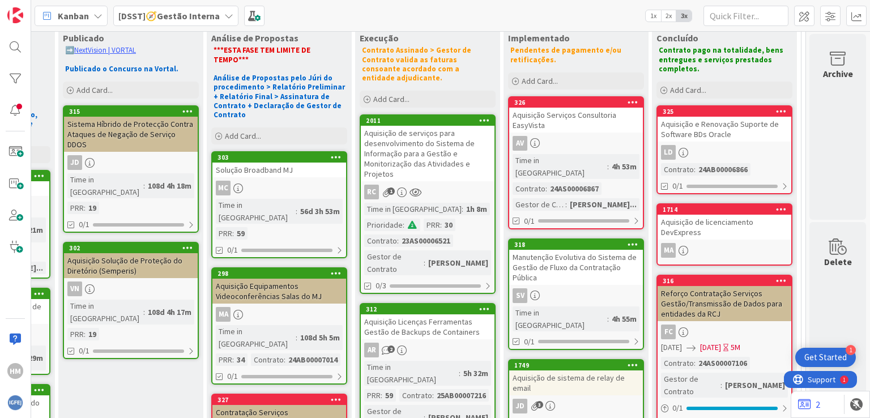
scroll to position [127, 439]
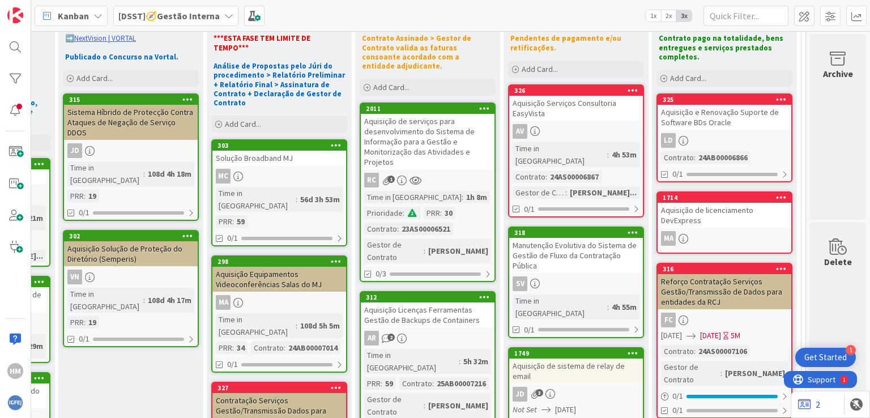
click at [387, 138] on div "Aquisição de serviços para desenvolvimento do Sistema de Informação para a Gest…" at bounding box center [428, 142] width 134 height 56
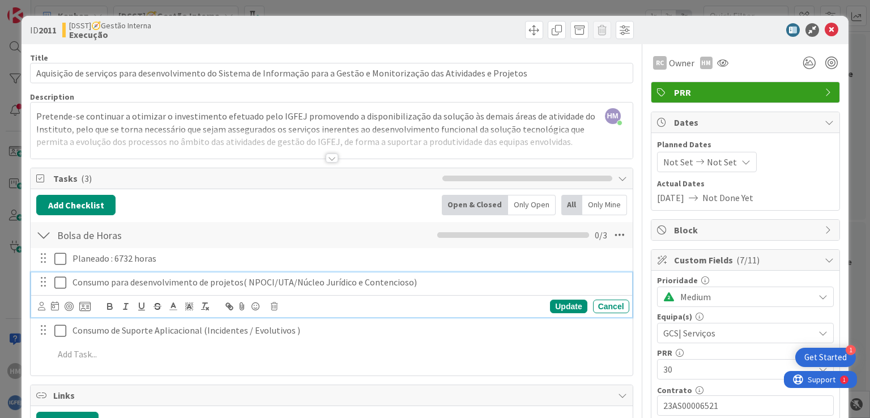
click at [128, 284] on p "Consumo para desenvolvimento de projetos( NPOCI/UTA/Núcleo Jurídico e Contencio…" at bounding box center [349, 282] width 552 height 13
click at [555, 306] on div "Update" at bounding box center [568, 307] width 37 height 14
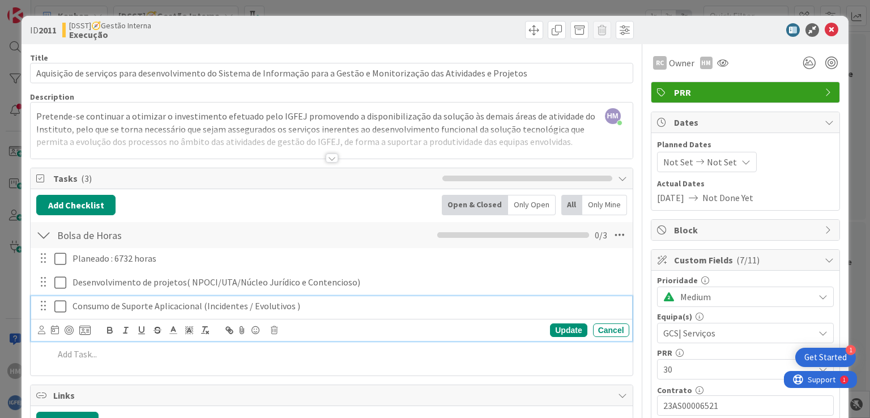
click at [119, 308] on p "Consumo de Suporte Aplicacional (Incidentes / Evolutivos )" at bounding box center [349, 306] width 552 height 13
click at [555, 329] on div "Update" at bounding box center [568, 330] width 37 height 14
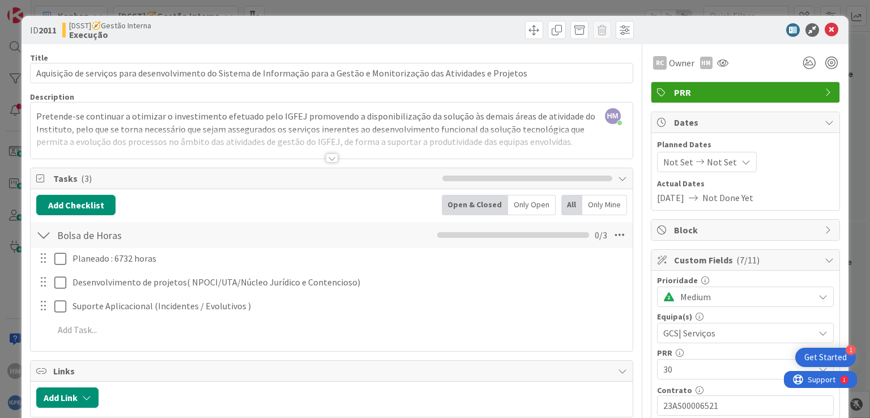
click at [329, 159] on div at bounding box center [332, 158] width 12 height 9
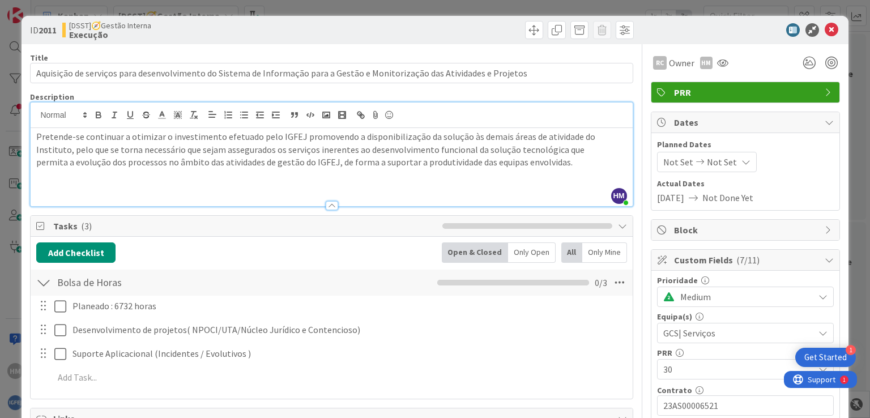
click at [83, 186] on p at bounding box center [331, 188] width 590 height 13
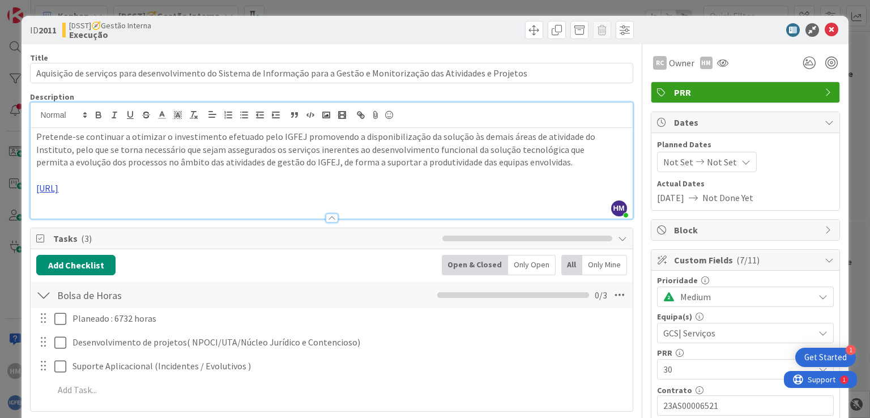
click at [58, 189] on link "[URL]" at bounding box center [47, 187] width 22 height 11
click at [217, 206] on link at bounding box center [203, 210] width 27 height 8
type input "[URL]"
click at [451, 208] on link at bounding box center [453, 210] width 26 height 8
click at [445, 189] on p "[URL]" at bounding box center [331, 188] width 590 height 13
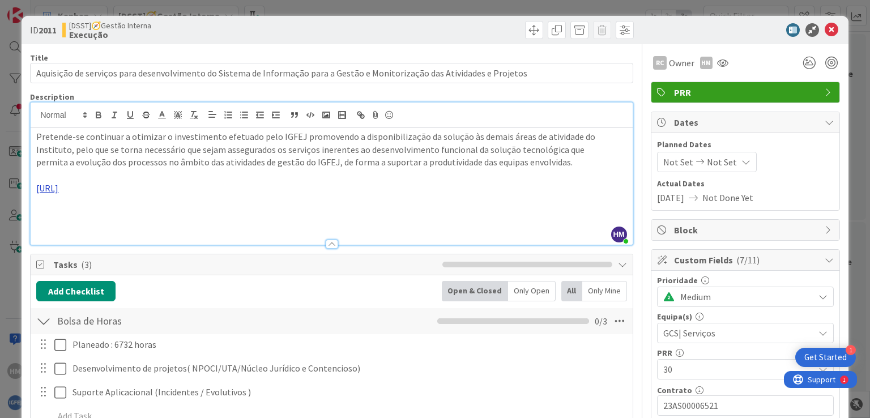
click at [58, 188] on link "[URL]" at bounding box center [47, 187] width 22 height 11
click at [58, 189] on link "[URL]" at bounding box center [47, 187] width 22 height 11
click at [425, 227] on p at bounding box center [331, 226] width 590 height 13
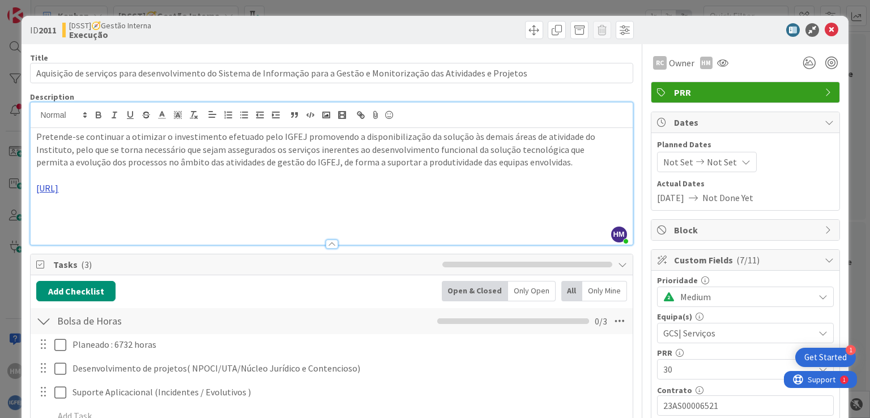
click at [58, 190] on link "[URL]" at bounding box center [47, 187] width 22 height 11
click at [249, 212] on link at bounding box center [234, 210] width 32 height 8
drag, startPoint x: 445, startPoint y: 190, endPoint x: 28, endPoint y: 190, distance: 417.5
click at [825, 27] on icon at bounding box center [832, 30] width 14 height 14
